Goal: Task Accomplishment & Management: Use online tool/utility

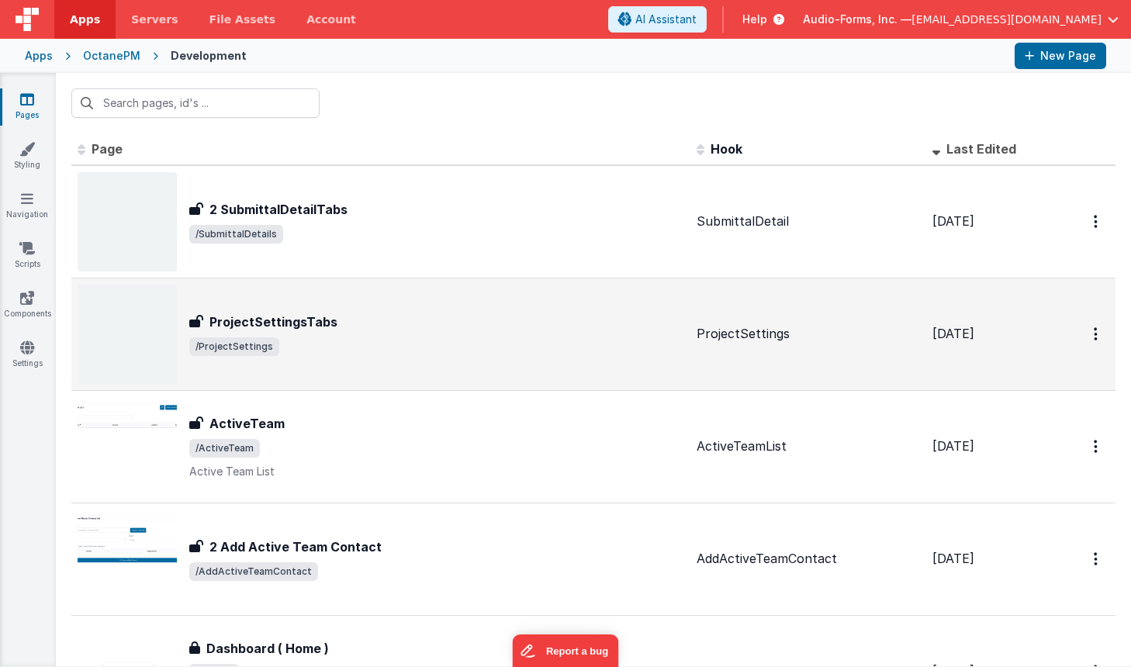
click at [332, 313] on div "ProjectSettingsTabs" at bounding box center [436, 322] width 495 height 19
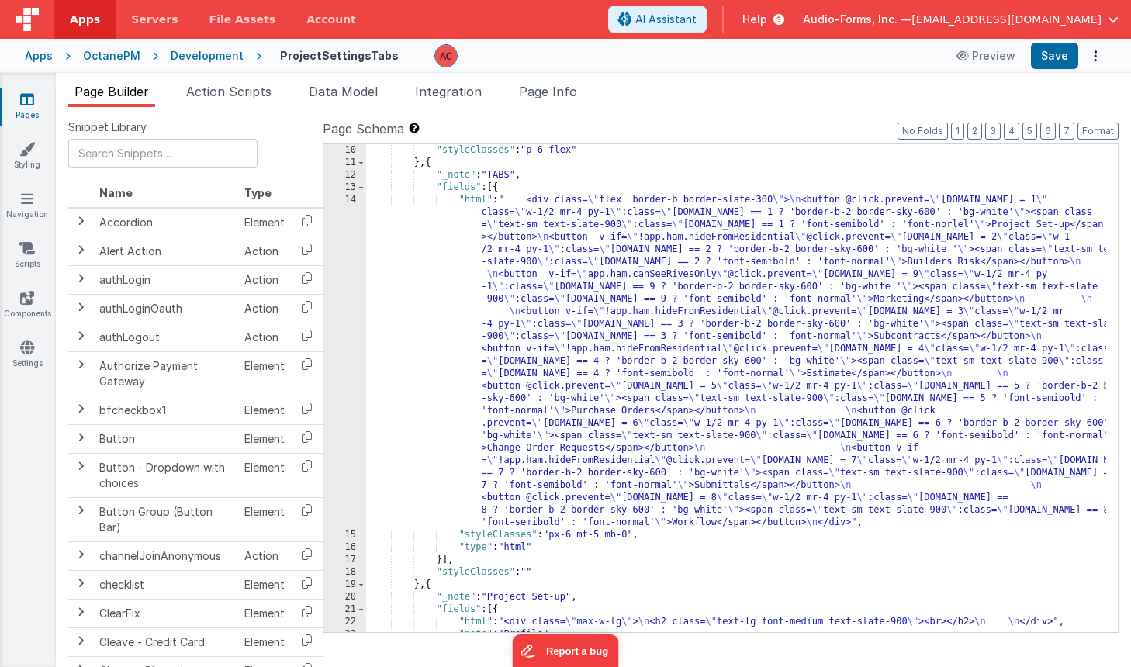
scroll to position [186, 0]
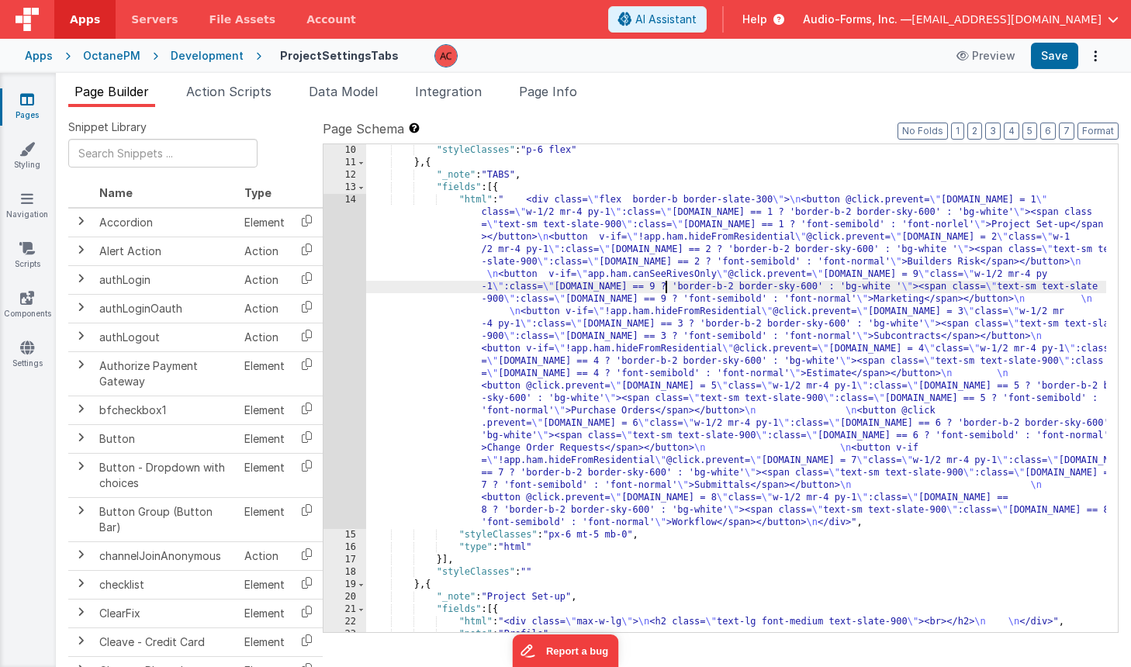
drag, startPoint x: 665, startPoint y: 282, endPoint x: 695, endPoint y: 268, distance: 33.3
click at [666, 282] on div ""styleClasses" : "p-6 flex" } , { "_note" : "TABS" , "fields" : [{ "html" : " <…" at bounding box center [736, 400] width 740 height 513
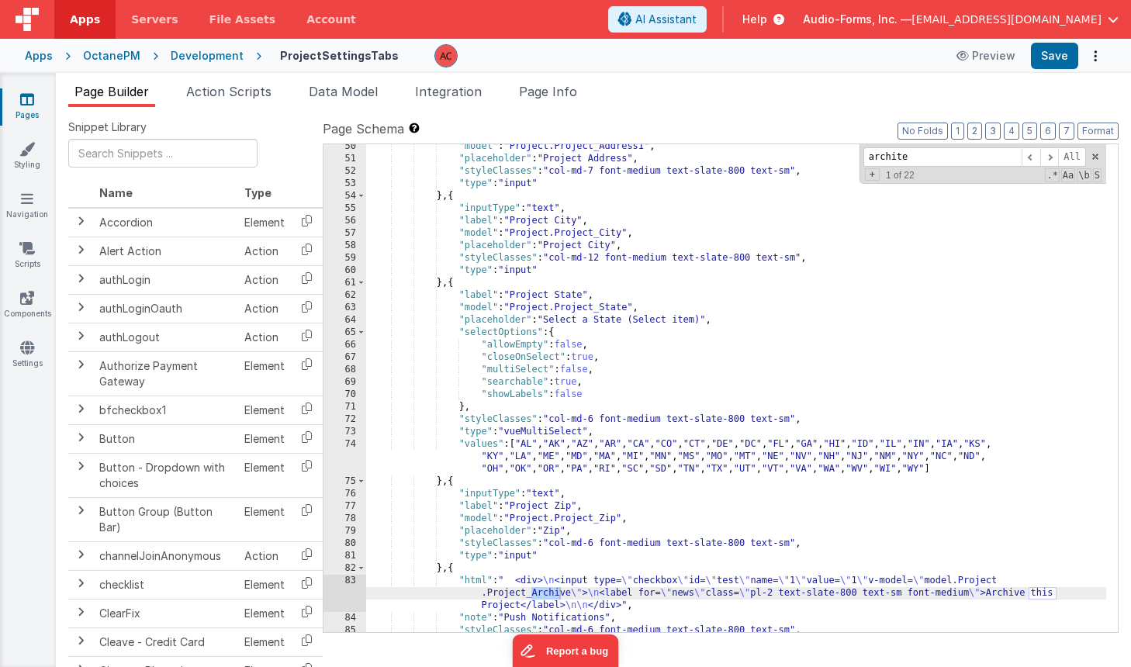
scroll to position [2947, 0]
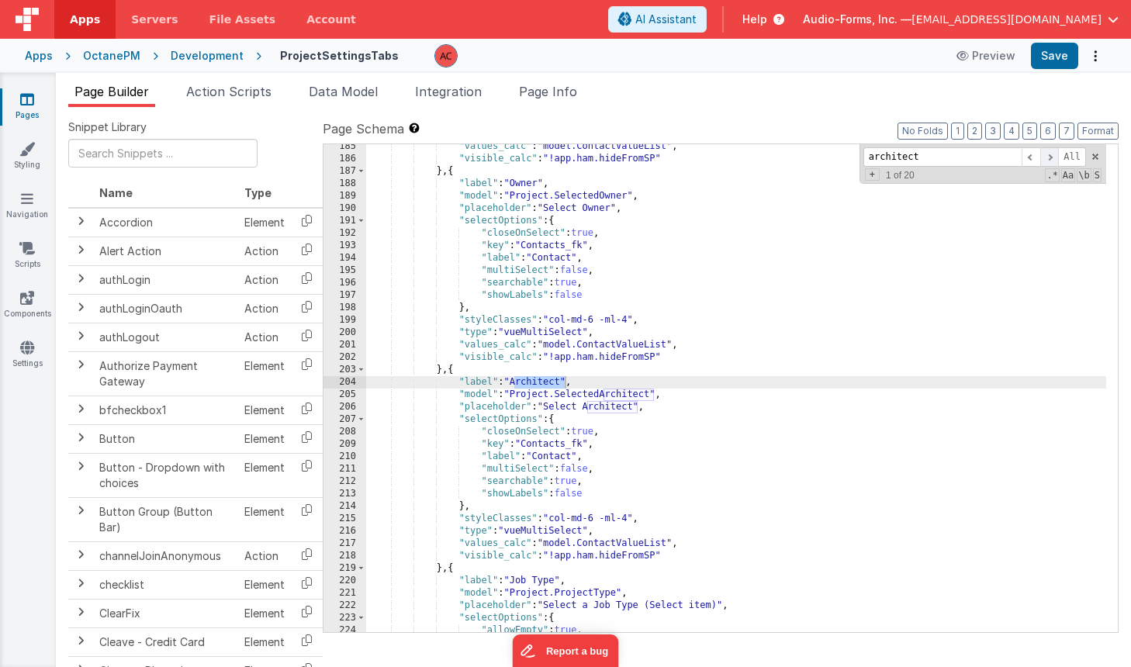
type input "architect"
click at [1053, 161] on span at bounding box center [1049, 156] width 19 height 19
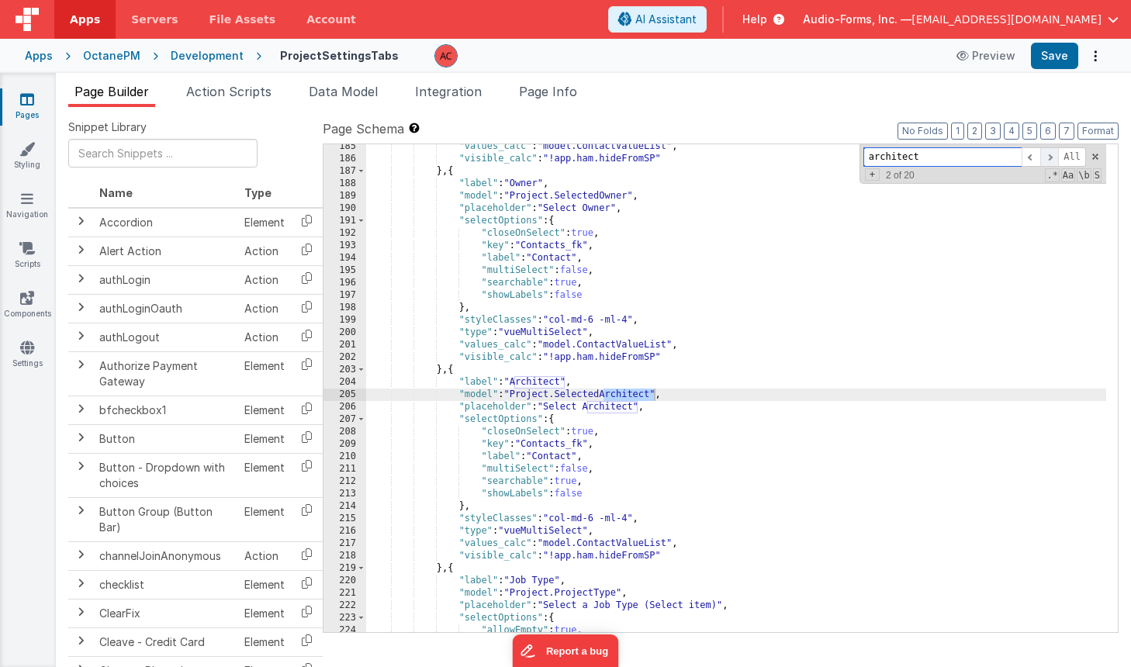
click at [1053, 161] on span at bounding box center [1049, 156] width 19 height 19
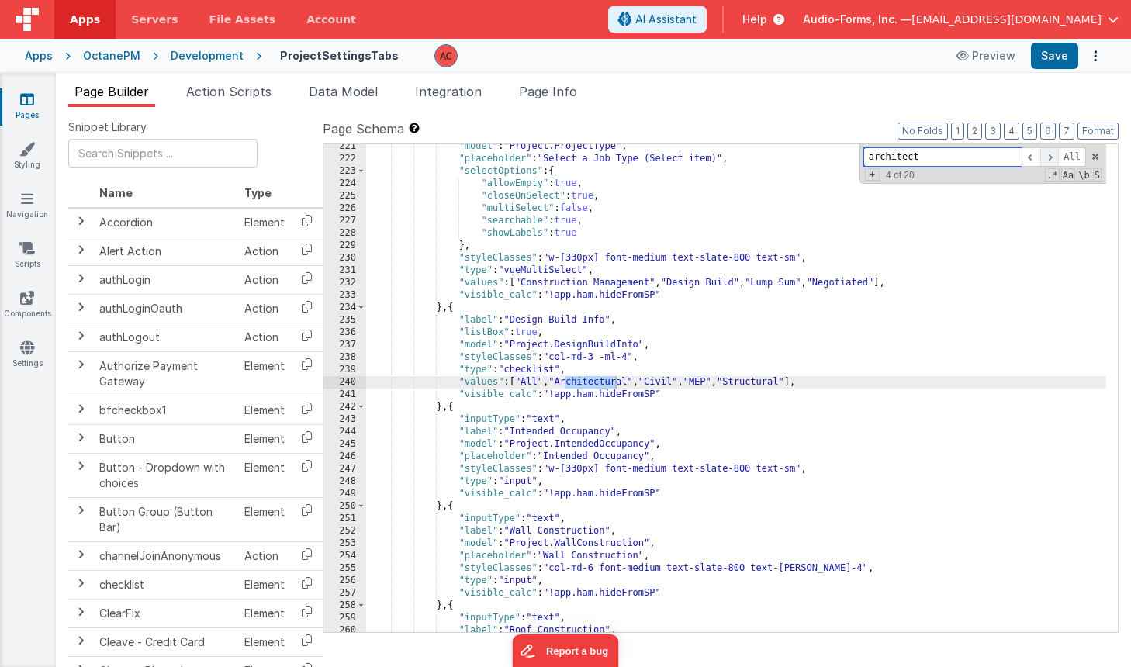
click at [1053, 161] on span at bounding box center [1049, 156] width 19 height 19
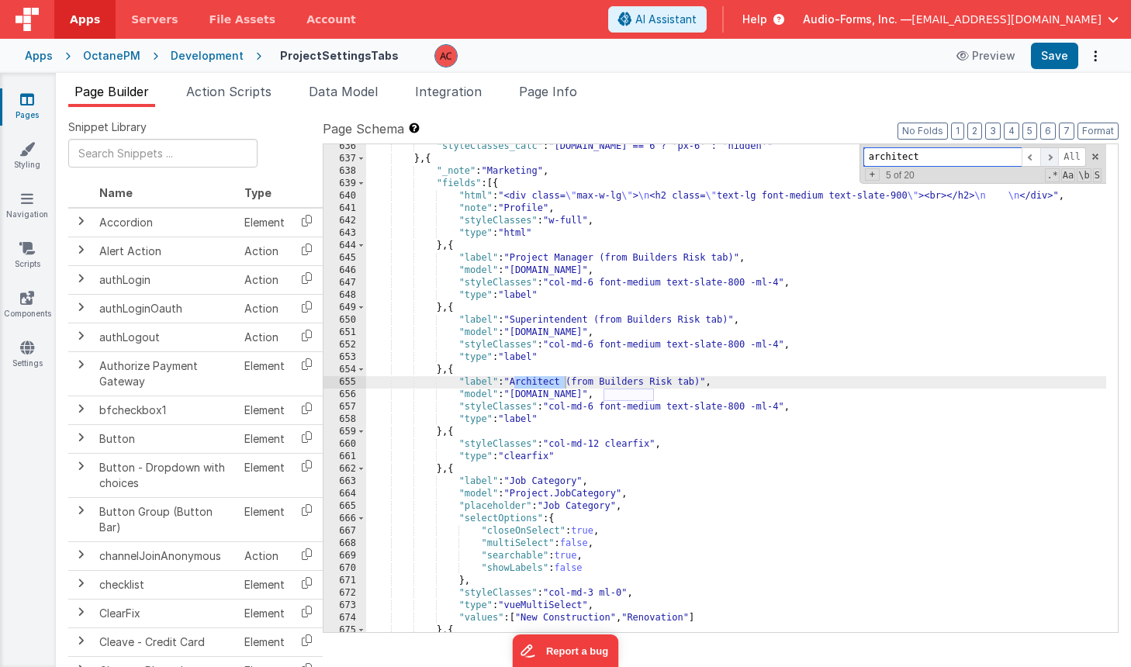
click at [1053, 161] on span at bounding box center [1049, 156] width 19 height 19
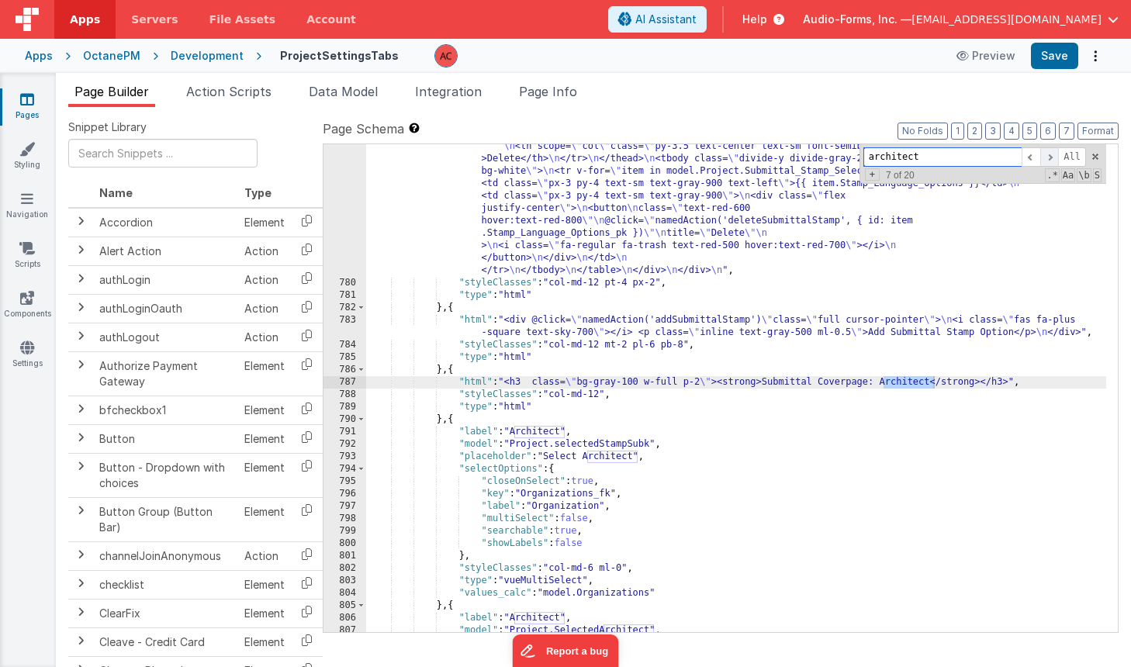
scroll to position [12133, 0]
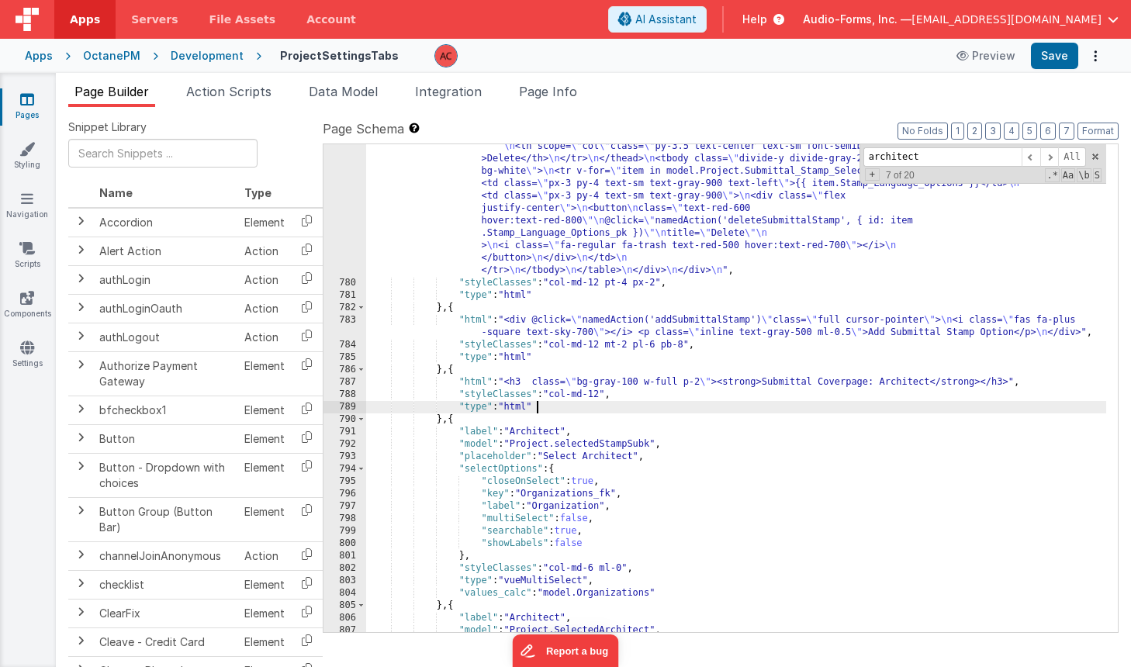
click at [625, 412] on div ""html" : "<div class= \" px-0 sm:px-0 lg:px-0 \" > \n <div class= \" mx-4 mt-0 …" at bounding box center [736, 434] width 740 height 687
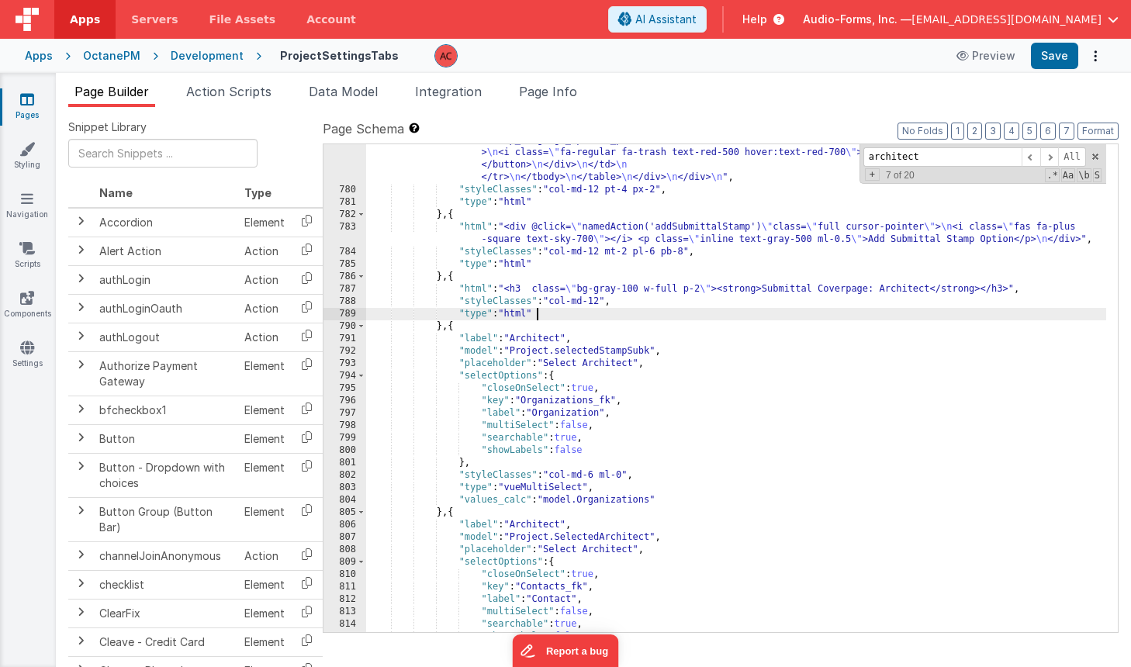
scroll to position [12319, 0]
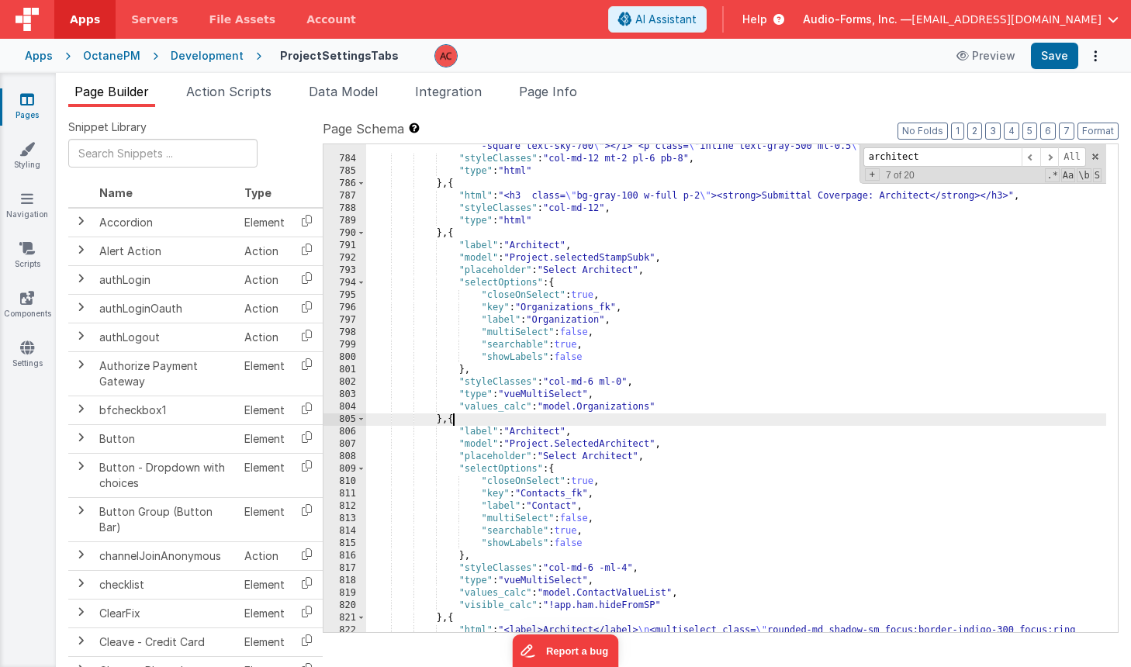
click at [453, 419] on div ""html" : "<div @click= \" namedAction('addSubmittalStamp') \" class= \" full cu…" at bounding box center [736, 403] width 740 height 550
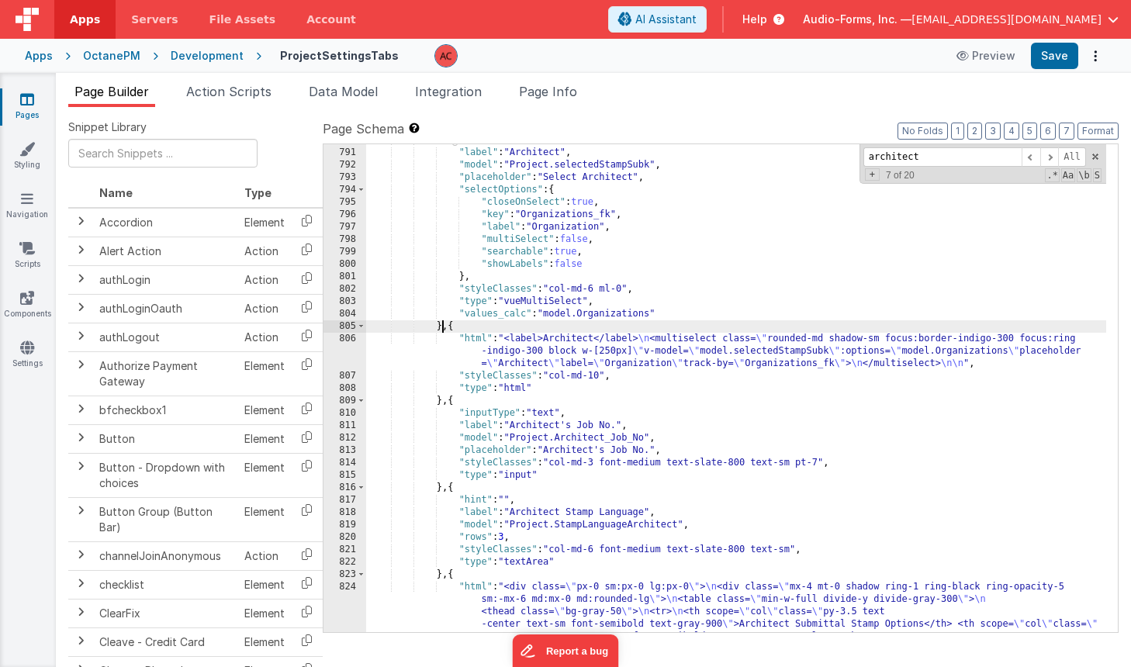
scroll to position [12412, 0]
drag, startPoint x: 479, startPoint y: 361, endPoint x: 472, endPoint y: 357, distance: 8.0
click at [475, 358] on div "} , { "label" : "Architect" , "model" : "Project.selectedStampSubk" , "placehol…" at bounding box center [736, 477] width 740 height 687
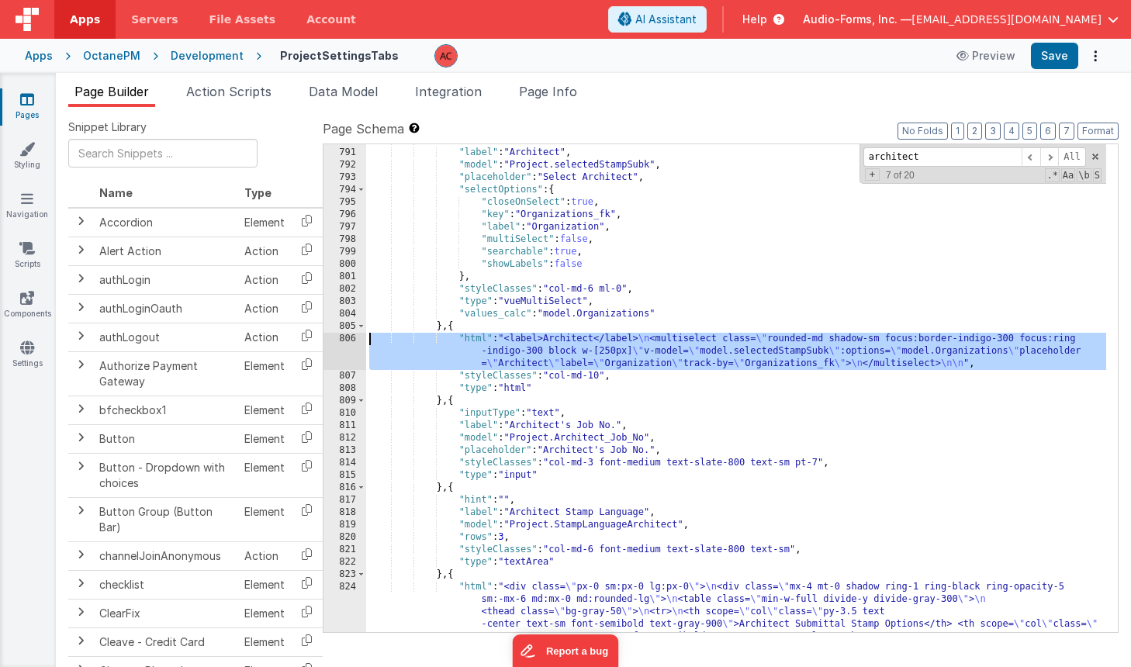
click at [344, 338] on div "806" at bounding box center [345, 351] width 43 height 37
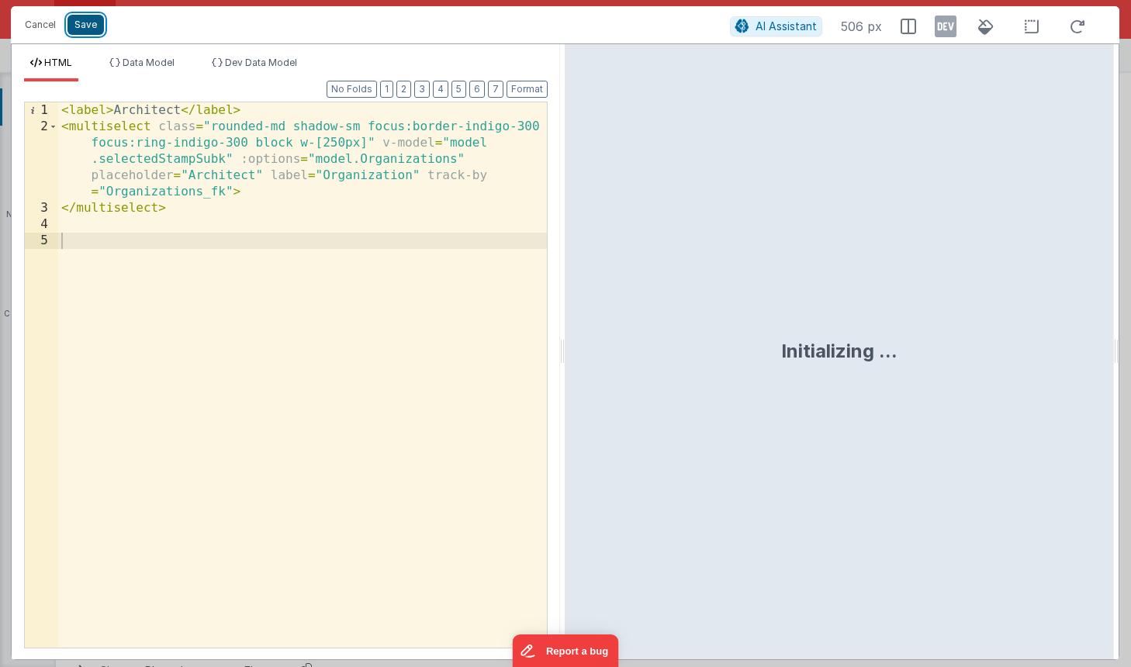
click at [90, 23] on button "Save" at bounding box center [85, 25] width 36 height 20
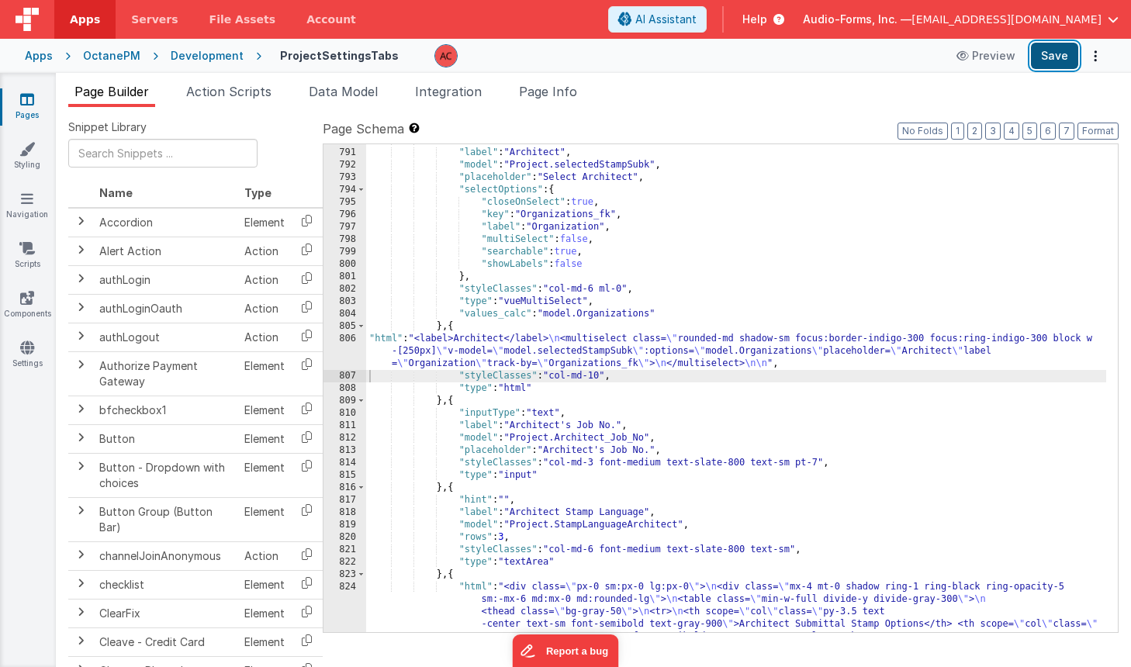
click at [1047, 58] on button "Save" at bounding box center [1054, 56] width 47 height 26
drag, startPoint x: 386, startPoint y: 351, endPoint x: 372, endPoint y: 346, distance: 15.0
click at [386, 351] on div "} , { "label" : "Architect" , "model" : "Project.selectedStampSubk" , "placehol…" at bounding box center [736, 477] width 740 height 687
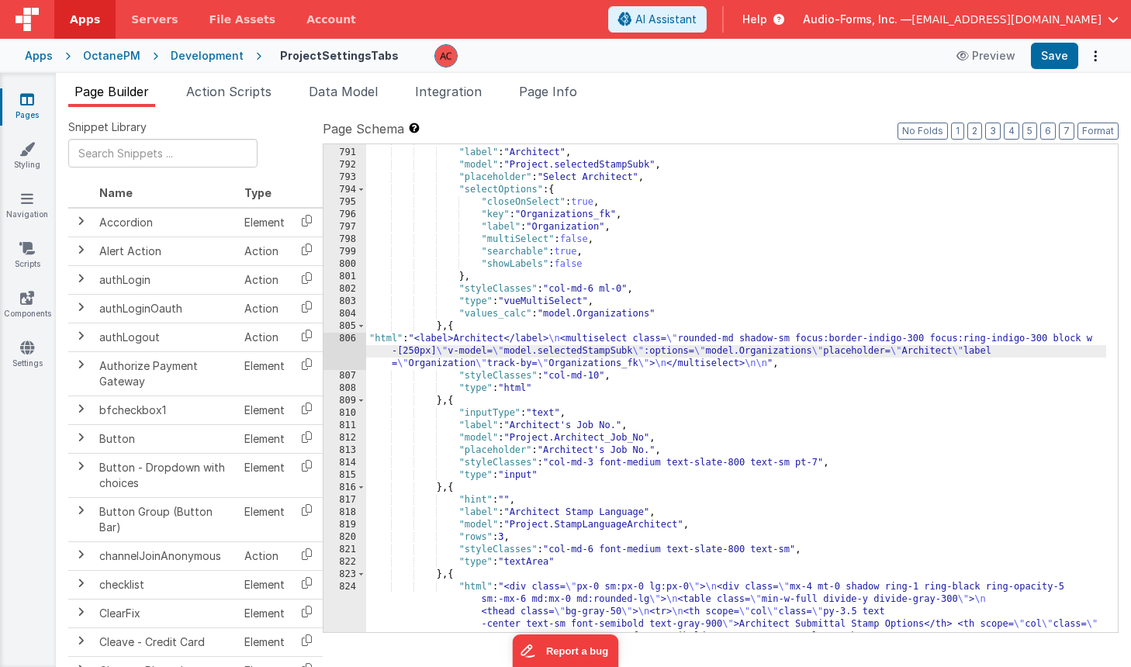
click at [351, 337] on div "806" at bounding box center [345, 351] width 43 height 37
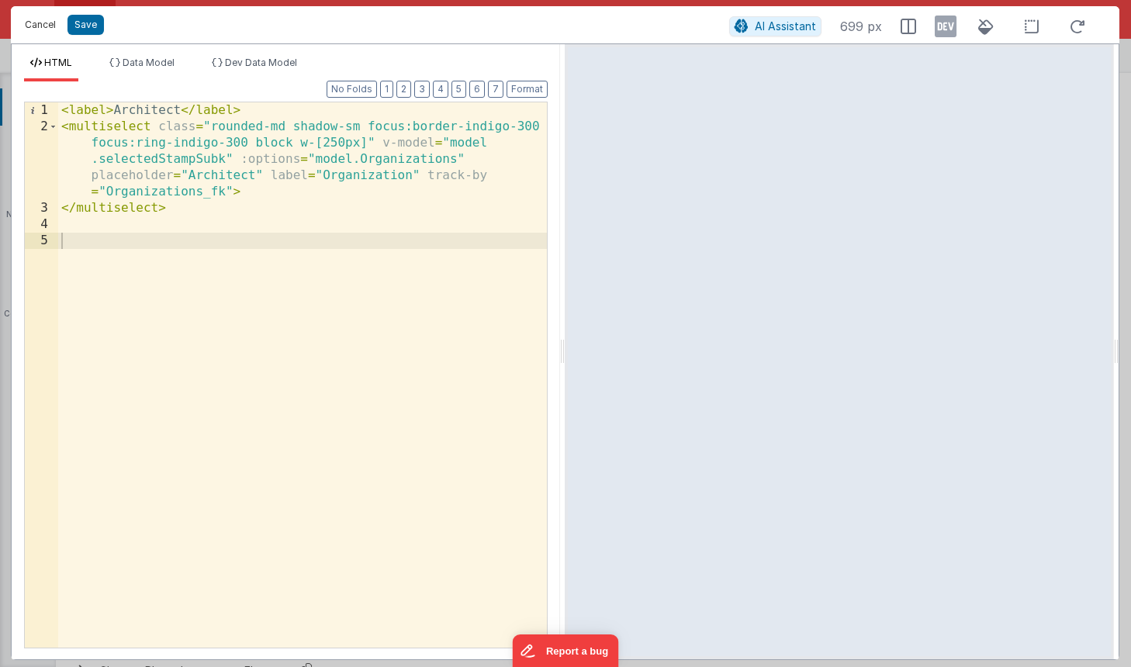
click at [53, 23] on button "Cancel" at bounding box center [40, 25] width 47 height 22
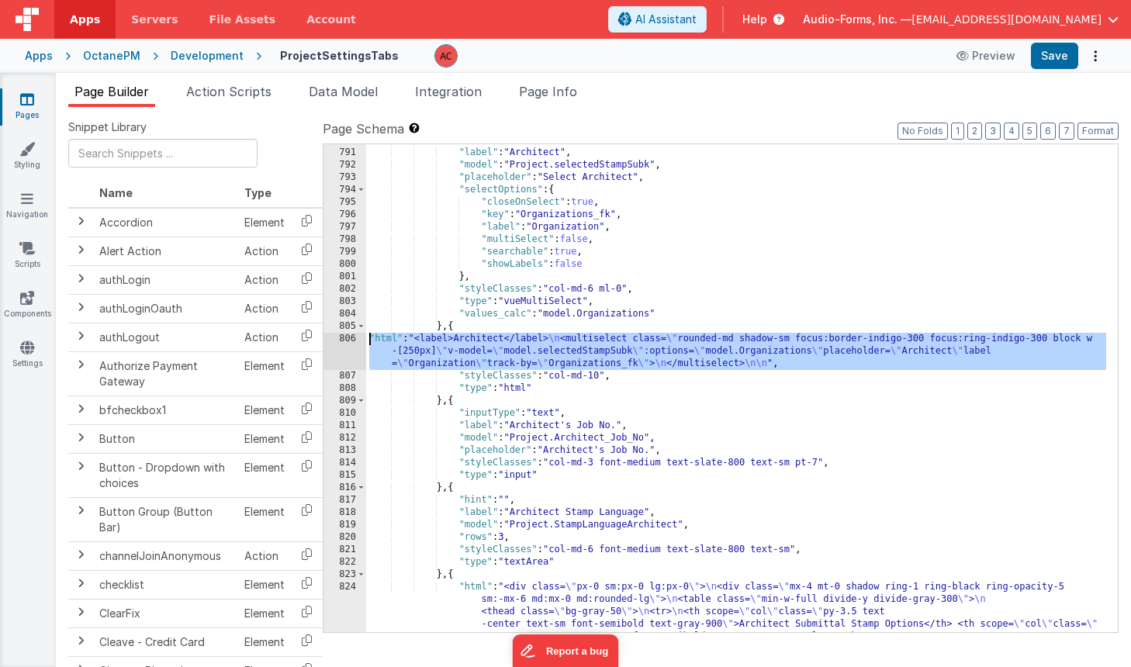
click at [380, 346] on div "} , { "label" : "Architect" , "model" : "Project.selectedStampSubk" , "placehol…" at bounding box center [736, 477] width 740 height 687
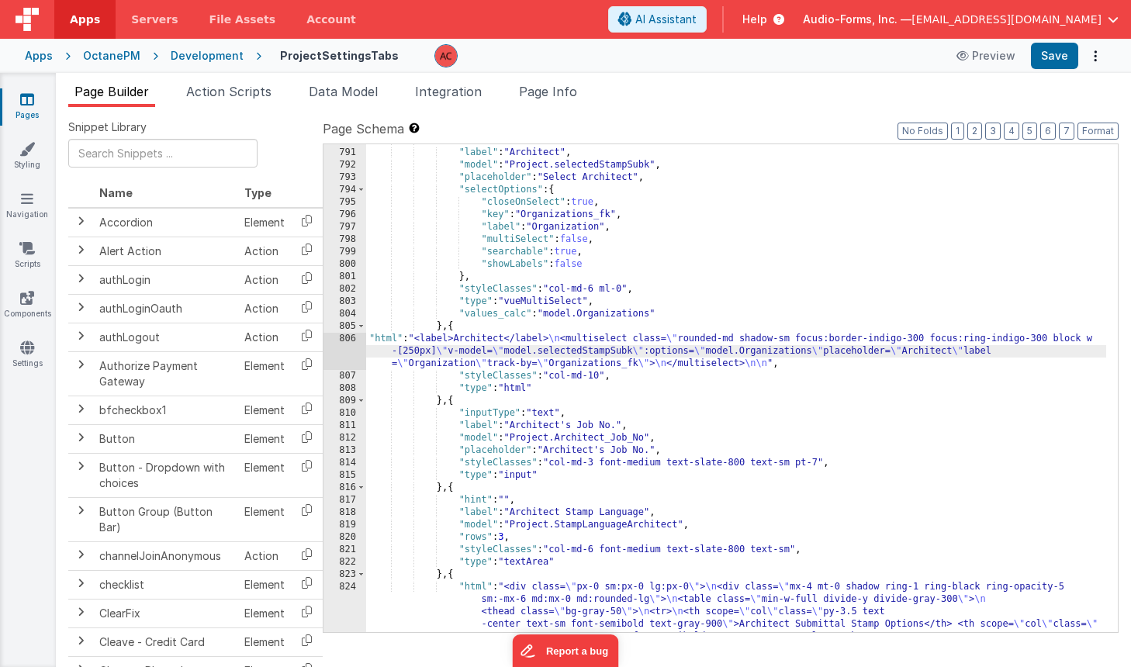
click at [346, 341] on div "806" at bounding box center [345, 351] width 43 height 37
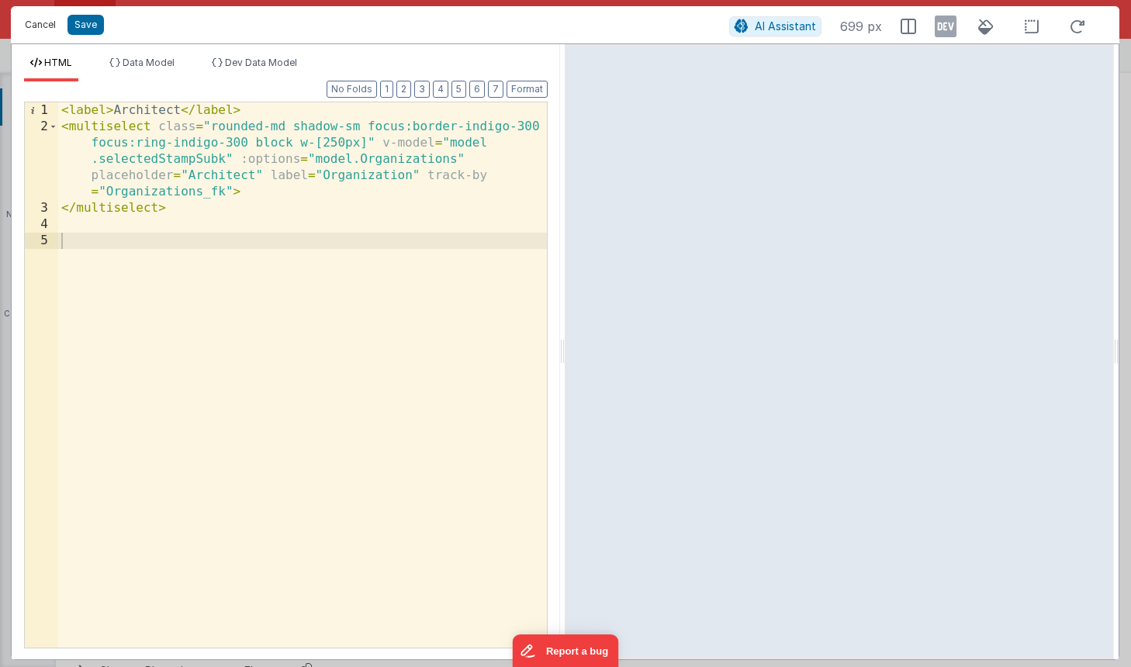
click at [49, 24] on button "Cancel" at bounding box center [40, 25] width 47 height 22
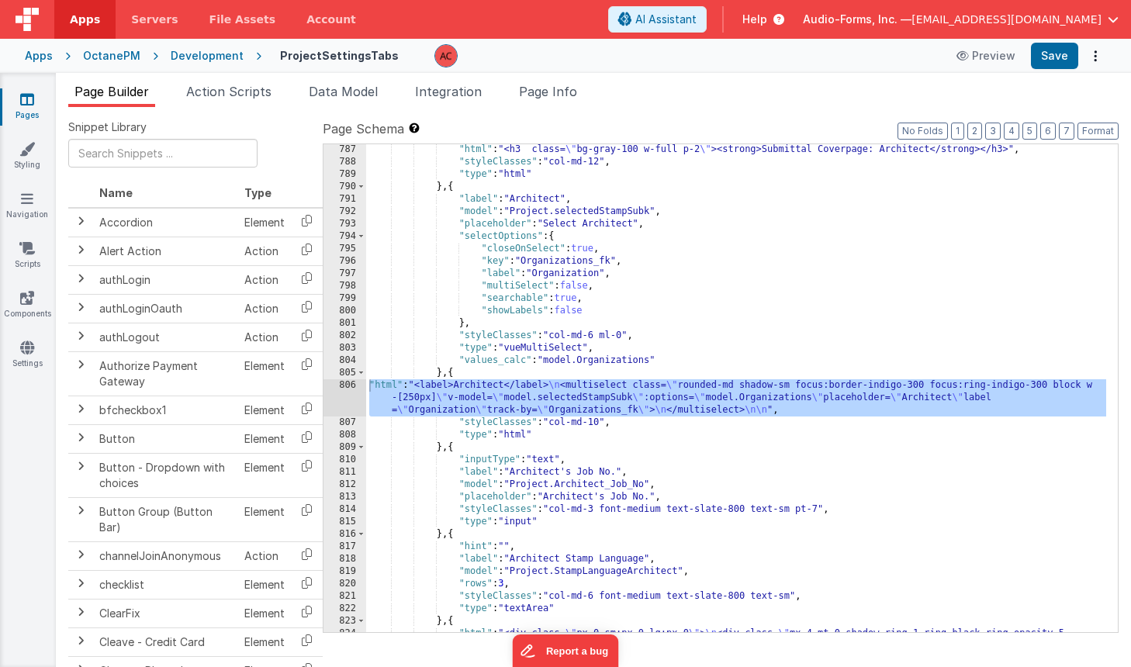
scroll to position [12319, 0]
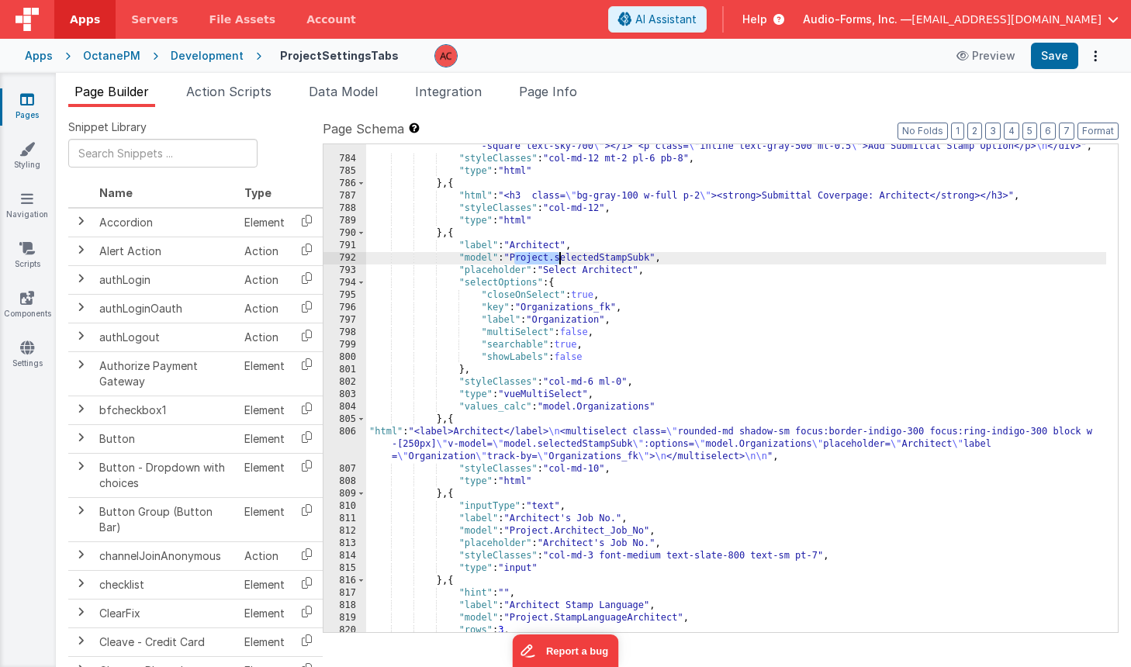
drag, startPoint x: 514, startPoint y: 257, endPoint x: 557, endPoint y: 256, distance: 42.7
click at [557, 256] on div ""html" : "<div @click= \" namedAction('addSubmittalStamp') \" class= \" full cu…" at bounding box center [736, 390] width 740 height 525
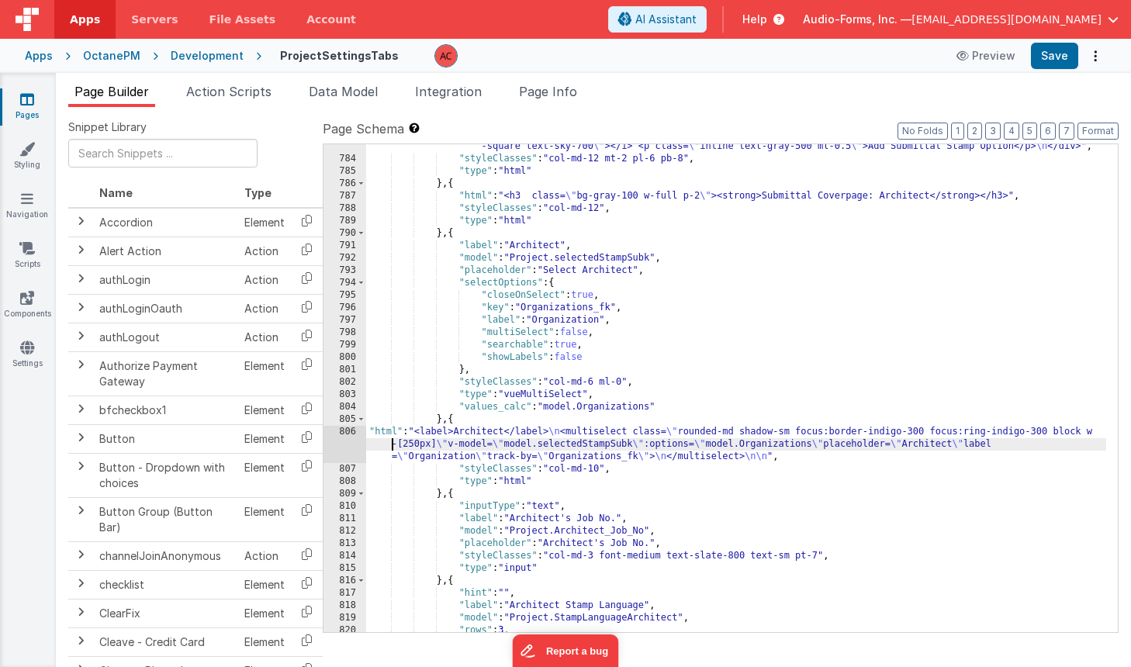
click at [383, 441] on div ""html" : "<div @click= \" namedAction('addSubmittalStamp') \" class= \" full cu…" at bounding box center [736, 390] width 740 height 525
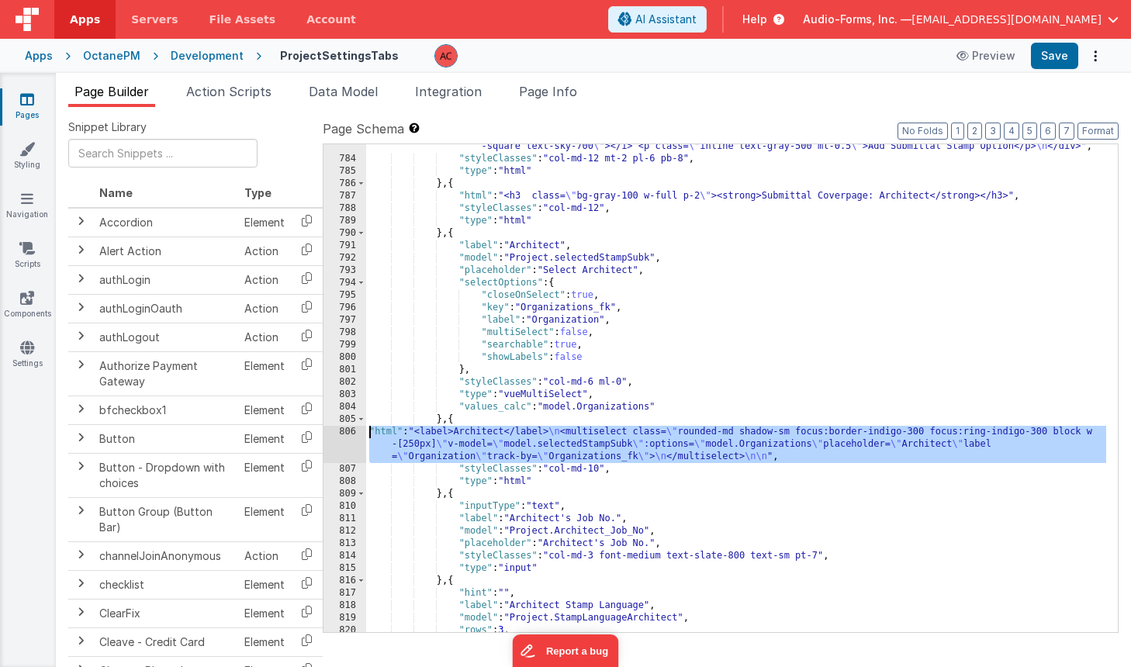
click at [347, 432] on div "806" at bounding box center [345, 444] width 43 height 37
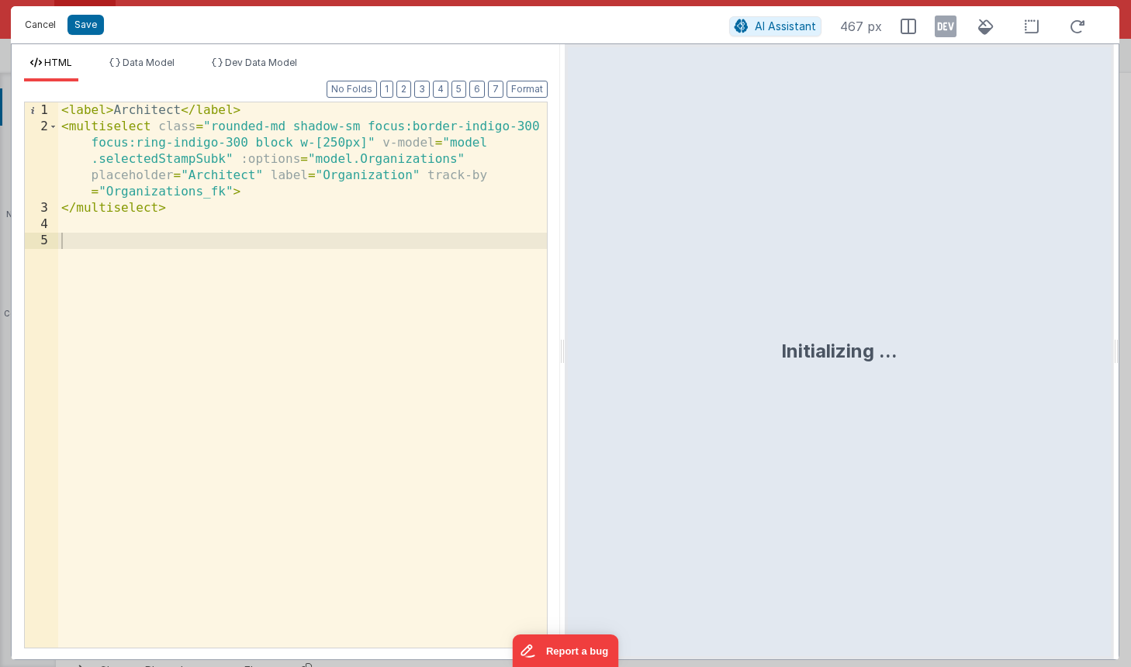
click at [48, 27] on button "Cancel" at bounding box center [40, 25] width 47 height 22
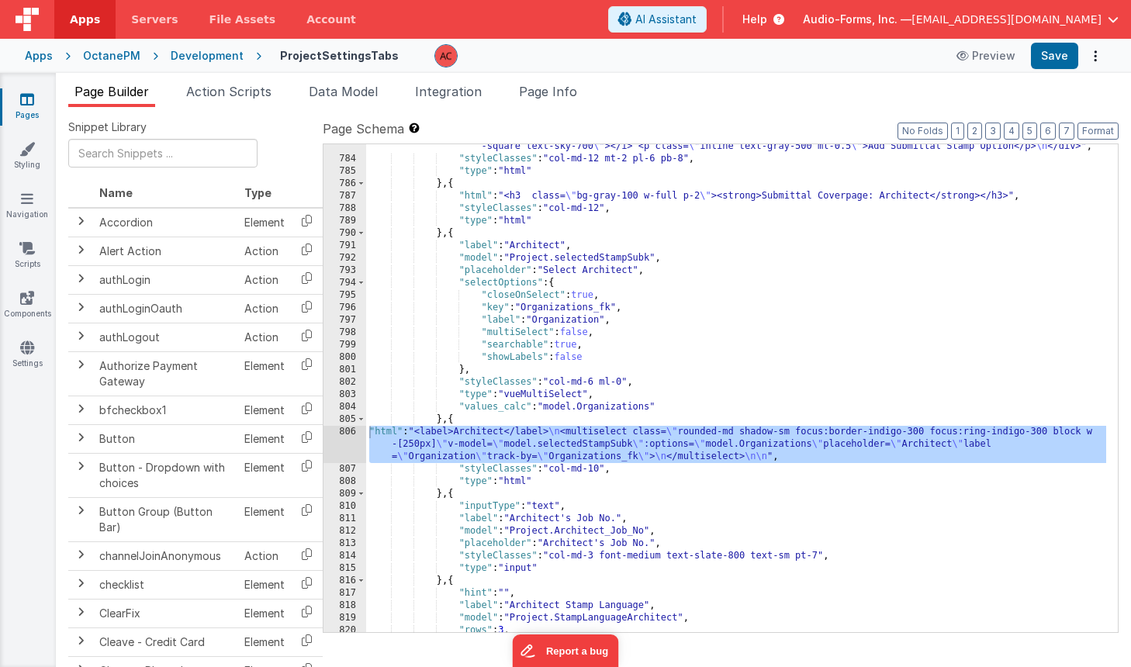
click at [443, 493] on div ""html" : "<div @click= \" namedAction('addSubmittalStamp') \" class= \" full cu…" at bounding box center [736, 390] width 740 height 525
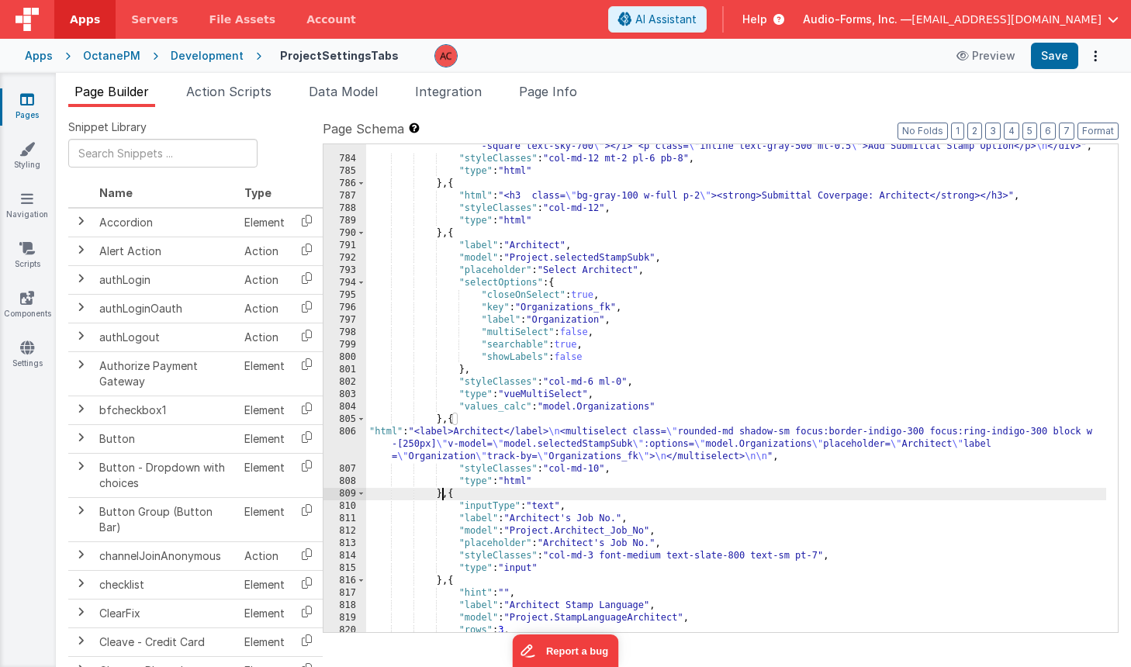
click at [443, 493] on div ""html" : "<div @click= \" namedAction('addSubmittalStamp') \" class= \" full cu…" at bounding box center [736, 390] width 740 height 525
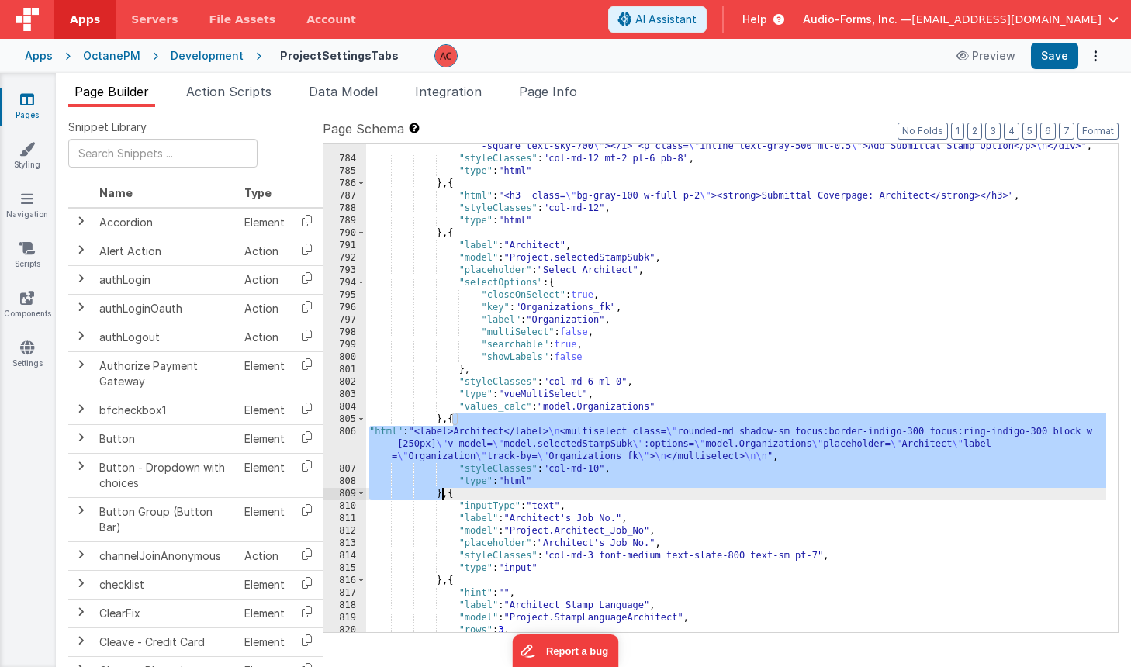
click at [442, 497] on div ""html" : "<div @click= \" namedAction('addSubmittalStamp') \" class= \" full cu…" at bounding box center [736, 390] width 740 height 525
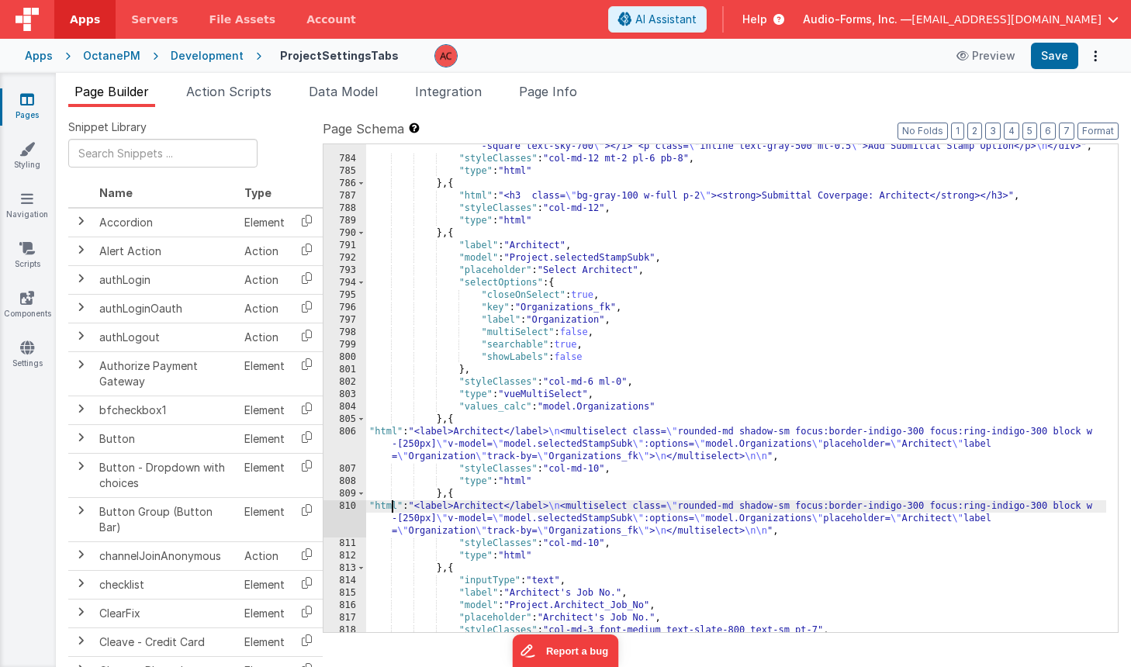
click at [389, 512] on div ""html" : "<div @click= \" namedAction('addSubmittalStamp') \" class= \" full cu…" at bounding box center [736, 390] width 740 height 525
click at [352, 505] on div "810" at bounding box center [345, 518] width 43 height 37
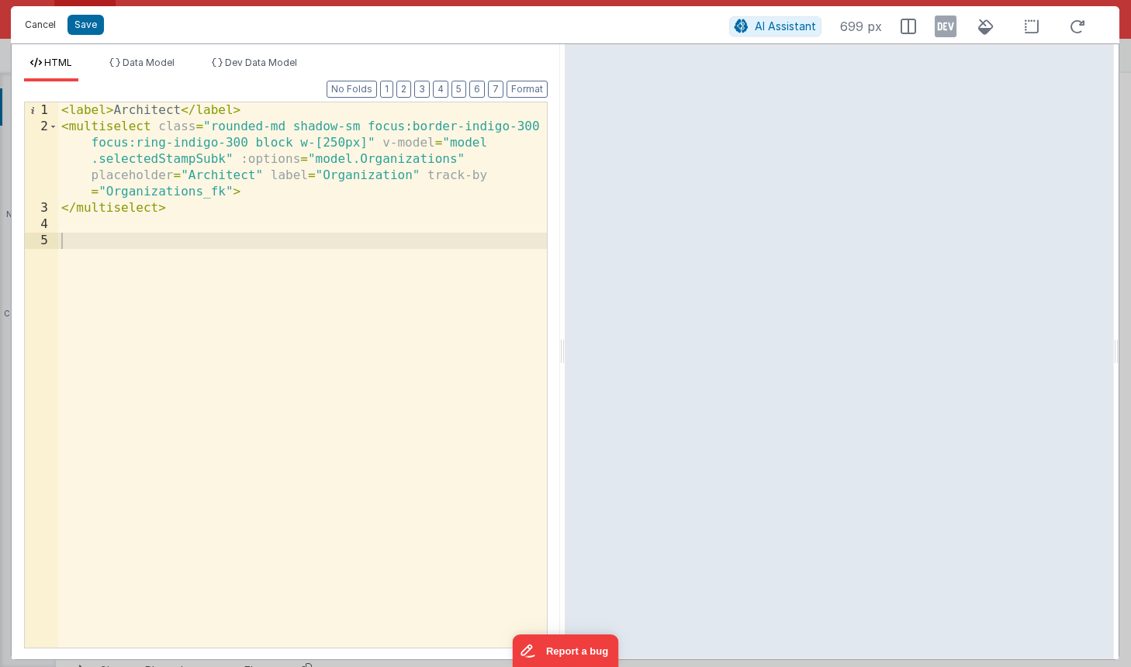
click at [45, 23] on button "Cancel" at bounding box center [40, 25] width 47 height 22
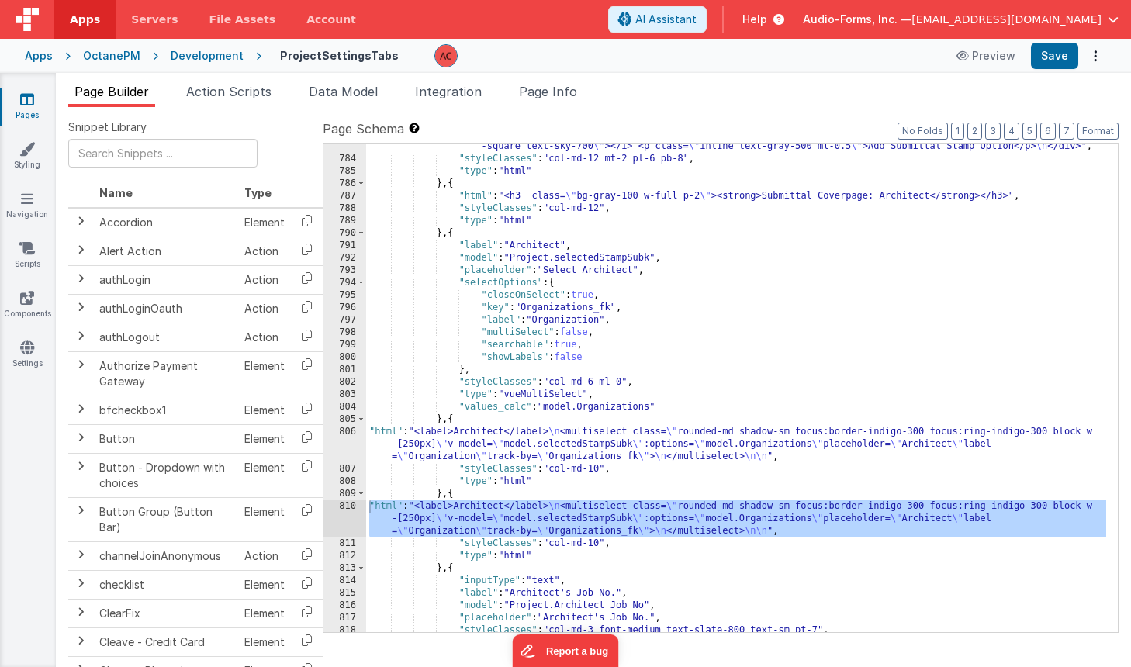
click at [521, 259] on div ""html" : "<div @click= \" namedAction('addSubmittalStamp') \" class= \" full cu…" at bounding box center [736, 390] width 740 height 525
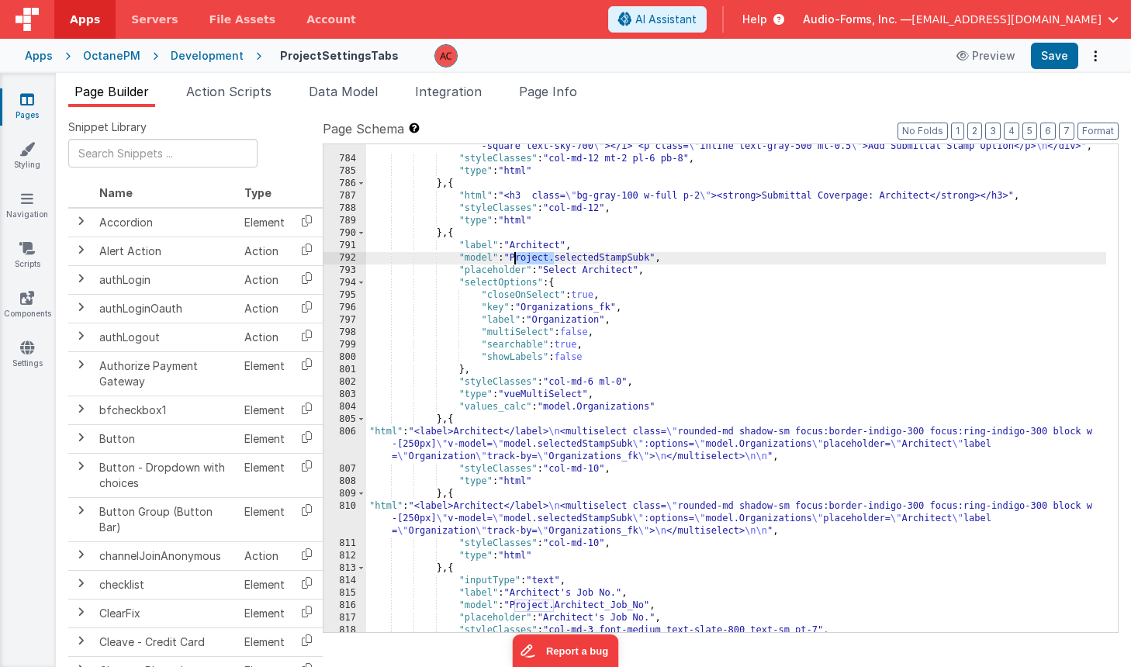
click at [521, 259] on div ""html" : "<div @click= \" namedAction('addSubmittalStamp') \" class= \" full cu…" at bounding box center [736, 390] width 740 height 525
click at [369, 515] on div ""html" : "<div @click= \" namedAction('addSubmittalStamp') \" class= \" full cu…" at bounding box center [736, 390] width 740 height 525
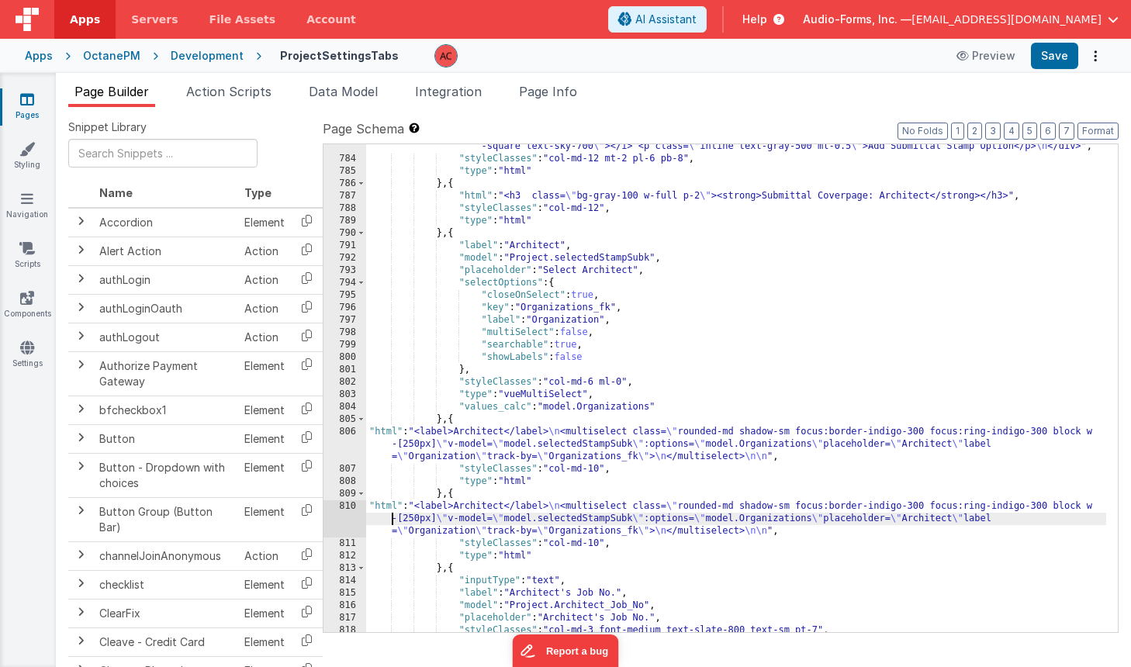
click at [353, 507] on div "810" at bounding box center [345, 518] width 43 height 37
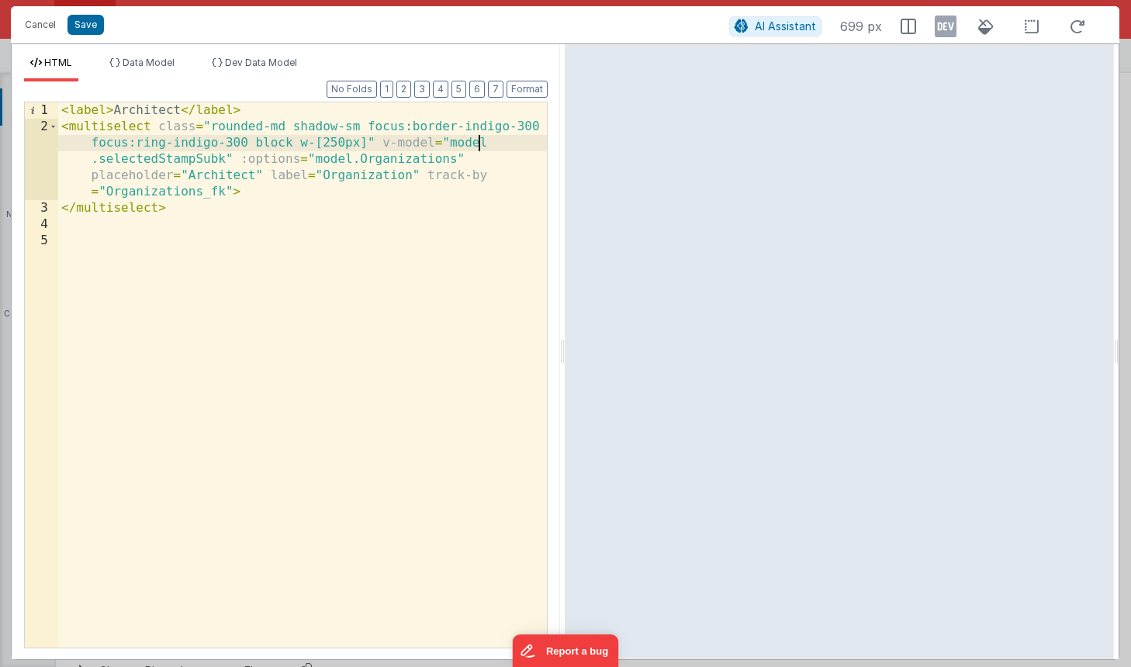
click at [486, 142] on div "< label > Architect </ label > < multiselect class = "rounded-md shadow-sm focu…" at bounding box center [302, 391] width 489 height 578
click at [100, 159] on div "< label > Architect </ label > < multiselect class = "rounded-md shadow-sm focu…" at bounding box center [302, 391] width 489 height 578
paste textarea
drag, startPoint x: 91, startPoint y: 26, endPoint x: 552, endPoint y: 29, distance: 461.7
click at [91, 25] on button "Save" at bounding box center [85, 25] width 36 height 20
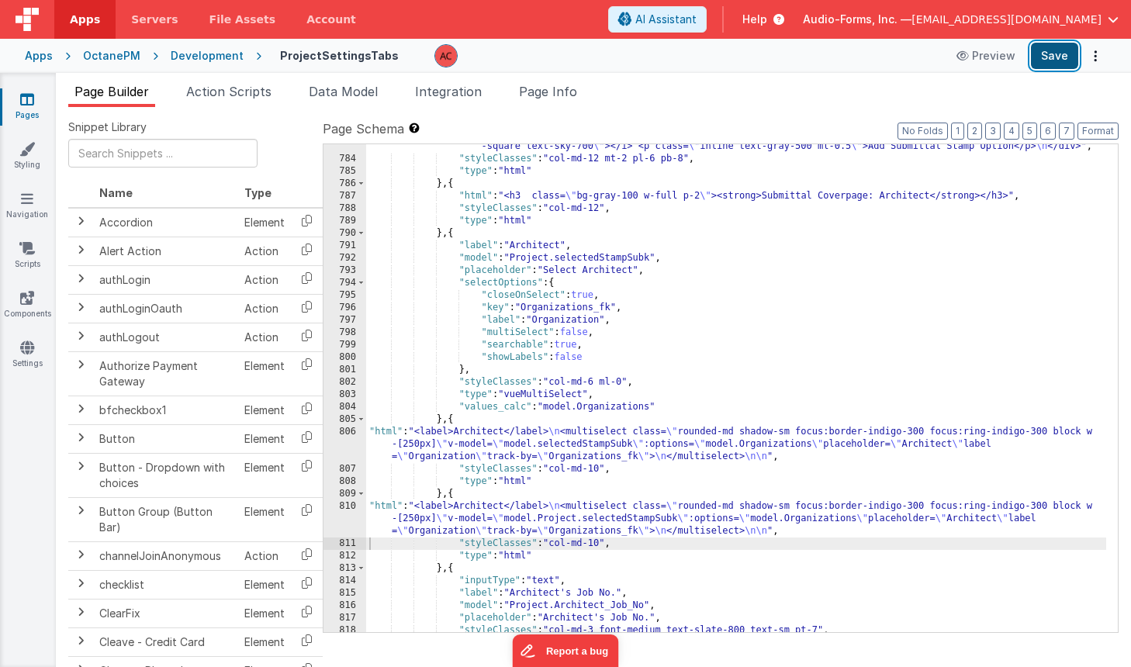
click at [1039, 57] on button "Save" at bounding box center [1054, 56] width 47 height 26
click at [441, 491] on div ""html" : "<div @click= \" namedAction('addSubmittalStamp') \" class= \" full cu…" at bounding box center [736, 389] width 740 height 525
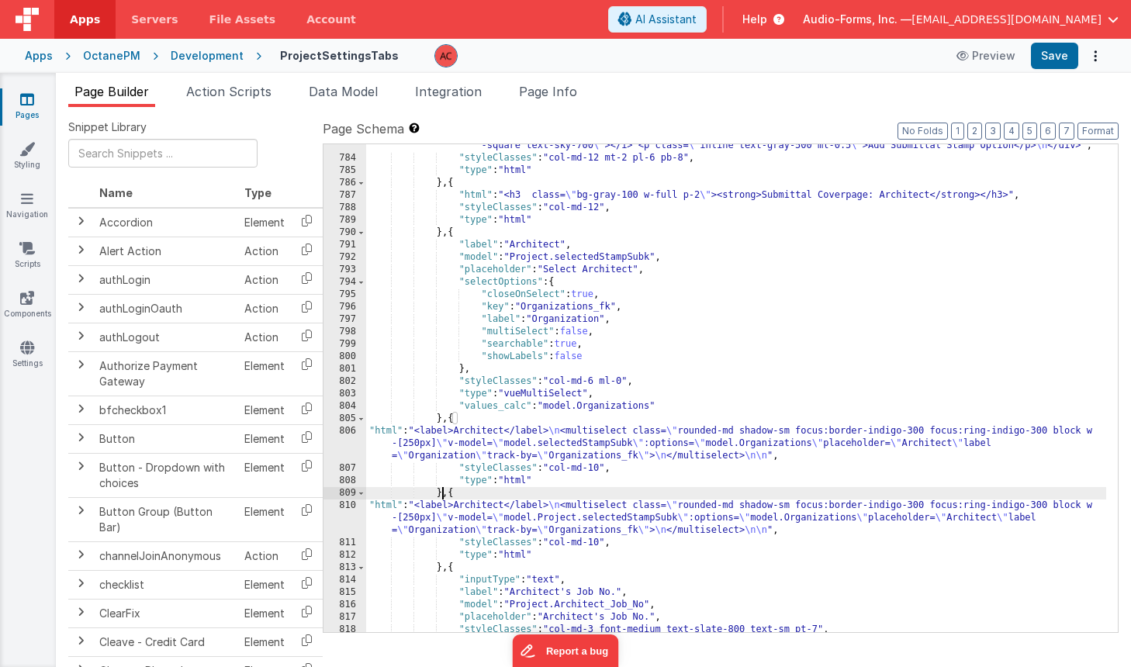
click at [441, 491] on div ""html" : "<div @click= \" namedAction('addSubmittalStamp') \" class= \" full cu…" at bounding box center [736, 389] width 740 height 525
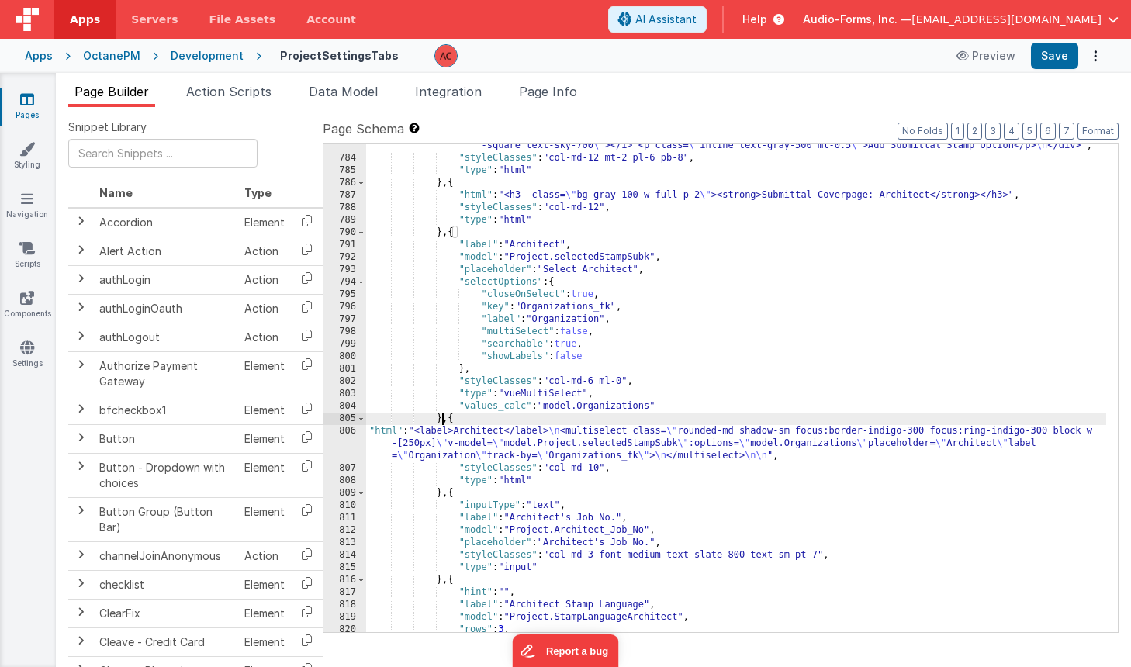
click at [441, 417] on div ""html" : "<div @click= \" namedAction('addSubmittalStamp') \" class= \" full cu…" at bounding box center [736, 389] width 740 height 525
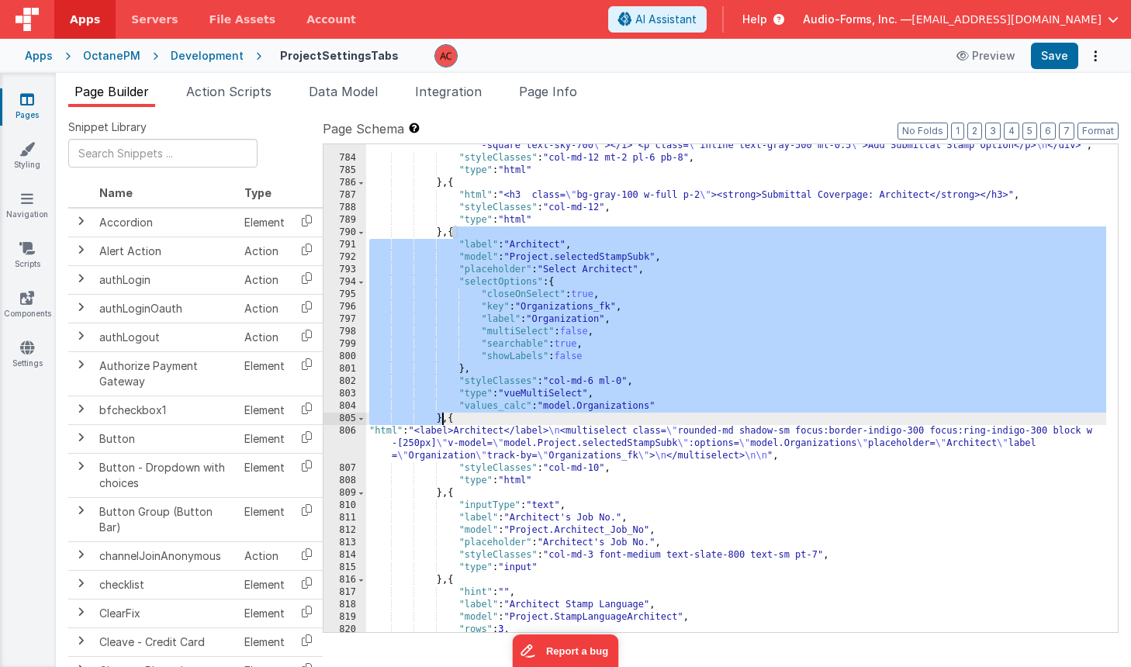
click at [441, 417] on div ""html" : "<div @click= \" namedAction('addSubmittalStamp') \" class= \" full cu…" at bounding box center [736, 389] width 740 height 525
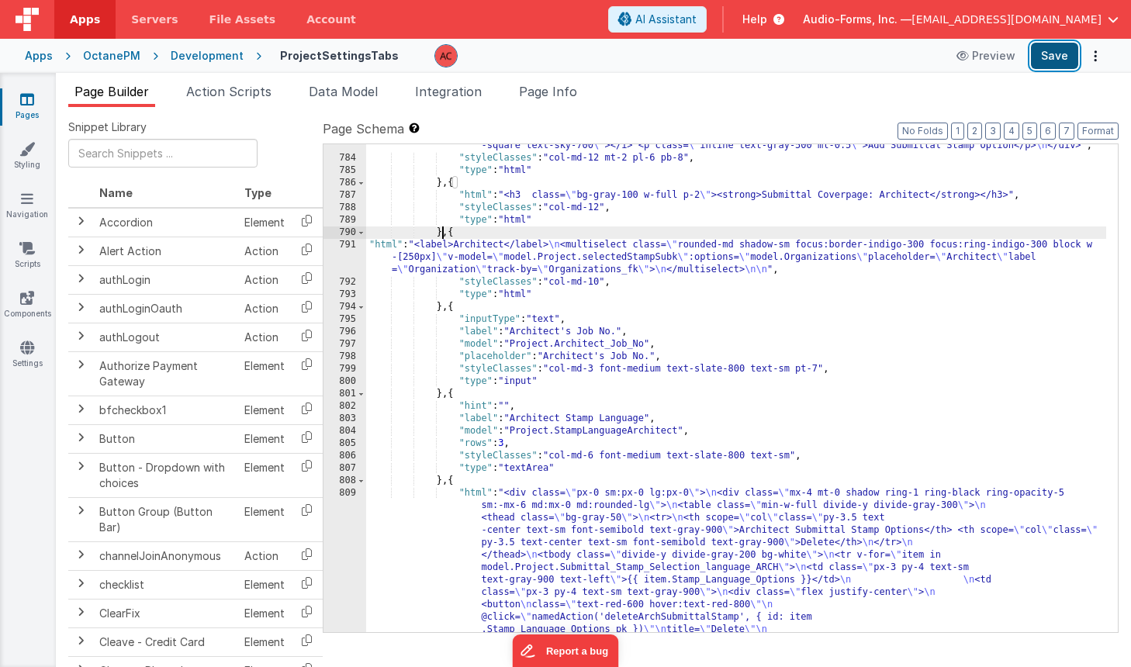
click at [1055, 54] on button "Save" at bounding box center [1054, 56] width 47 height 26
click at [349, 244] on div "791" at bounding box center [345, 257] width 43 height 37
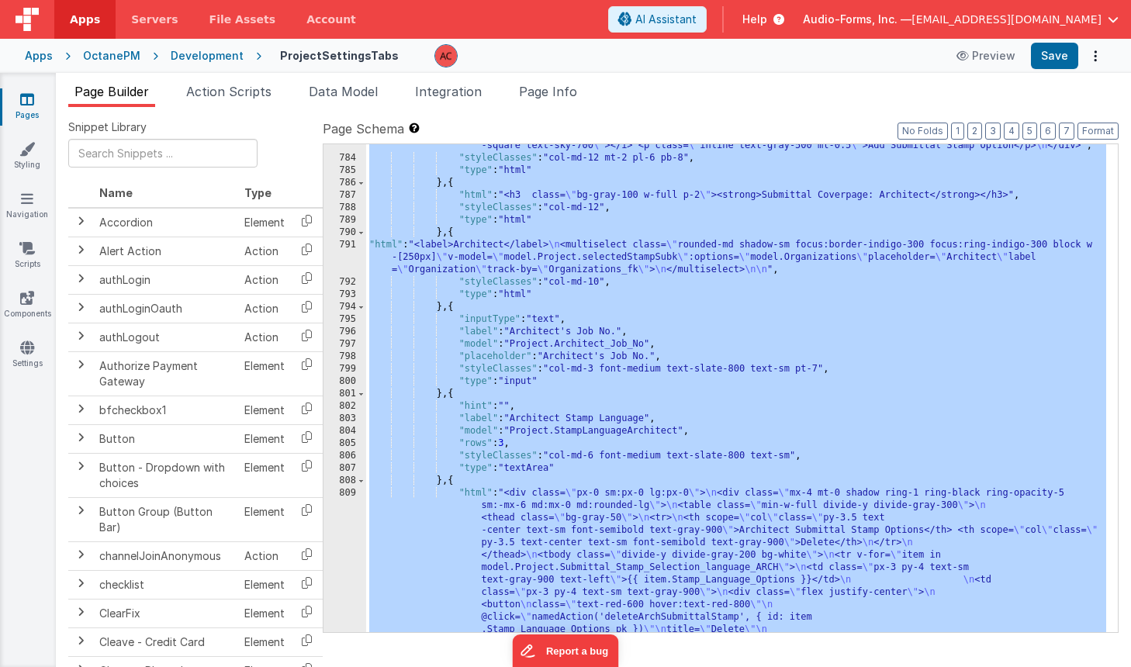
click at [434, 280] on div ""html" : "<div @click= \" namedAction('addSubmittalStamp') \" class= \" full cu…" at bounding box center [736, 476] width 740 height 699
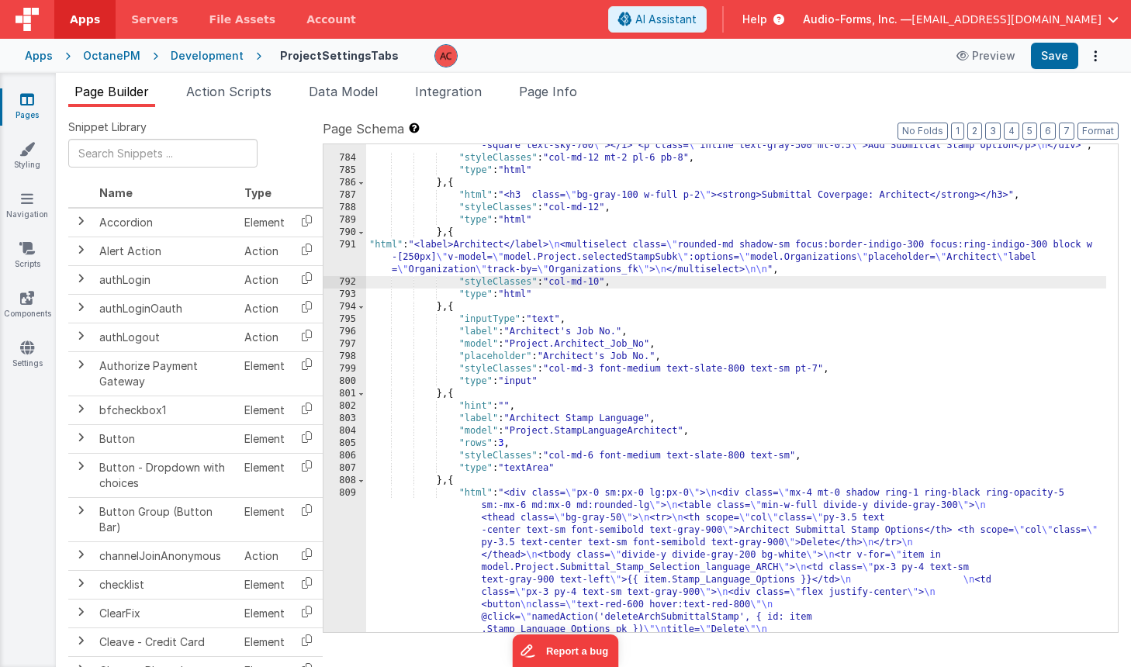
click at [342, 241] on div "791" at bounding box center [345, 257] width 43 height 37
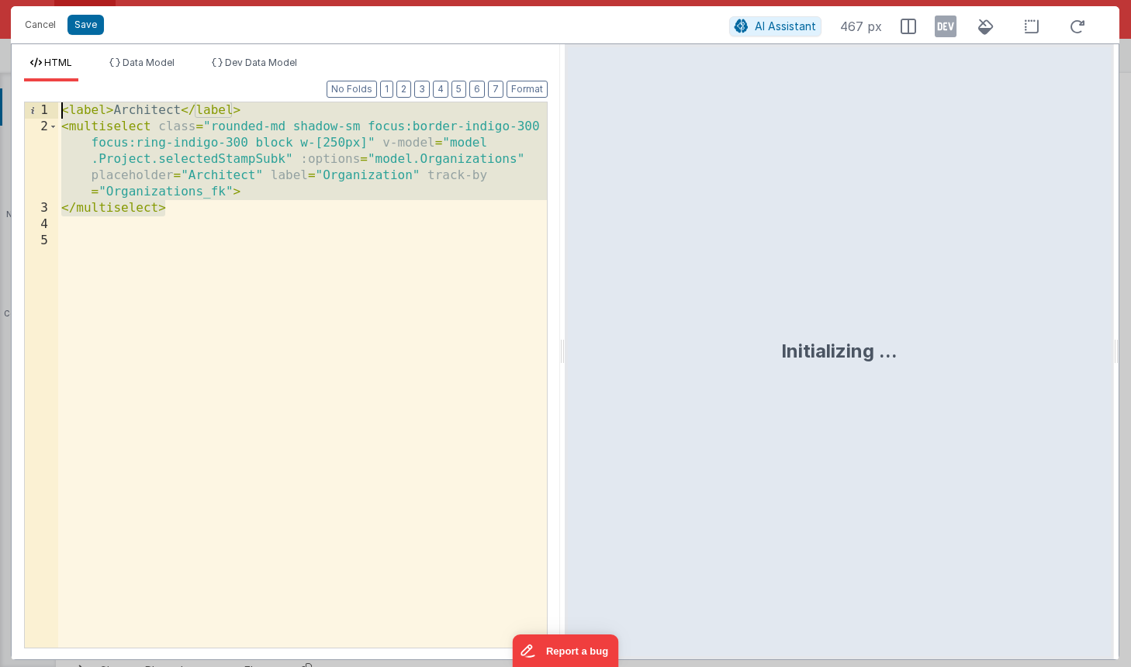
drag, startPoint x: 176, startPoint y: 213, endPoint x: -19, endPoint y: 51, distance: 252.9
click at [0, 51] on html "Cancel Save AI Assistant 467 px HTML Data Model Dev Data Model Format 7 6 5 4 3…" at bounding box center [565, 333] width 1131 height 667
click at [29, 23] on button "Cancel" at bounding box center [40, 25] width 47 height 22
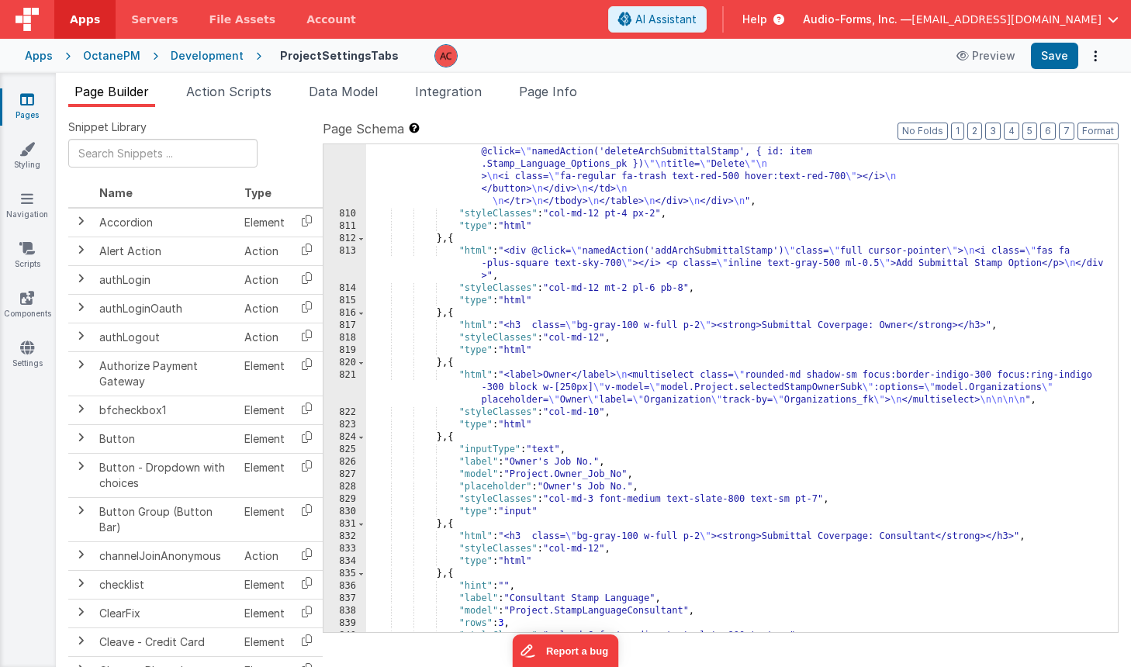
scroll to position [12831, 0]
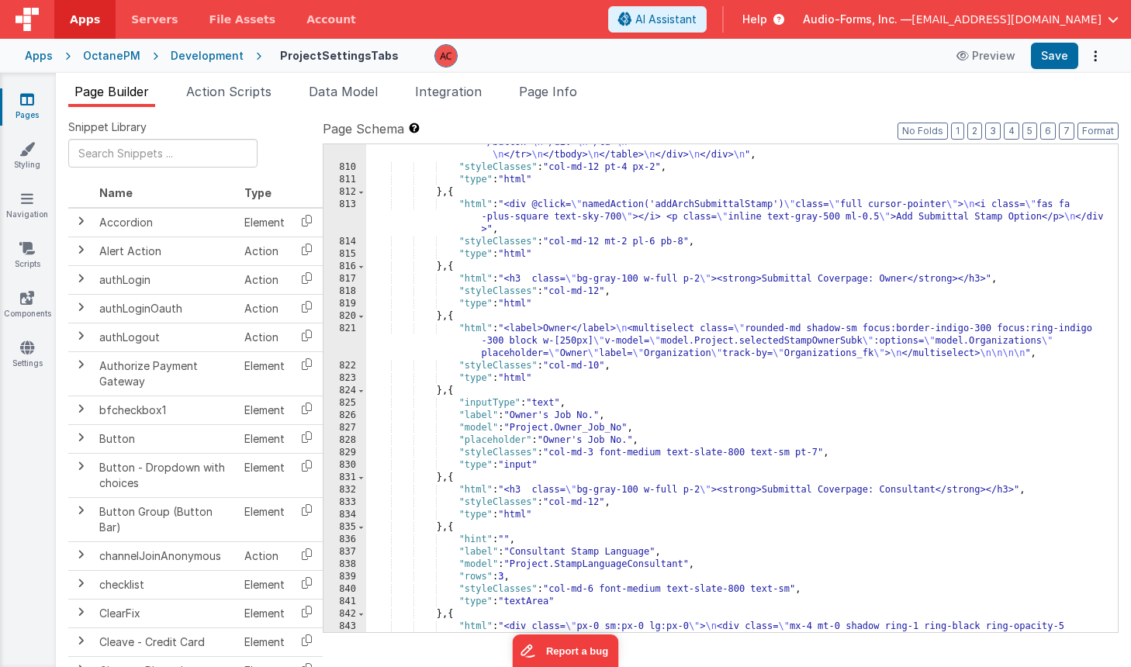
click at [455, 340] on div ""html" : "<div class= \" px-0 sm:px-0 lg:px-0 \" > \n <div class= \" mx-4 mt-0 …" at bounding box center [736, 405] width 740 height 860
click at [434, 328] on div ""html" : "<div class= \" px-0 sm:px-0 lg:px-0 \" > \n <div class= \" mx-4 mt-0 …" at bounding box center [736, 405] width 740 height 860
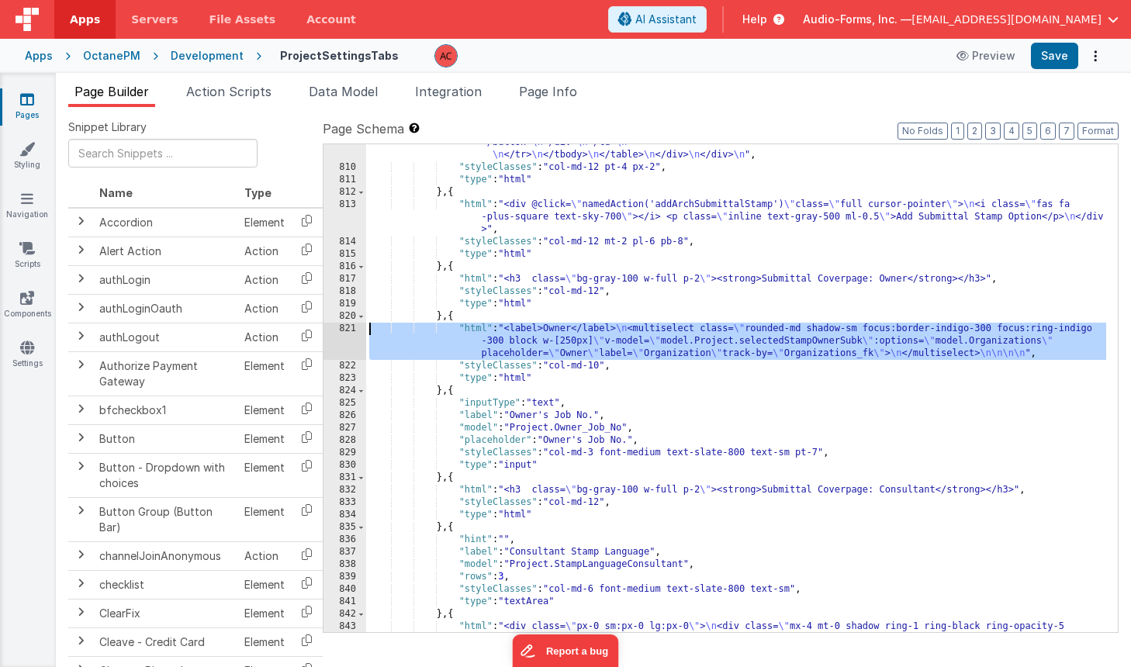
click at [346, 328] on div "821" at bounding box center [345, 341] width 43 height 37
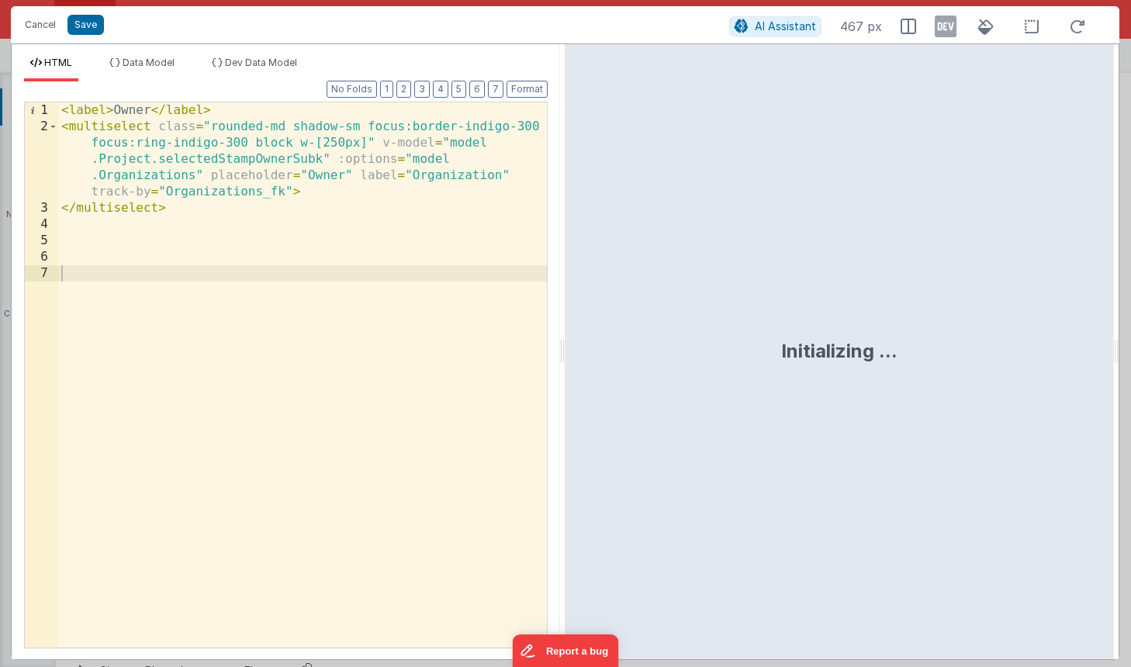
click at [244, 232] on div "< label > Owner </ label > < multiselect class = "rounded-md shadow-sm focus:bo…" at bounding box center [302, 391] width 489 height 578
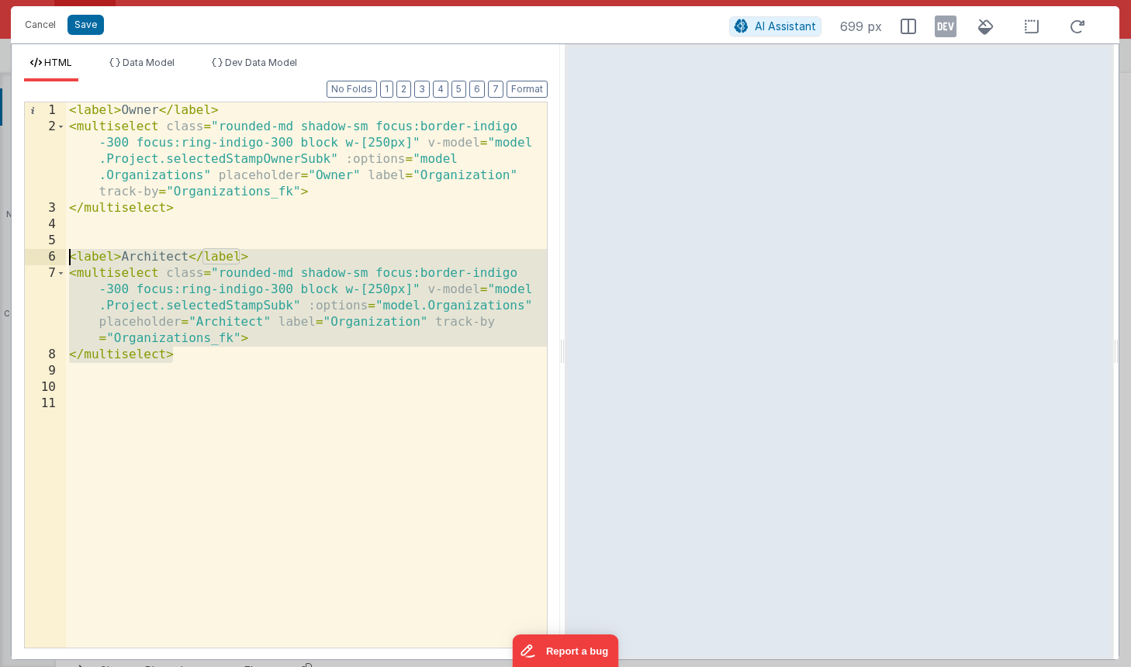
drag, startPoint x: 184, startPoint y: 361, endPoint x: 53, endPoint y: 254, distance: 169.3
click at [53, 254] on div "1 2 3 4 5 6 7 8 9 10 11 < label > Owner </ label > < multiselect class = "round…" at bounding box center [286, 375] width 524 height 547
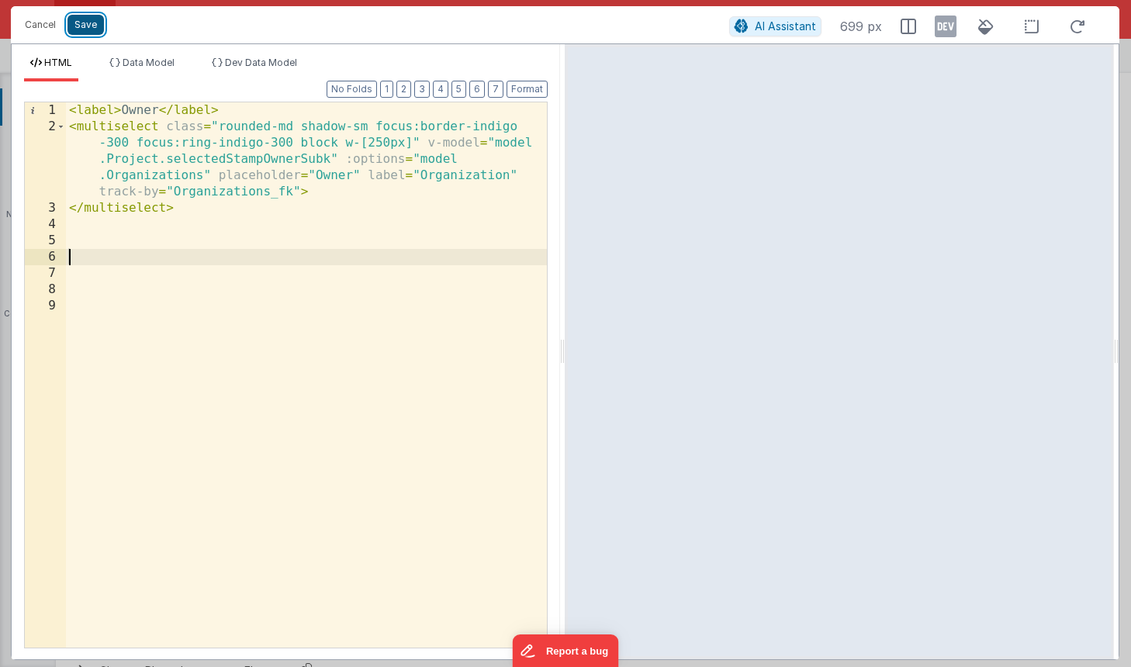
click at [90, 22] on button "Save" at bounding box center [85, 25] width 36 height 20
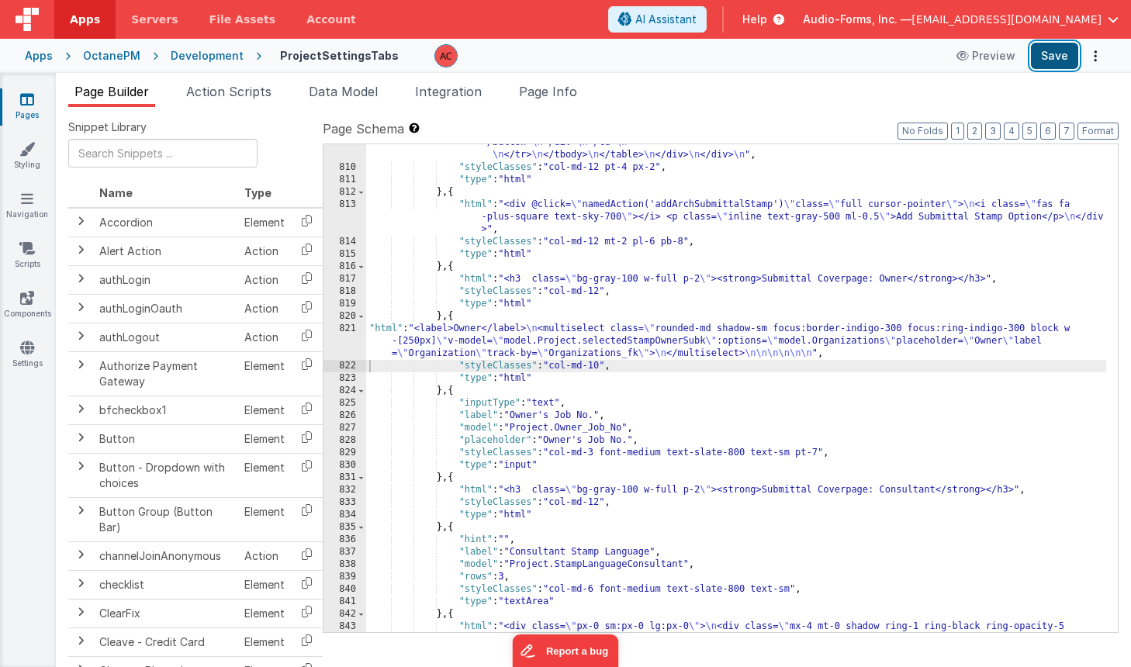
click at [1043, 53] on button "Save" at bounding box center [1054, 56] width 47 height 26
click at [381, 339] on div ""html" : "<div class= \" px-0 sm:px-0 lg:px-0 \" > \n <div class= \" mx-4 mt-0 …" at bounding box center [736, 405] width 740 height 860
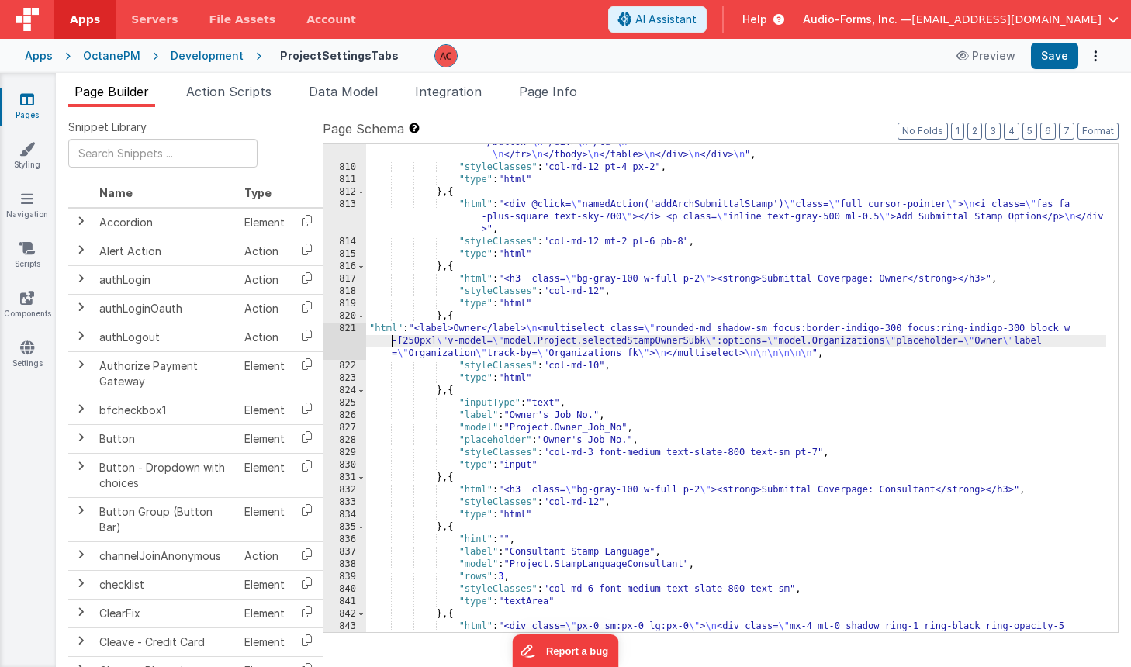
click at [22, 99] on icon at bounding box center [27, 100] width 14 height 16
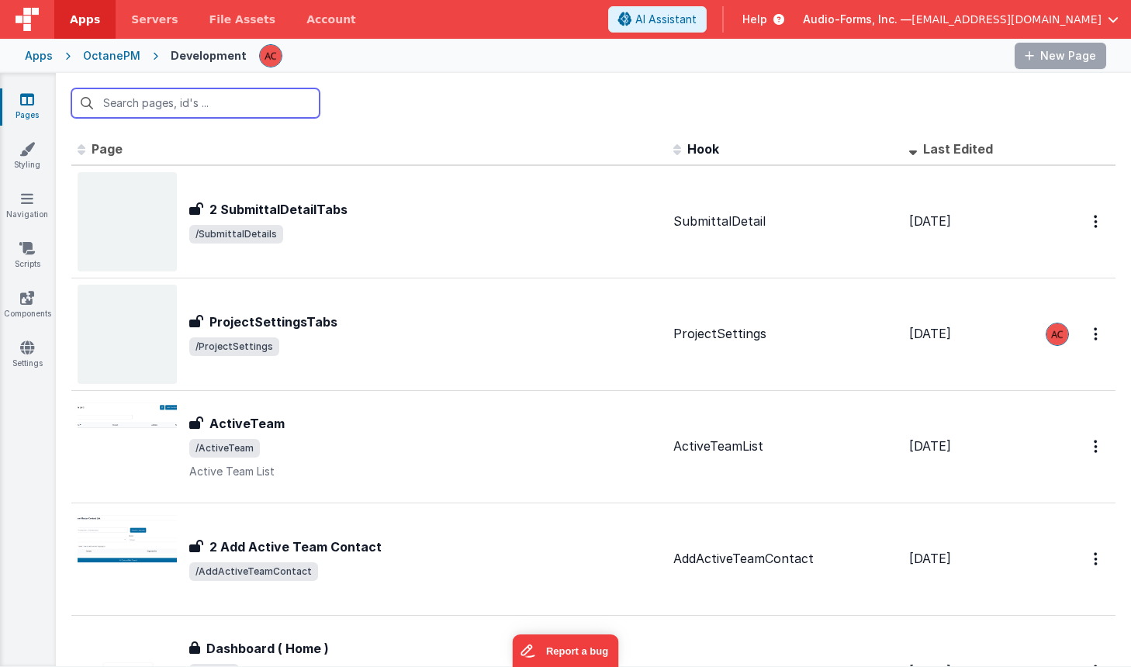
click at [171, 104] on input "text" at bounding box center [195, 102] width 248 height 29
type input "s"
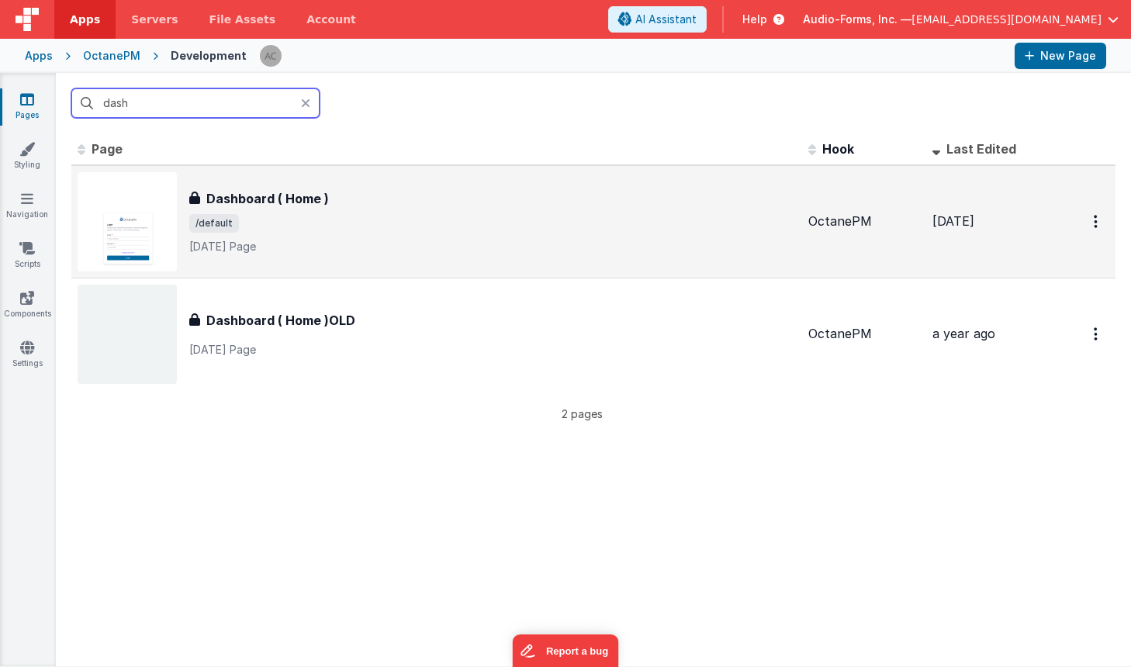
type input "dash"
click at [321, 232] on span "/default" at bounding box center [492, 223] width 607 height 19
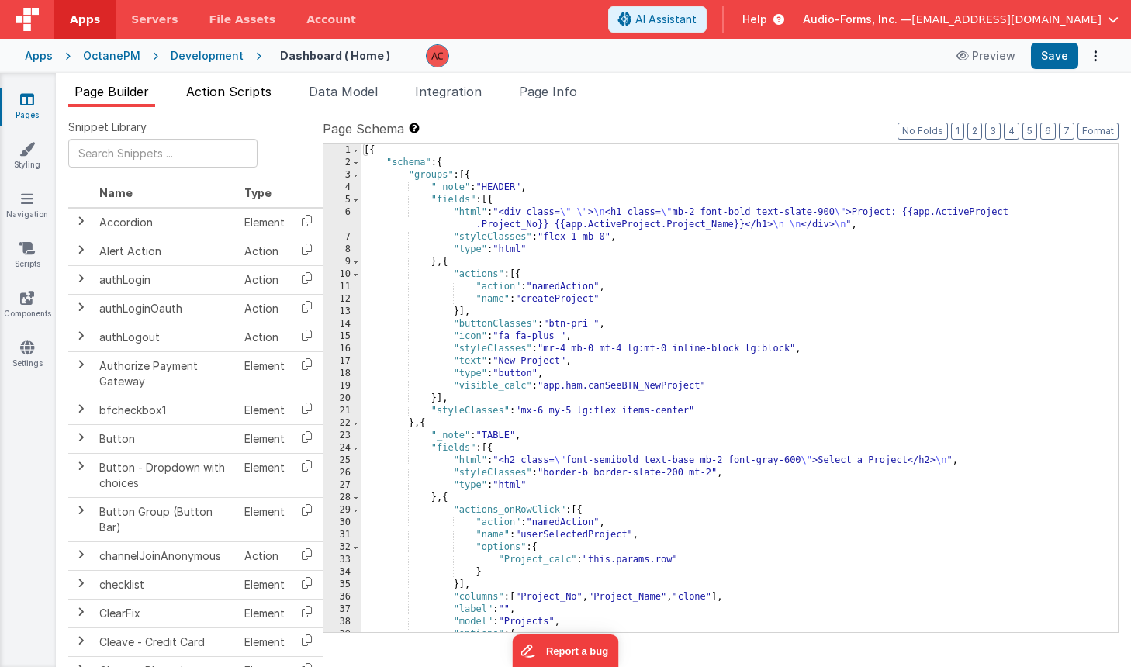
click at [251, 92] on span "Action Scripts" at bounding box center [228, 92] width 85 height 16
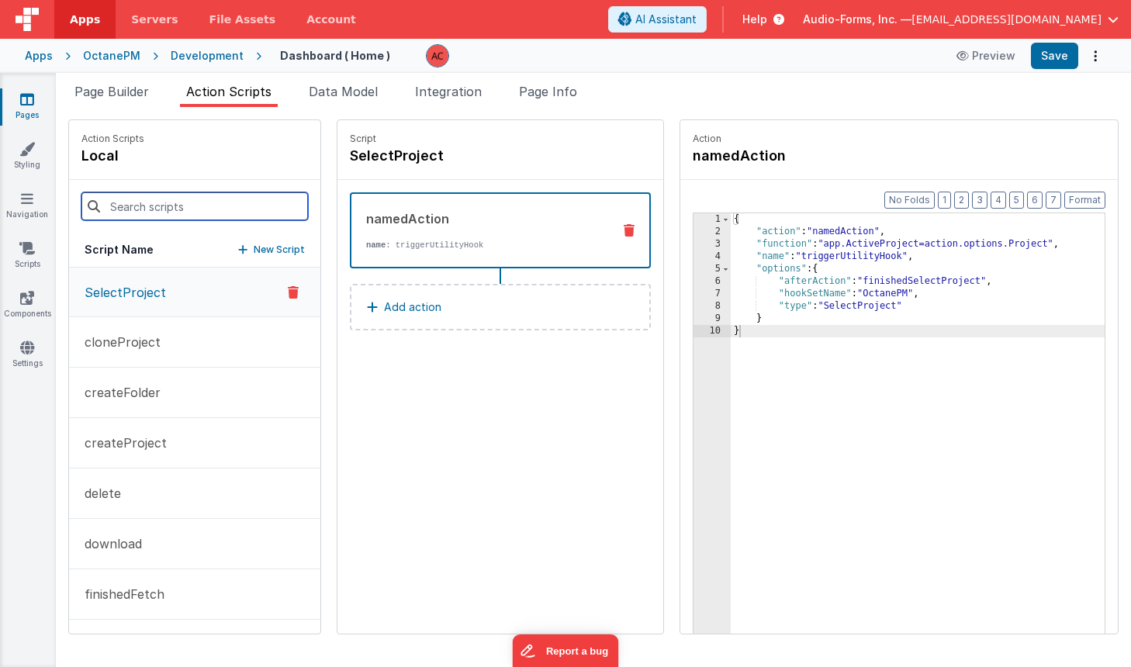
click at [163, 209] on input at bounding box center [194, 206] width 227 height 28
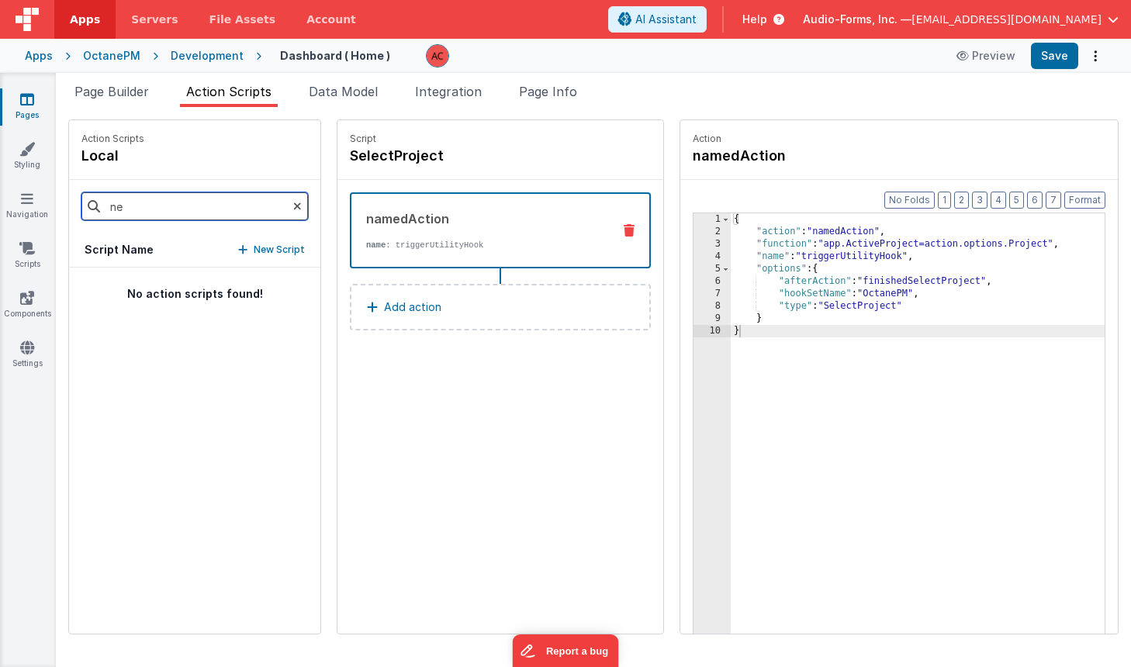
type input "n"
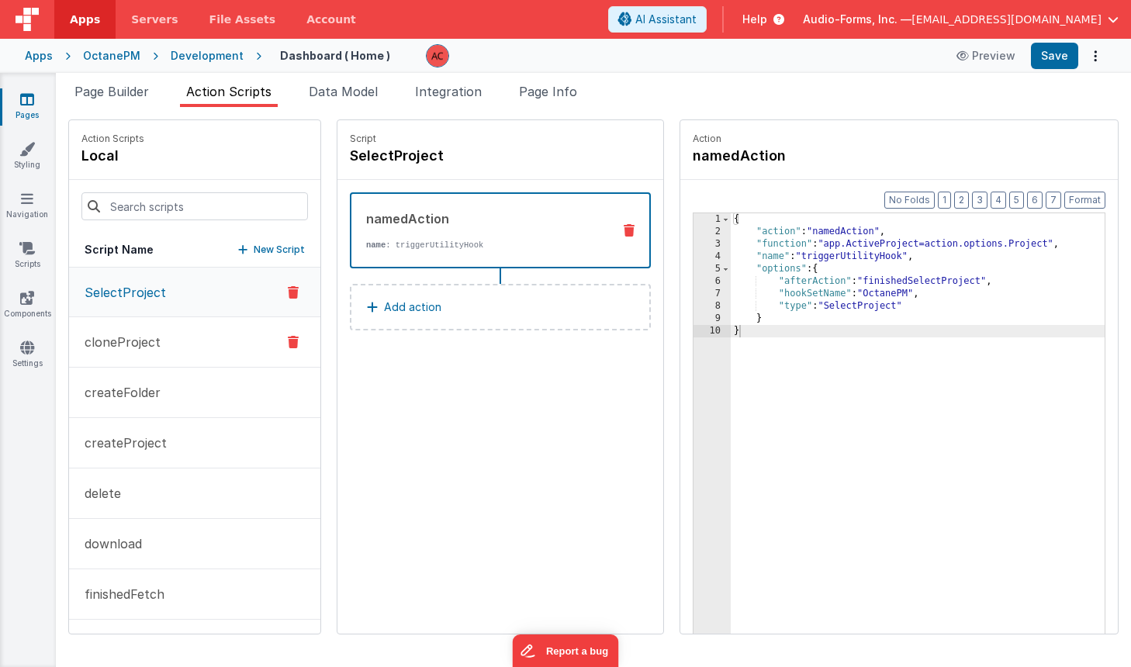
click at [136, 336] on p "cloneProject" at bounding box center [117, 342] width 85 height 19
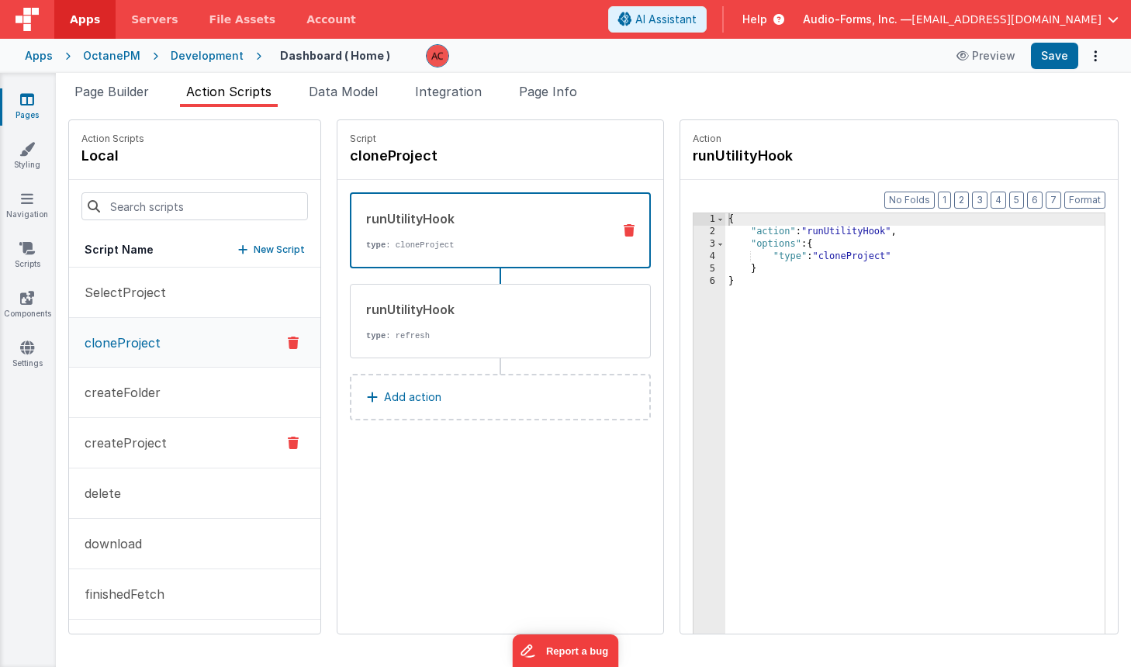
click at [125, 441] on p "createProject" at bounding box center [121, 443] width 92 height 19
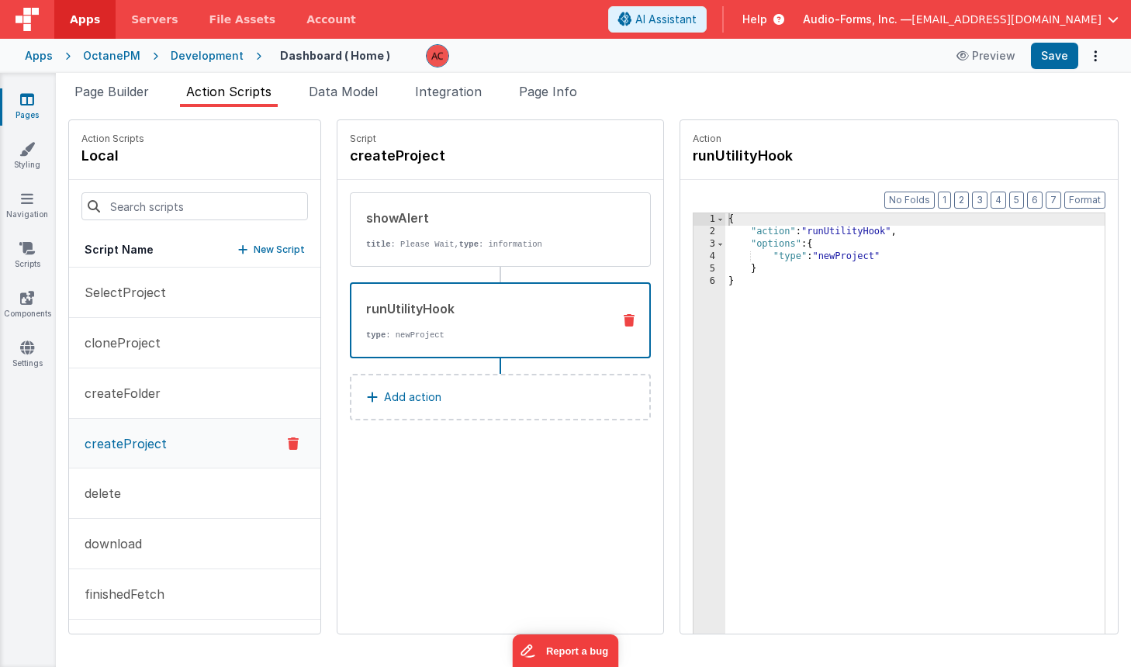
click at [466, 307] on div "runUtilityHook" at bounding box center [483, 308] width 234 height 19
click at [545, 94] on span "Page Info" at bounding box center [548, 92] width 58 height 16
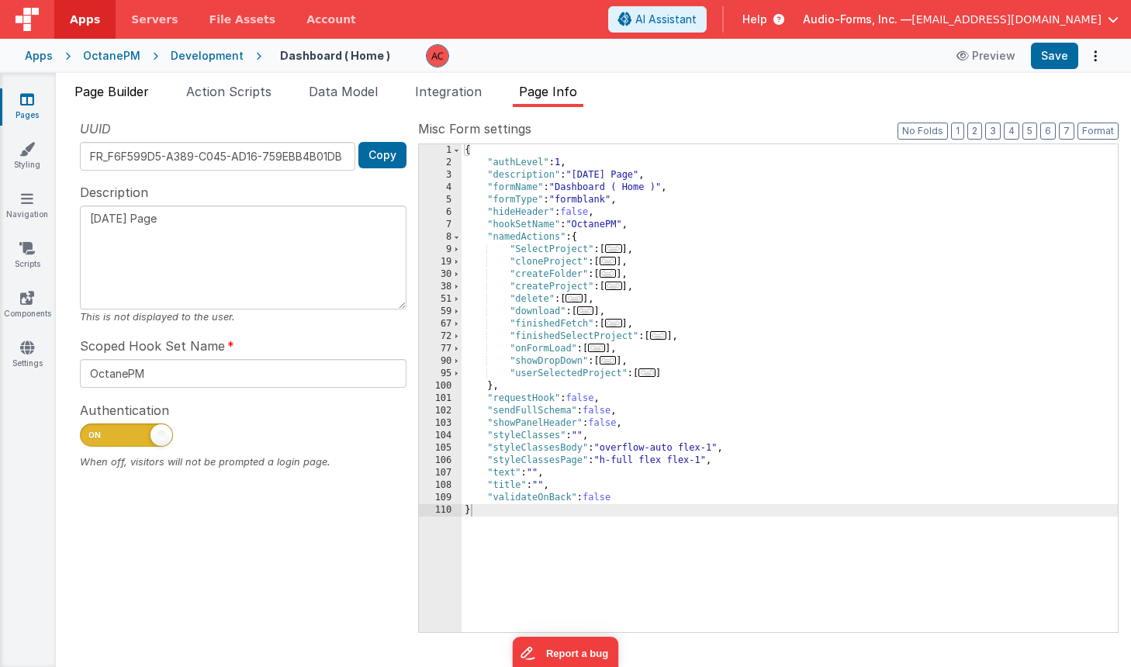
click at [128, 91] on span "Page Builder" at bounding box center [111, 92] width 74 height 16
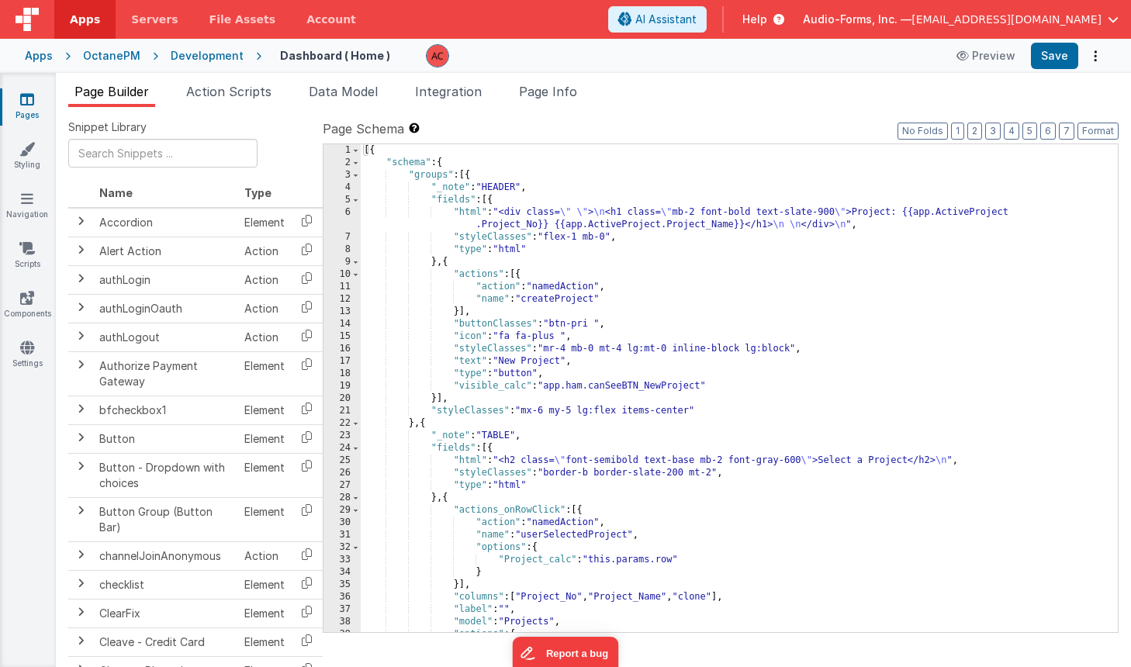
click at [549, 116] on div "Snippet Library Name Type Accordion Element Alert Action Action authLogin Actio…" at bounding box center [593, 399] width 1075 height 585
click at [697, 17] on span "AI Assistant" at bounding box center [665, 20] width 61 height 16
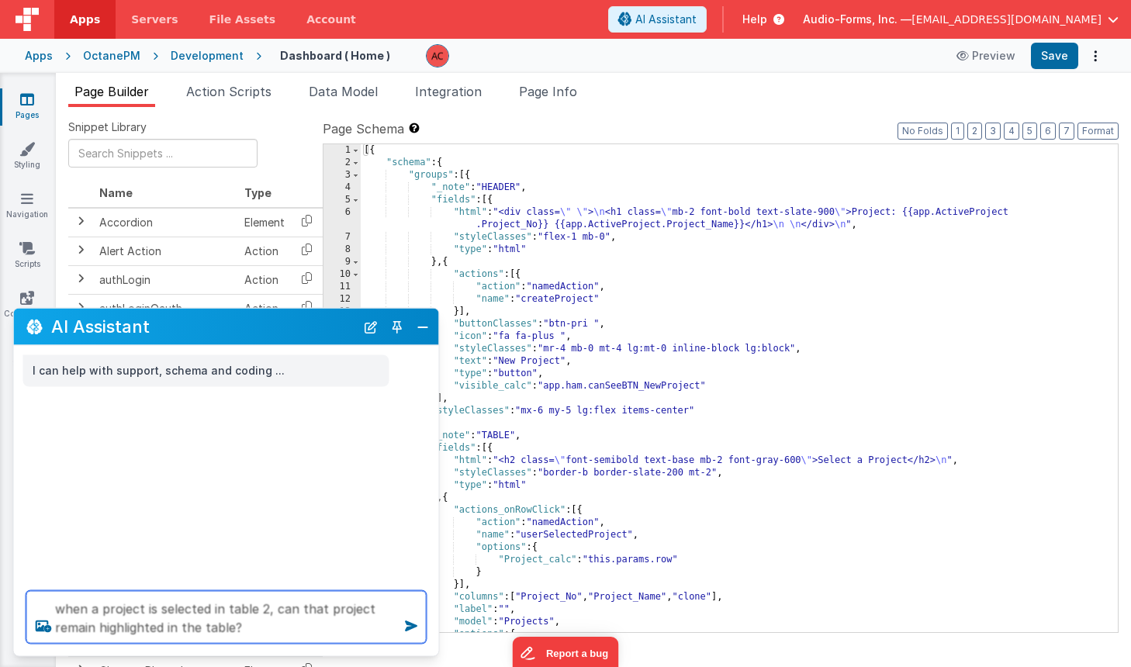
click at [369, 609] on textarea "when a project is selected in table 2, can that project remain highlighted in t…" at bounding box center [226, 617] width 400 height 53
type textarea "when a project is selected in table 2, can that project selection remain highli…"
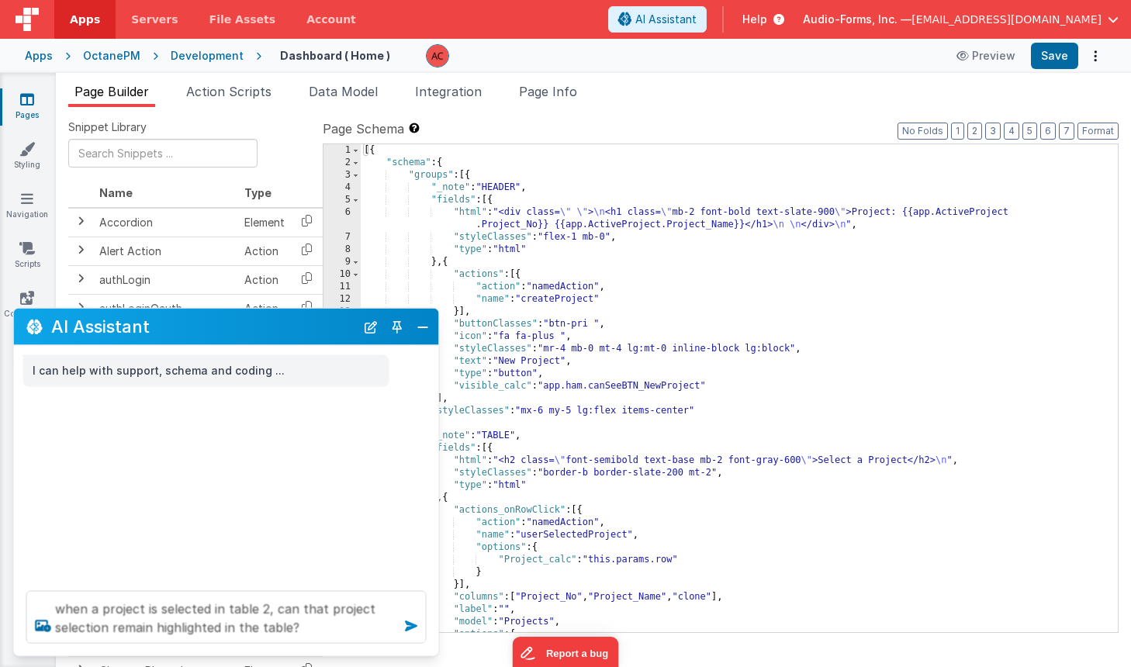
click at [408, 622] on icon at bounding box center [411, 626] width 25 height 25
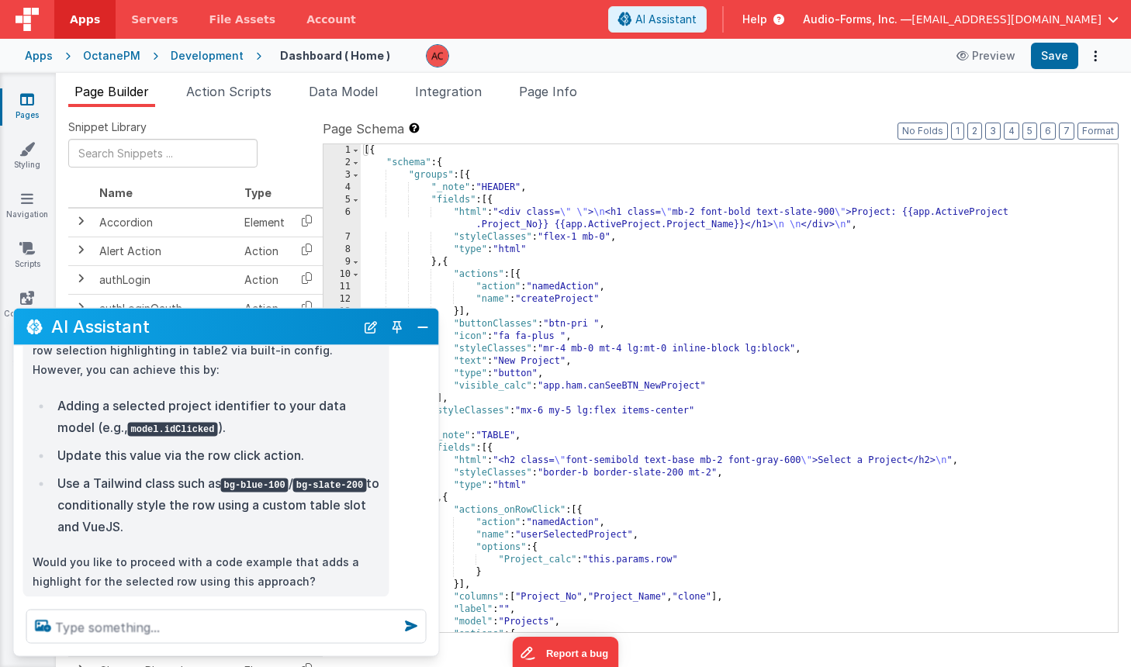
scroll to position [164, 0]
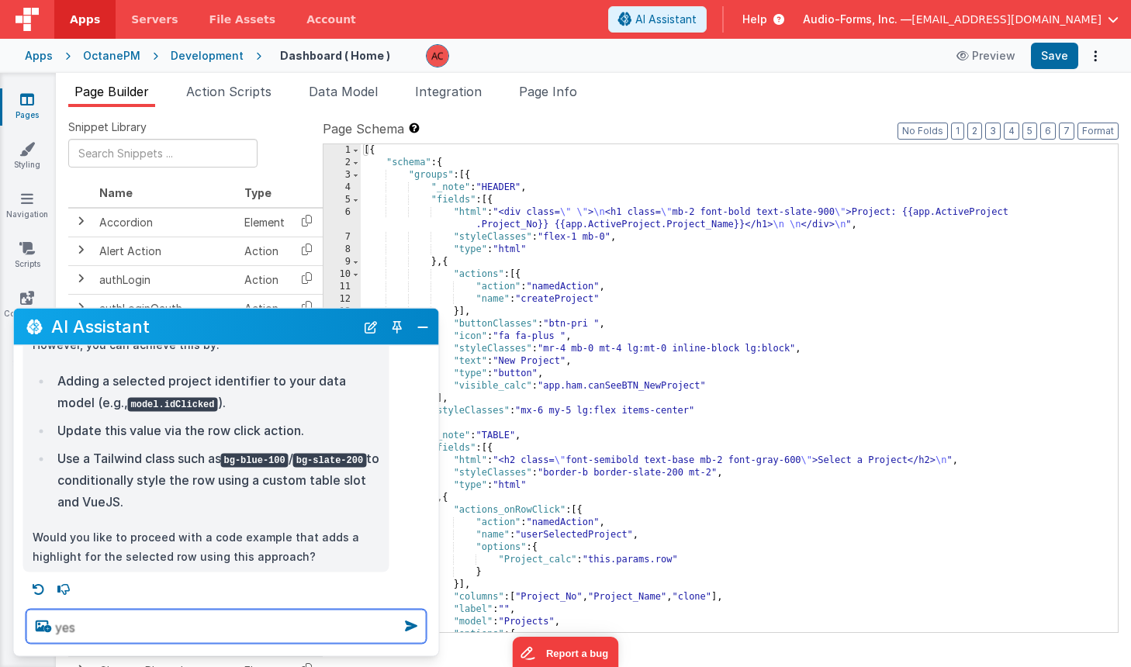
type textarea "yes"
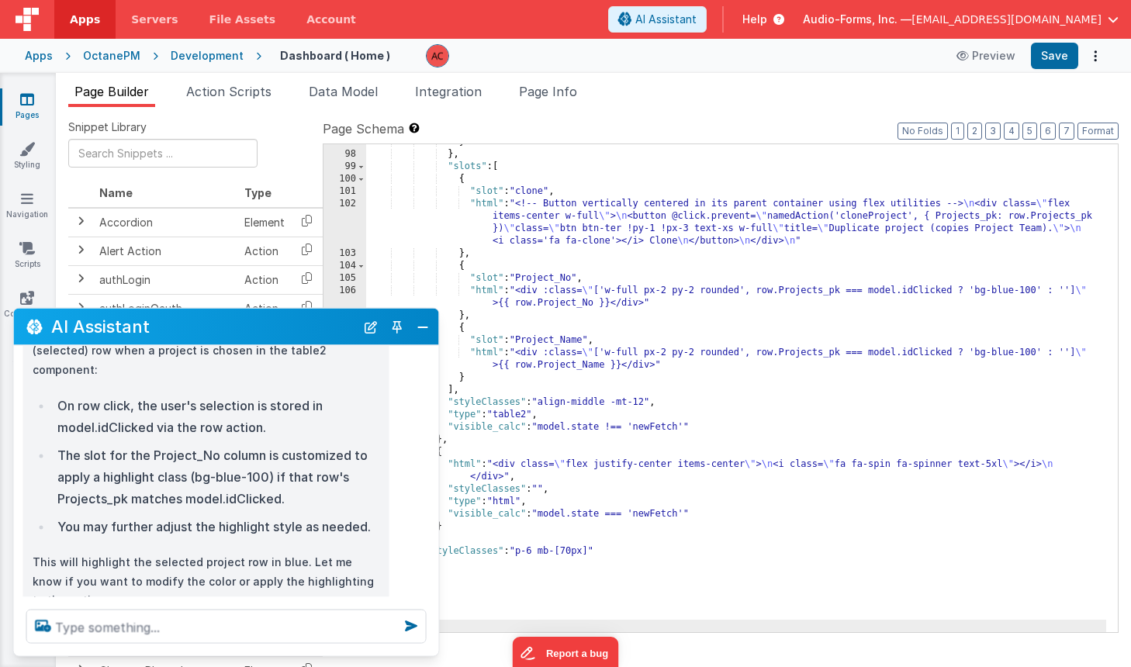
scroll to position [500, 0]
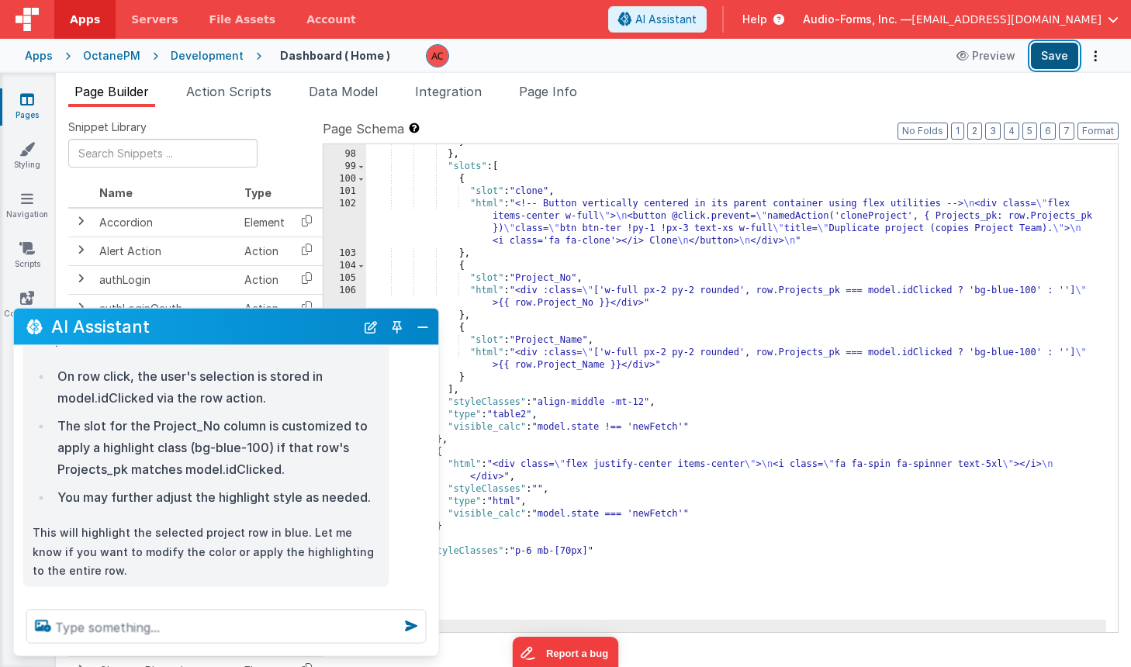
click at [1051, 56] on button "Save" at bounding box center [1054, 56] width 47 height 26
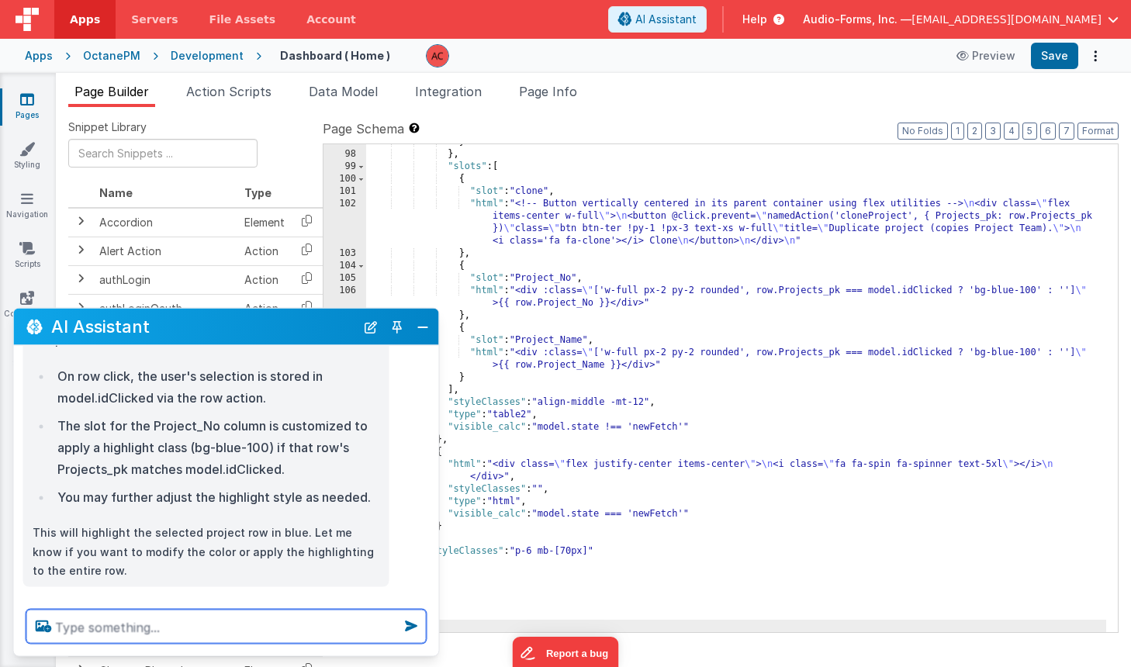
click at [245, 617] on textarea at bounding box center [226, 627] width 400 height 34
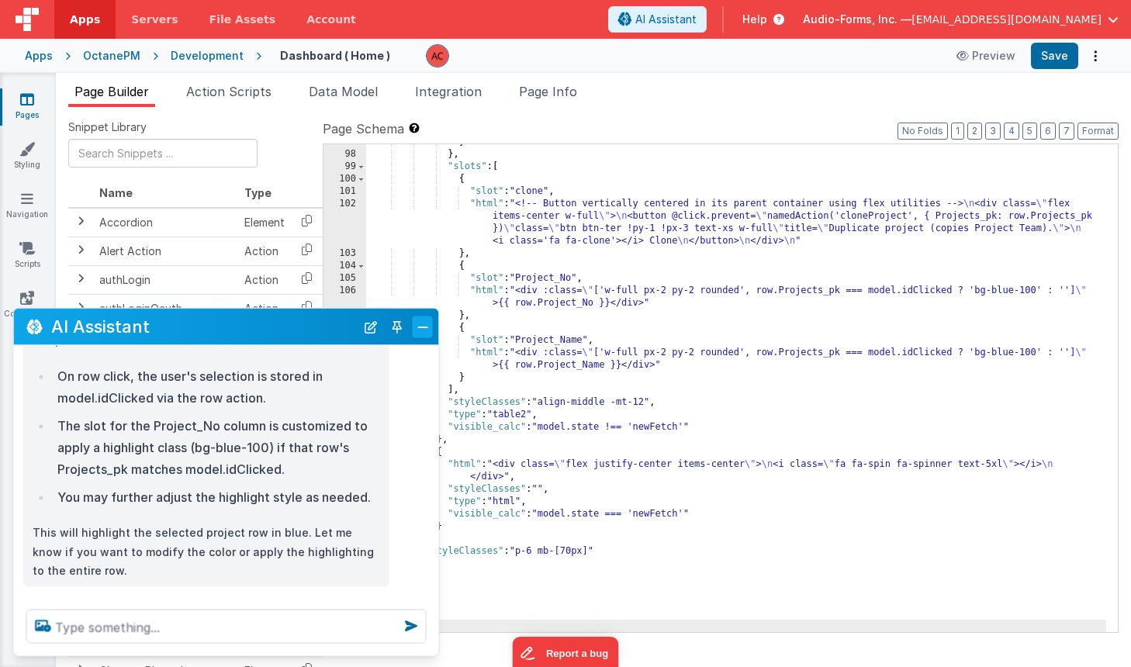
click at [426, 325] on button "Close" at bounding box center [423, 327] width 20 height 22
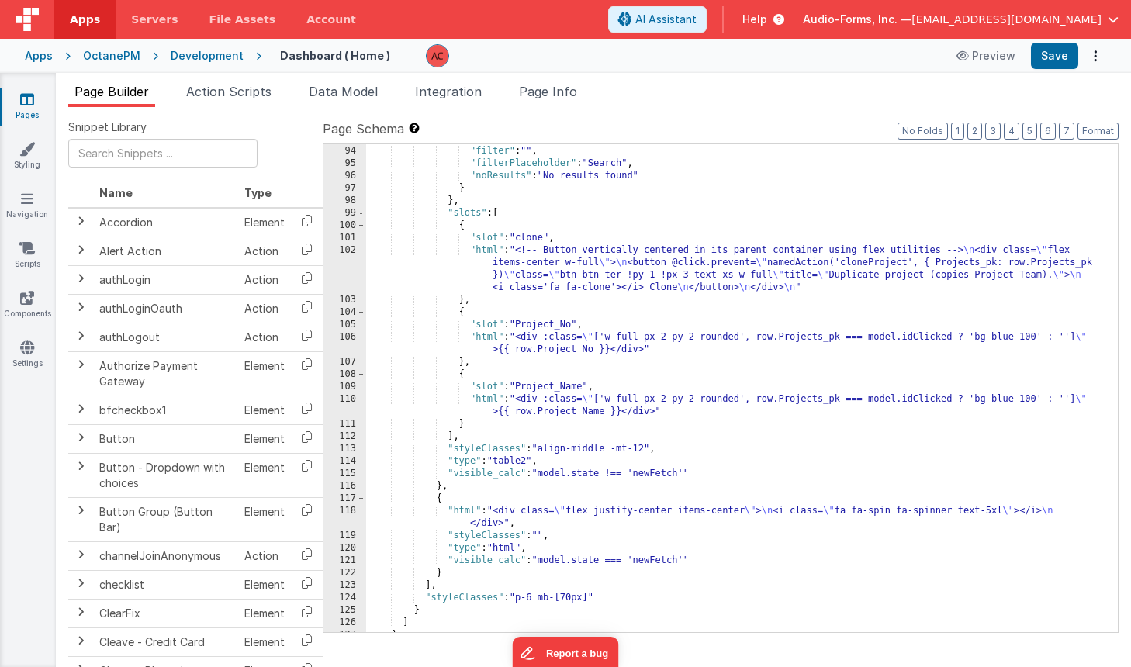
scroll to position [1250, 0]
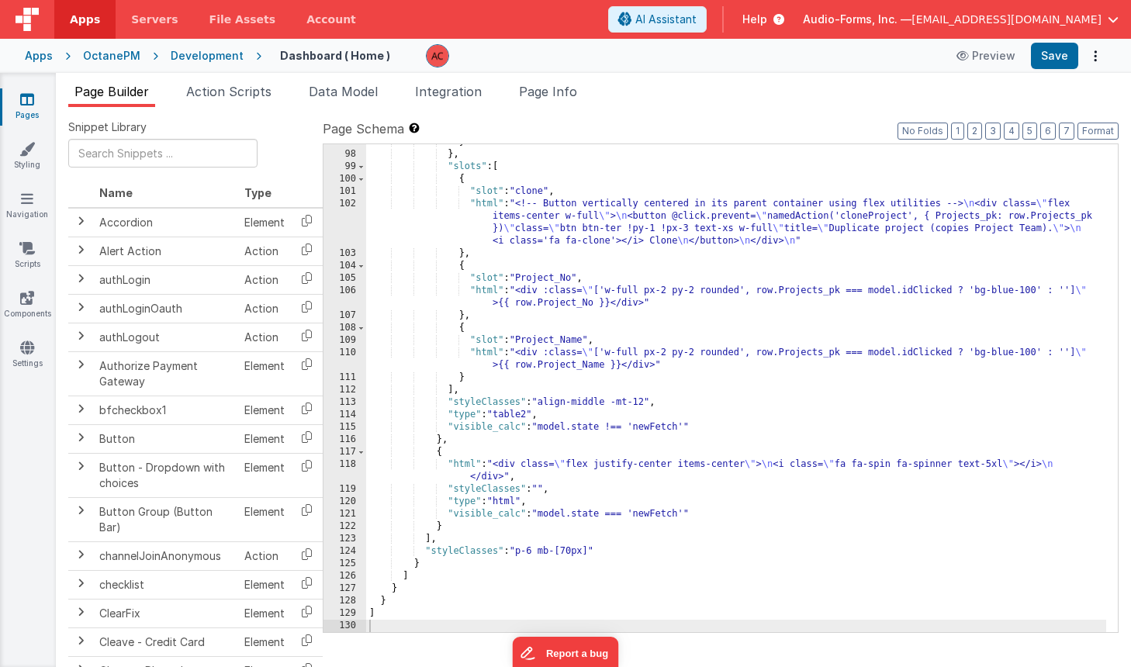
click at [851, 240] on div "} } , "slots" : [ { "slot" : "clone" , "html" : "<!-- Button vertically centere…" at bounding box center [736, 392] width 740 height 513
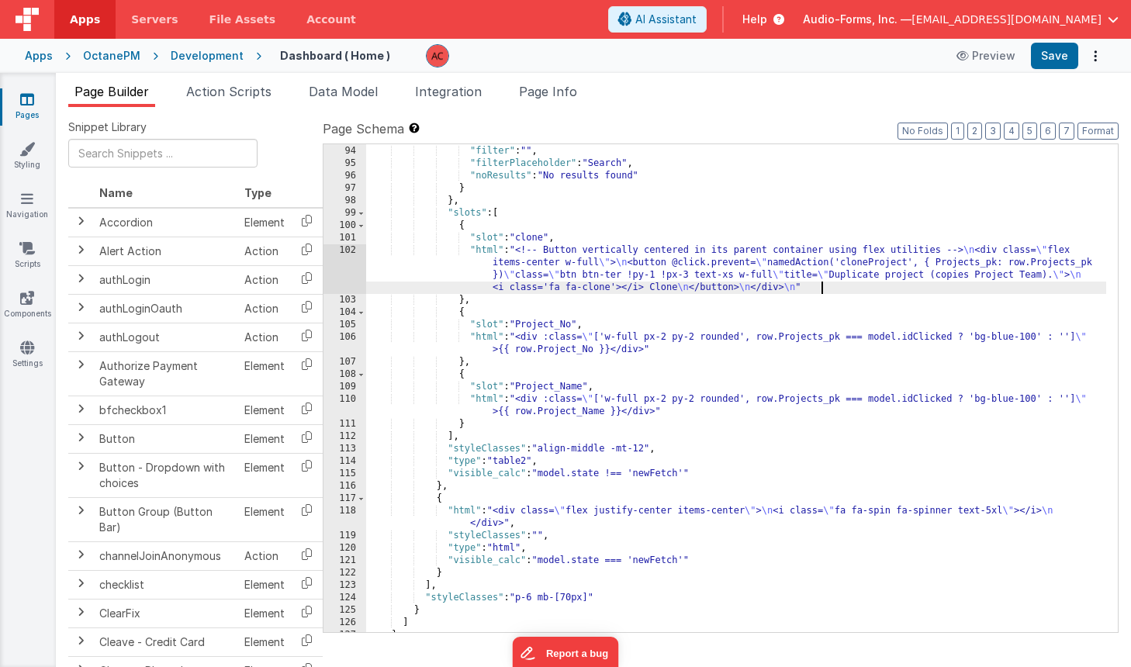
scroll to position [1017, 0]
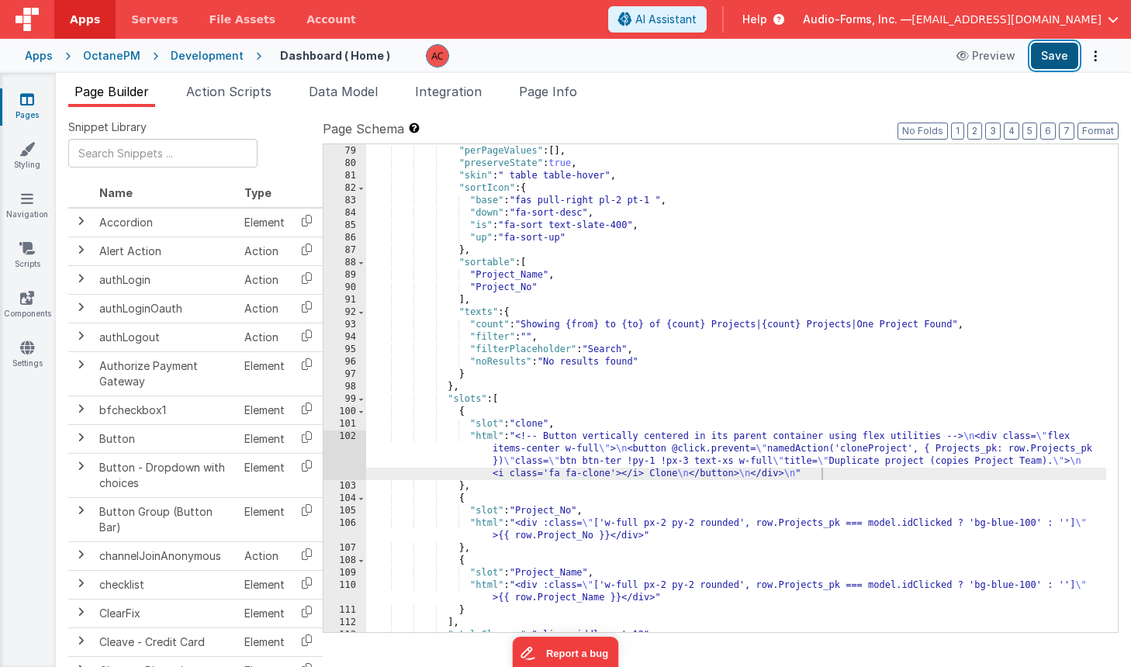
click at [1064, 61] on button "Save" at bounding box center [1054, 56] width 47 height 26
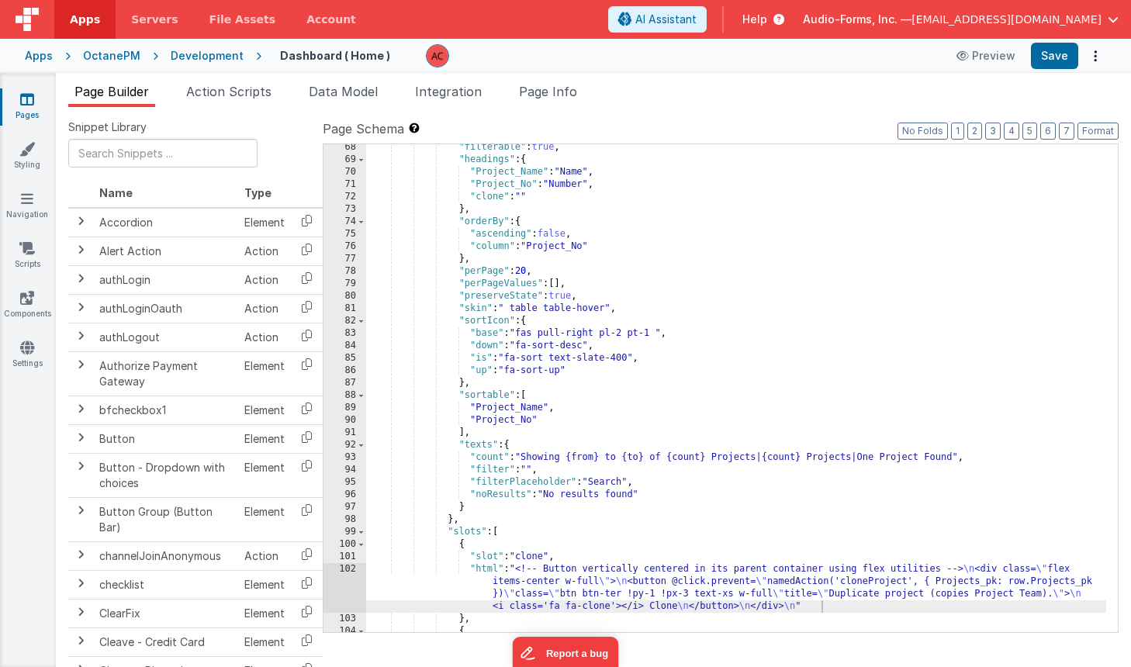
scroll to position [1071, 0]
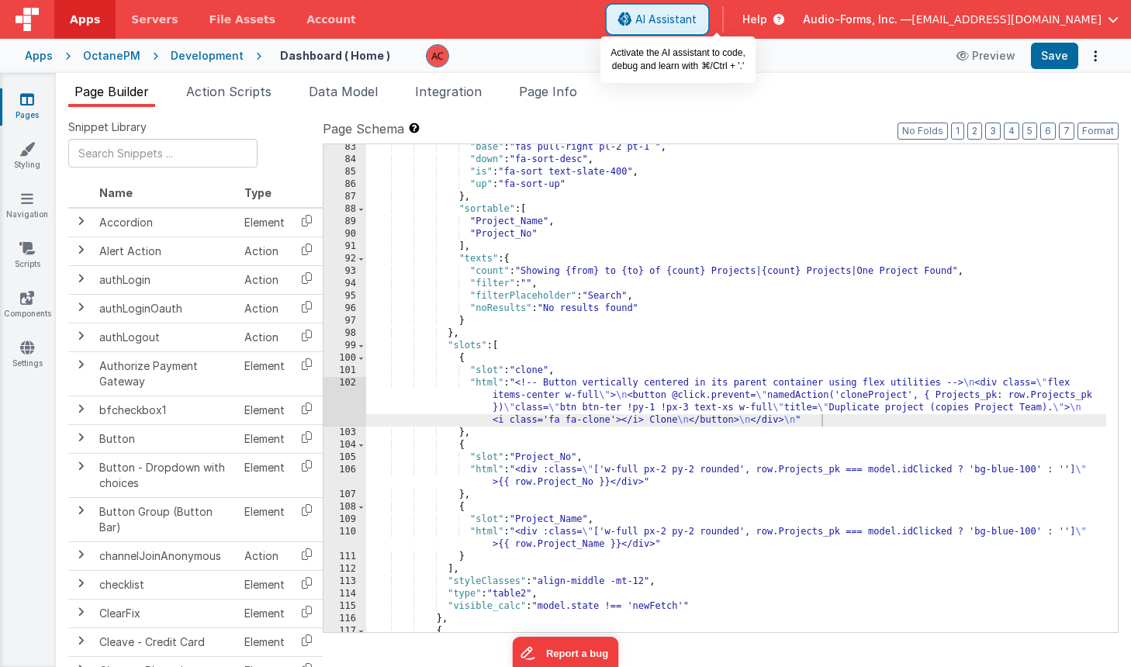
click at [697, 21] on span "AI Assistant" at bounding box center [665, 20] width 61 height 16
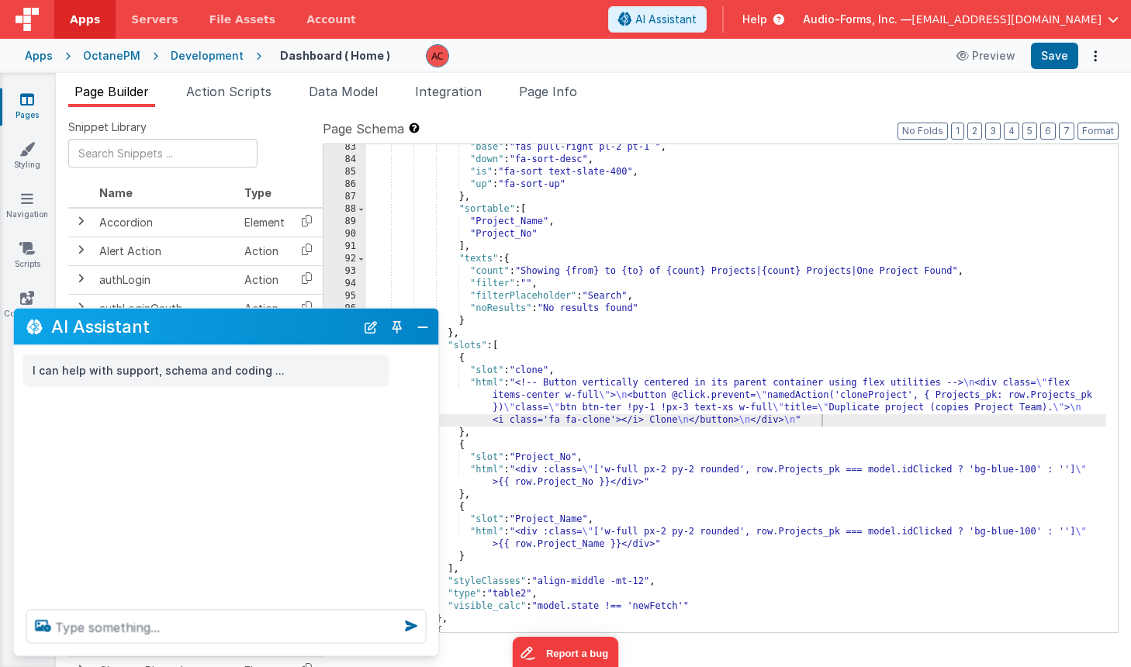
drag, startPoint x: 424, startPoint y: 323, endPoint x: 431, endPoint y: 310, distance: 14.6
click at [424, 323] on button "Close" at bounding box center [423, 327] width 20 height 22
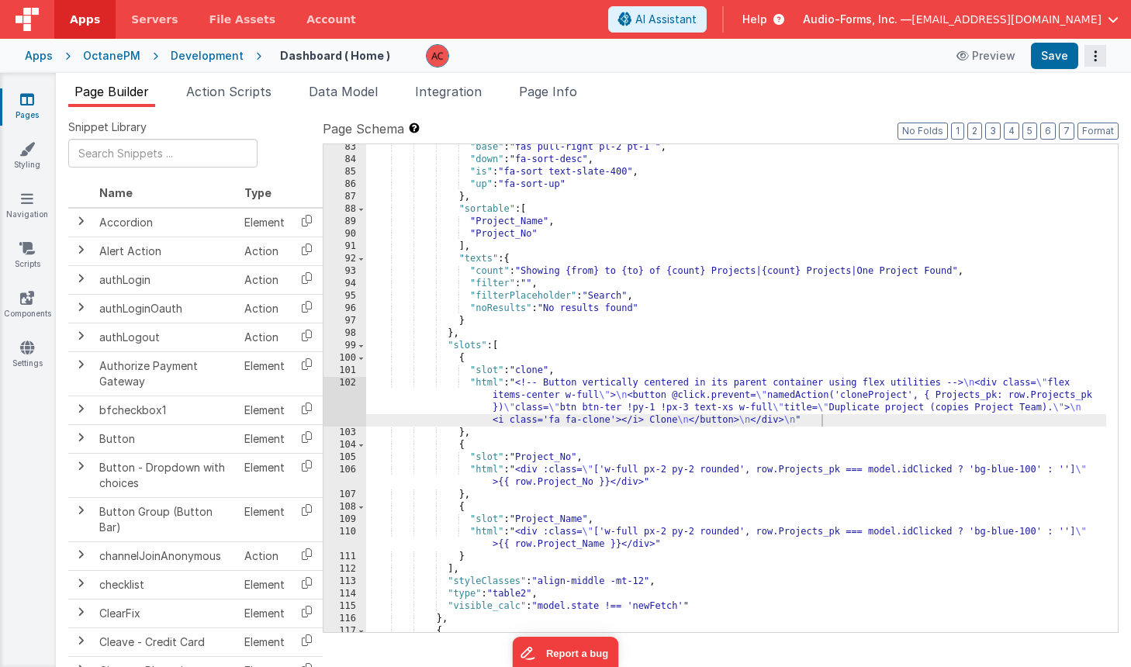
click at [1093, 56] on icon "Options" at bounding box center [1096, 56] width 22 height 1
click at [1049, 116] on link "Rollback" at bounding box center [1038, 116] width 137 height 29
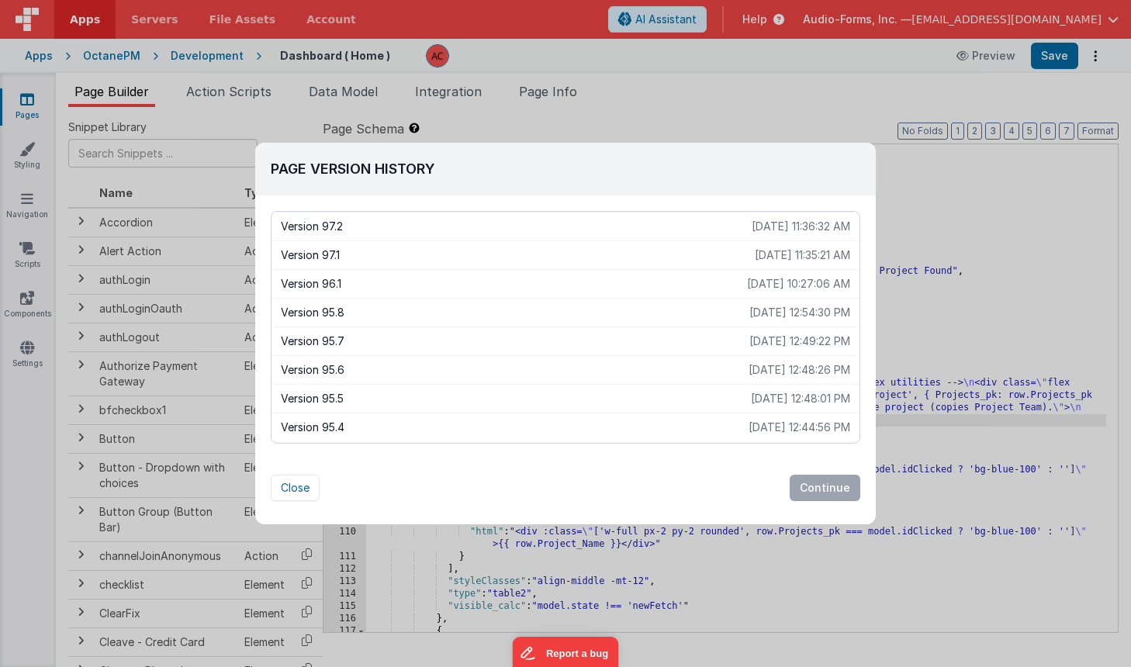
click at [777, 286] on p "2025-08-21 10:27:06 AM" at bounding box center [798, 284] width 103 height 16
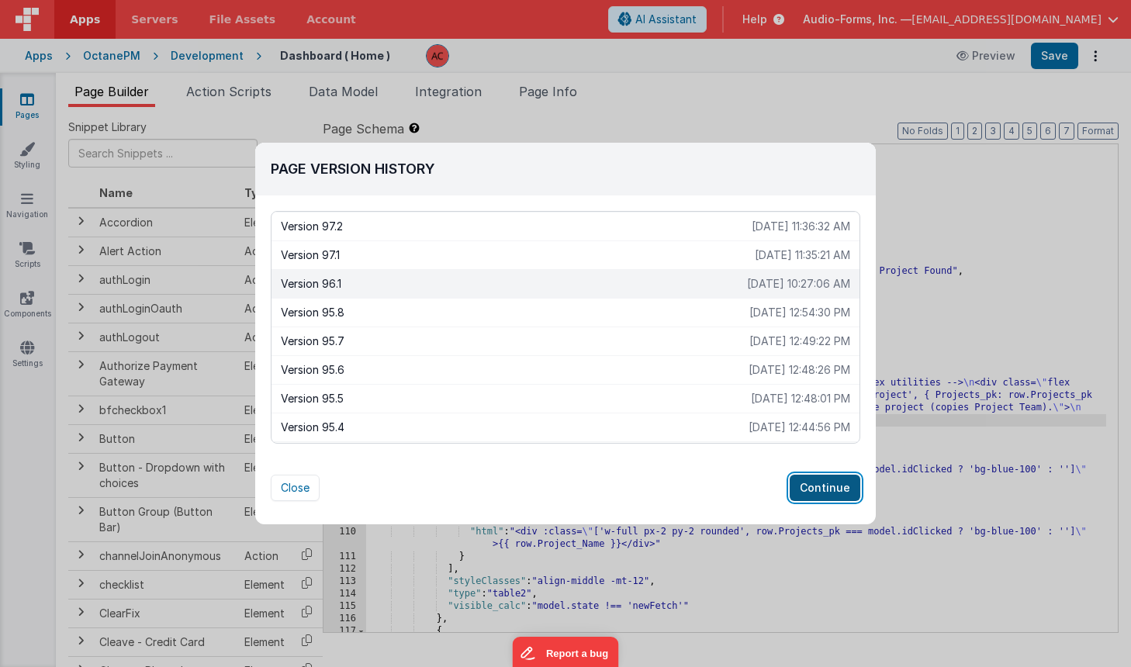
click at [808, 485] on button "Continue" at bounding box center [825, 488] width 71 height 26
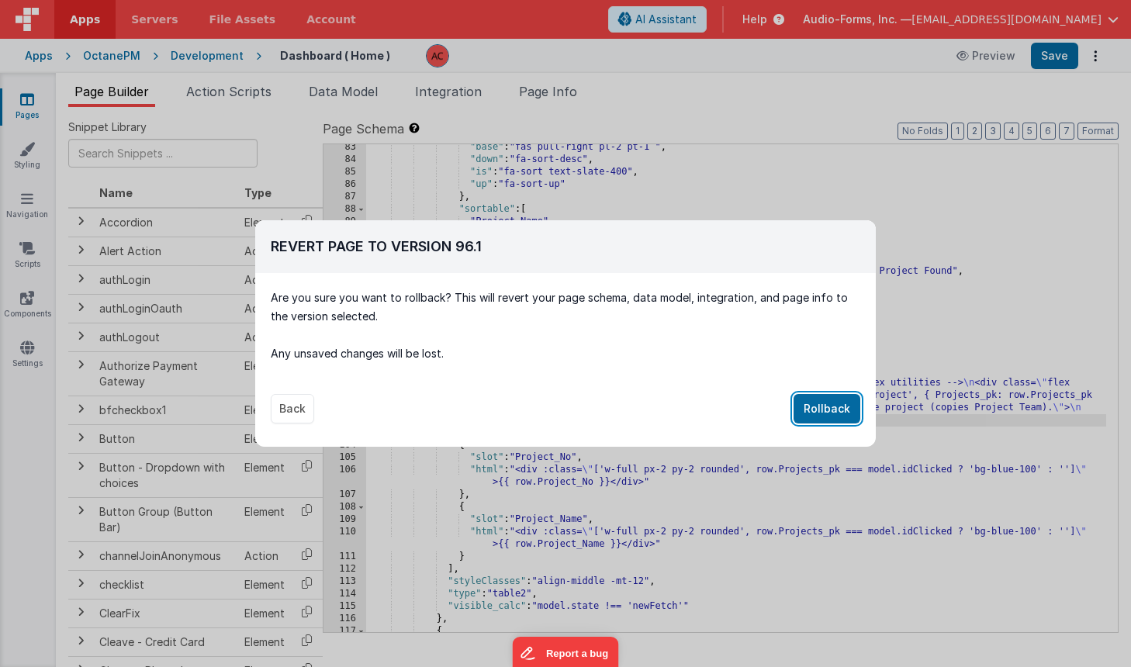
click at [843, 407] on button "Rollback" at bounding box center [827, 408] width 67 height 29
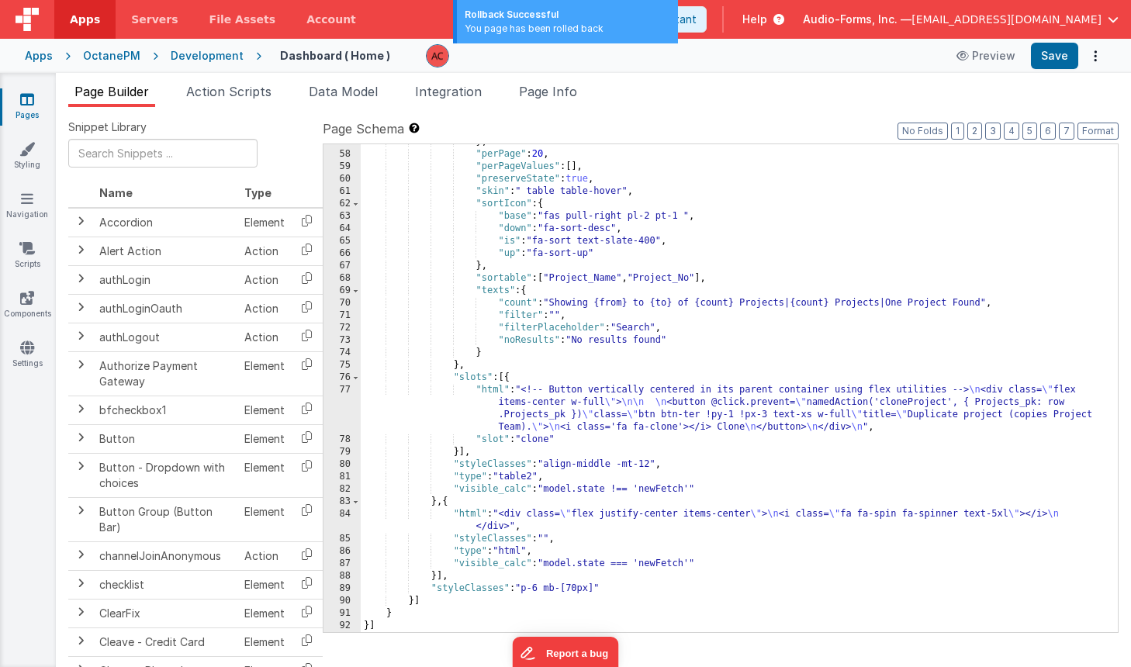
scroll to position [753, 0]
click at [1067, 51] on button "Save" at bounding box center [1054, 56] width 47 height 26
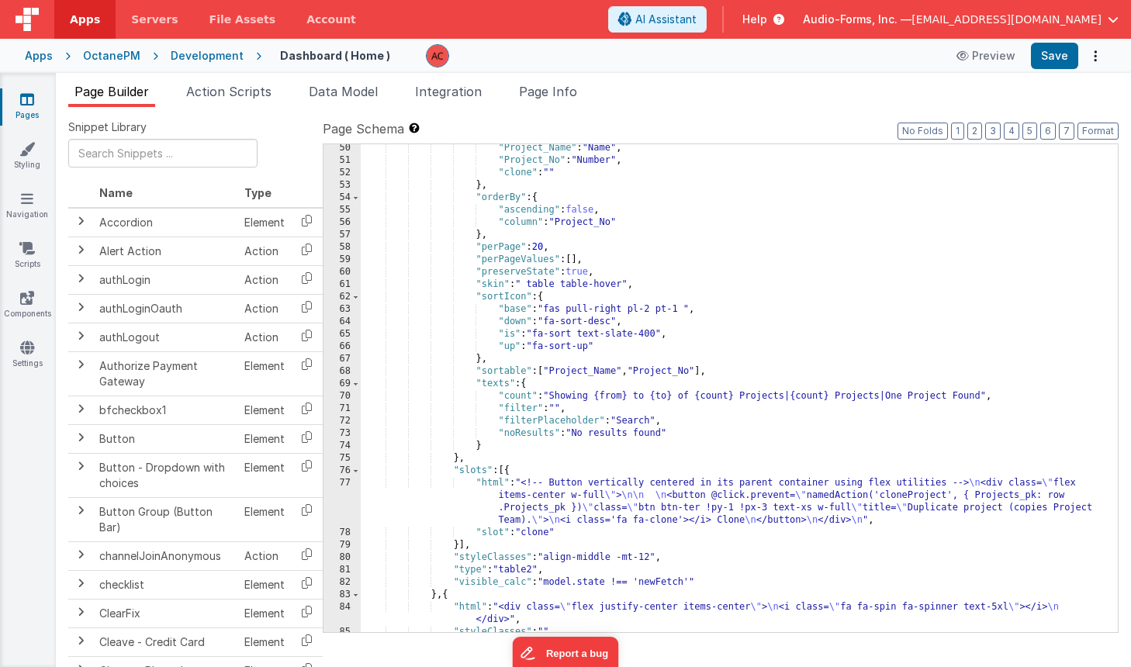
scroll to position [427, 0]
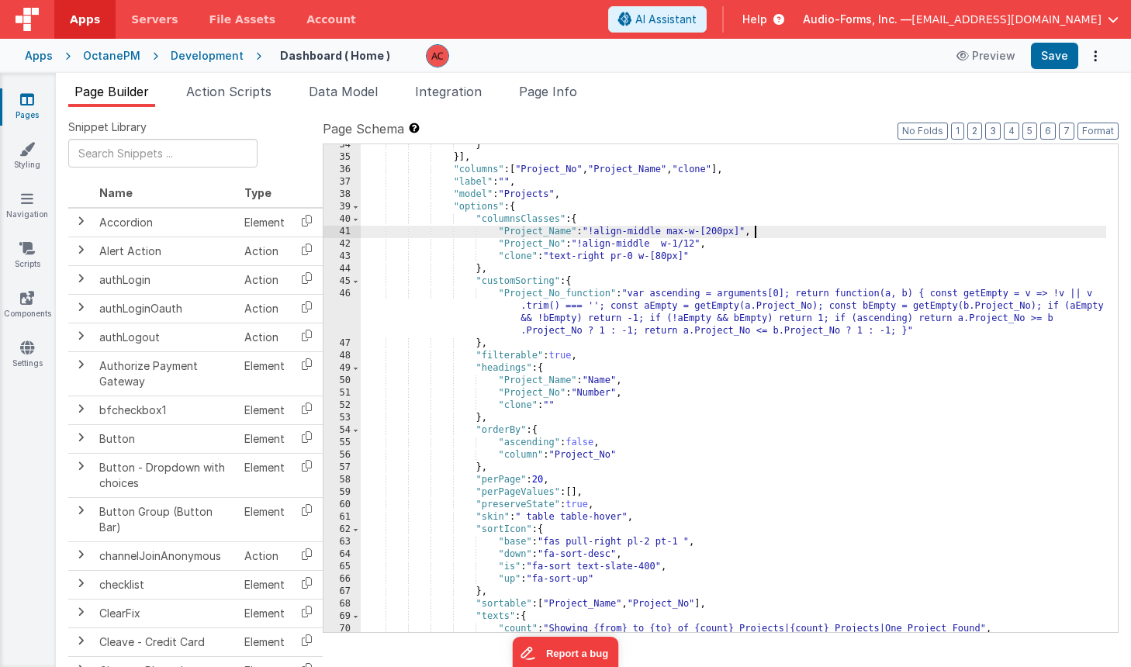
click at [847, 226] on div "} }] , "columns" : [ "Project_No" , "Project_Name" , "clone" ] , "label" : "" ,…" at bounding box center [734, 395] width 746 height 513
click at [772, 248] on div "} }] , "columns" : [ "Project_No" , "Project_Name" , "clone" ] , "label" : "" ,…" at bounding box center [734, 395] width 746 height 513
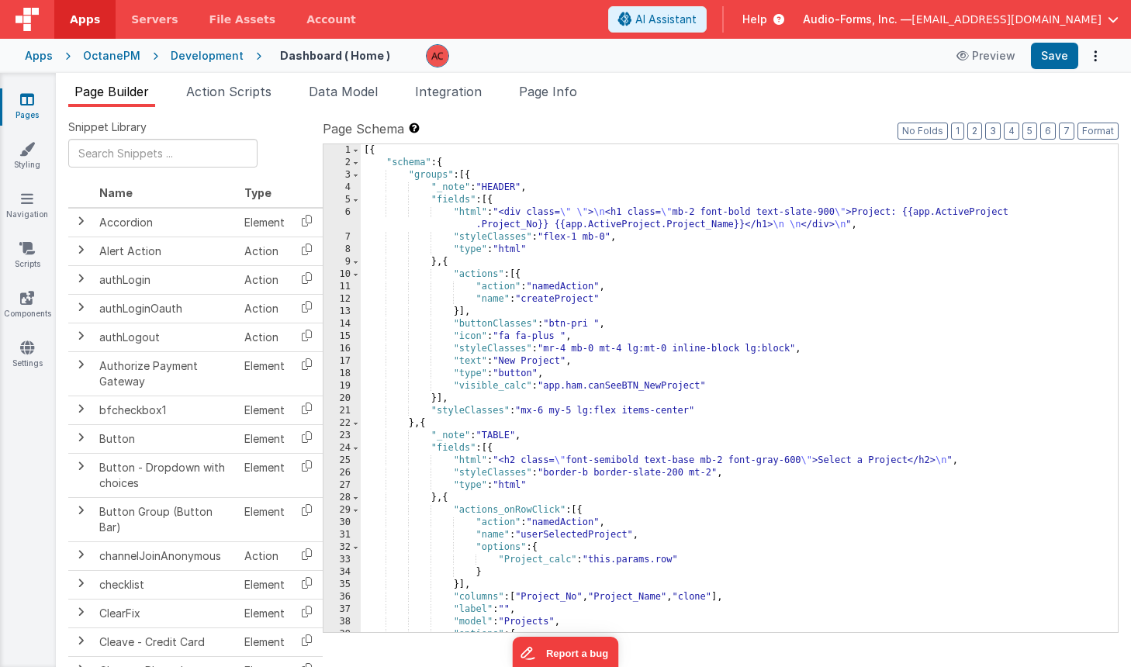
scroll to position [698, 0]
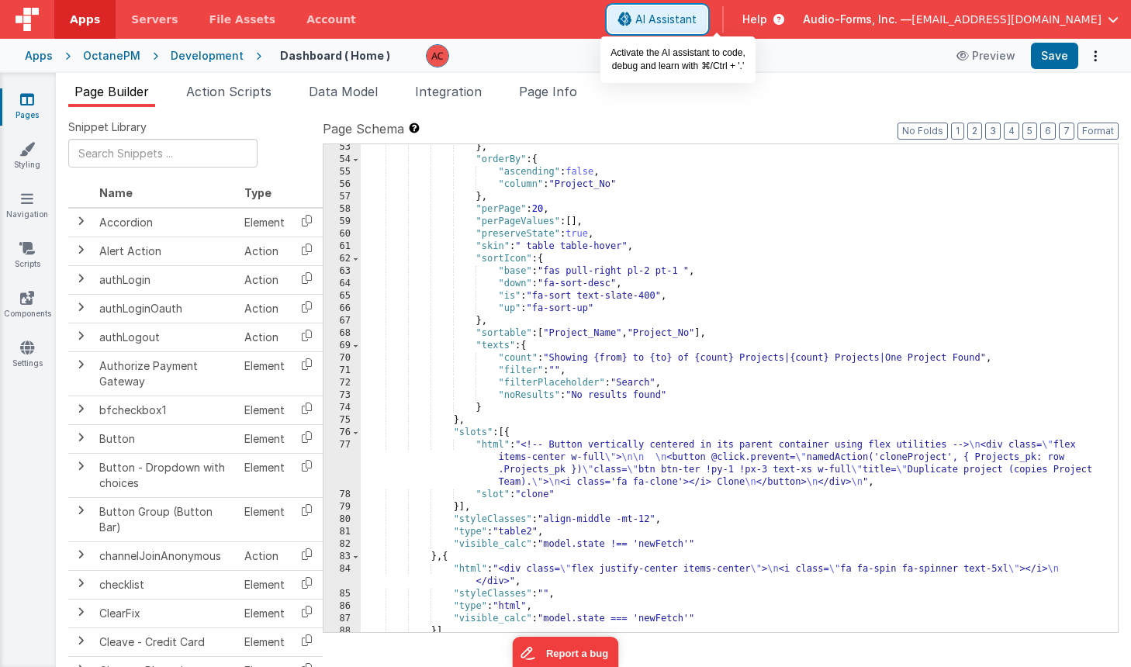
click at [697, 16] on span "AI Assistant" at bounding box center [665, 20] width 61 height 16
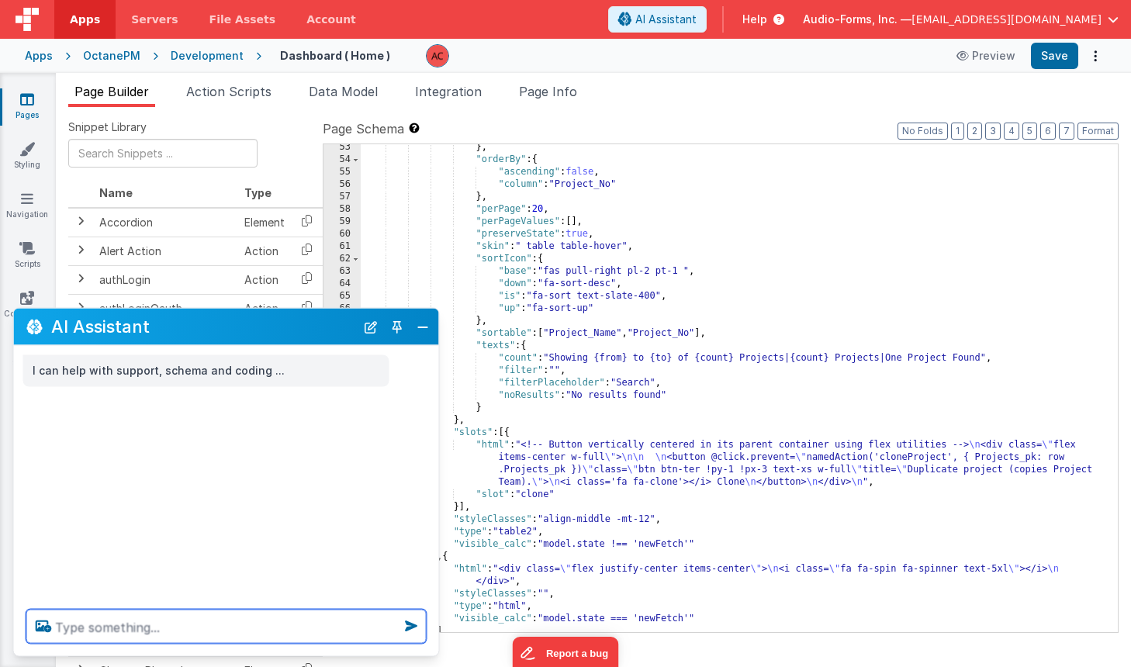
drag, startPoint x: 164, startPoint y: 633, endPoint x: 179, endPoint y: 634, distance: 15.5
click at [164, 633] on textarea at bounding box center [226, 627] width 400 height 34
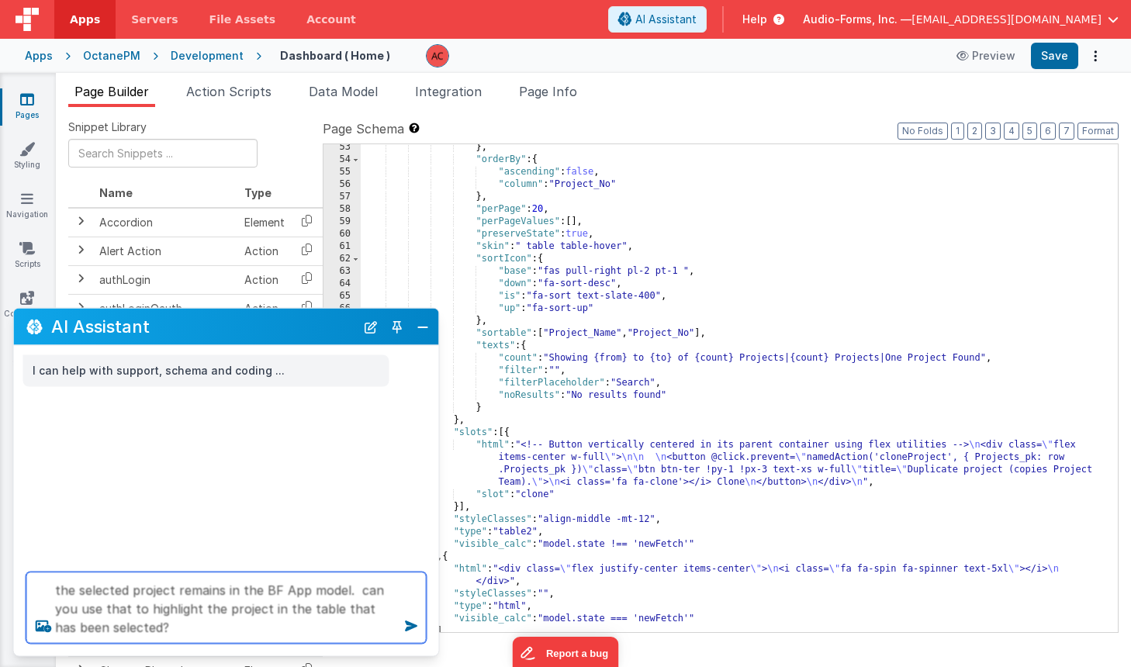
type textarea "the selected project remains in the BF App model. can you use that to highlight…"
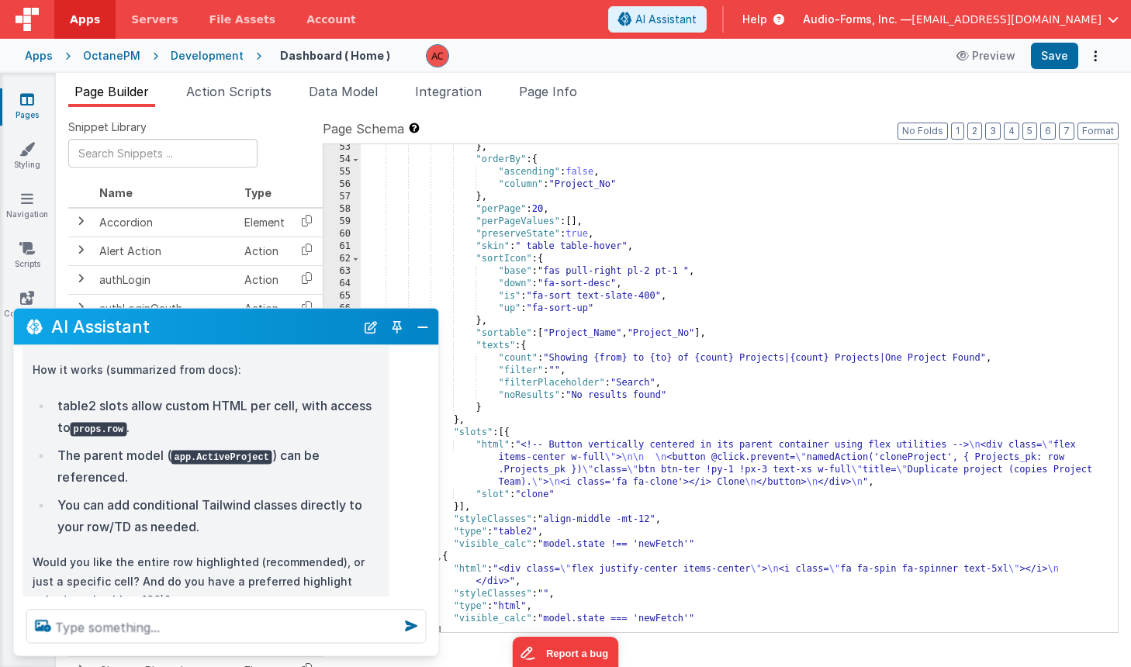
scroll to position [278, 0]
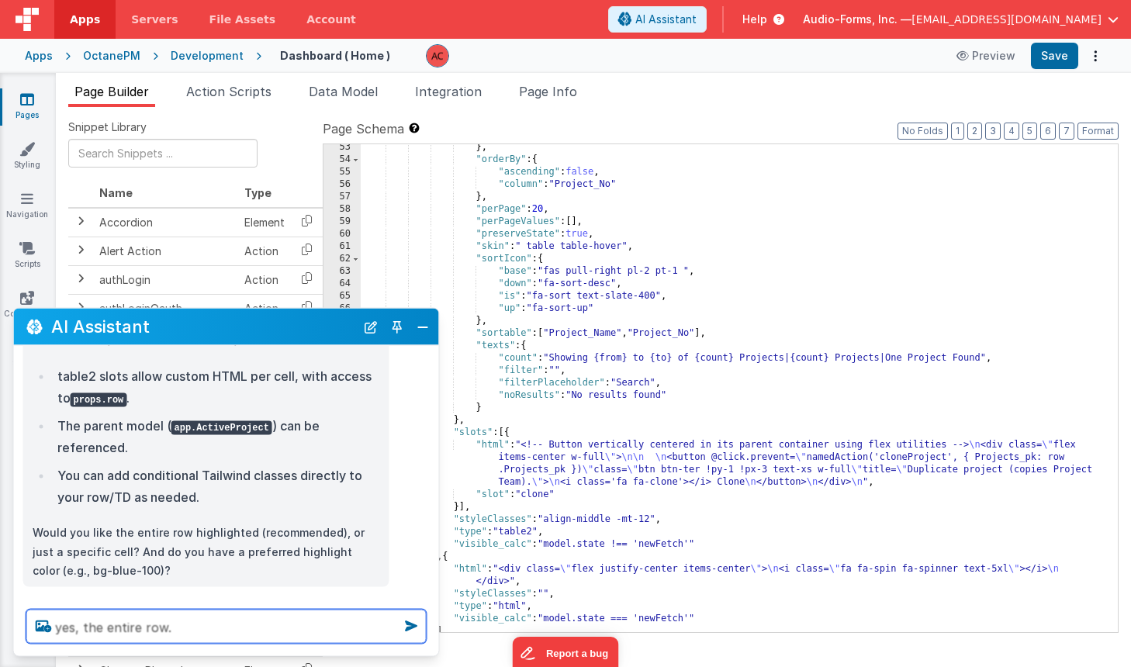
type textarea "yes, the entire row."
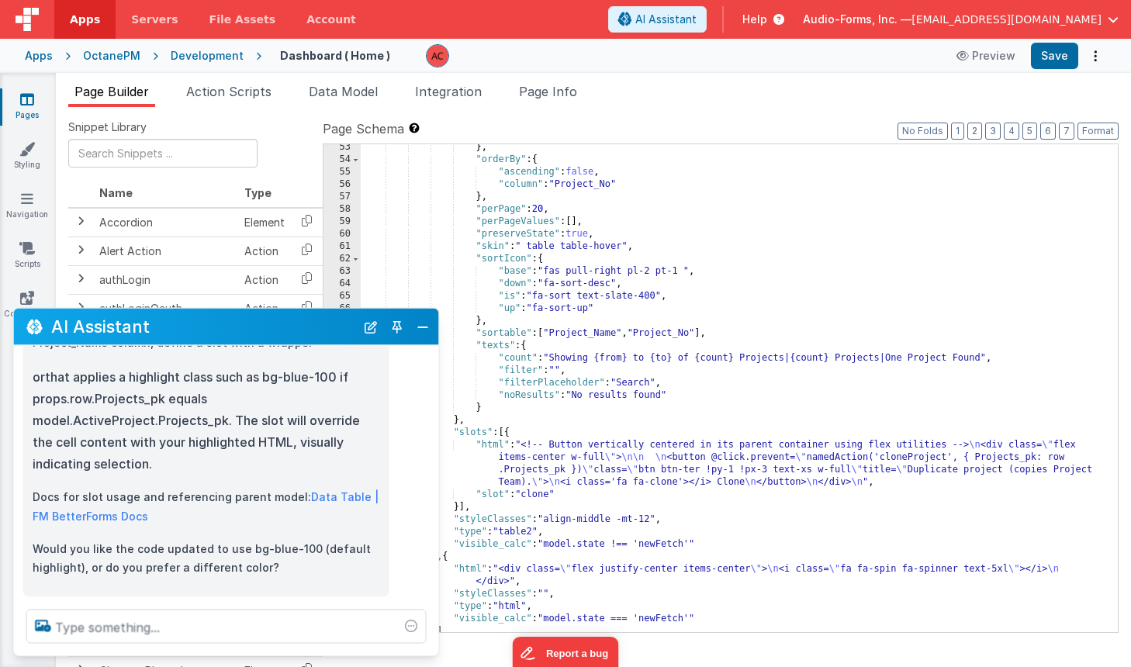
scroll to position [818, 0]
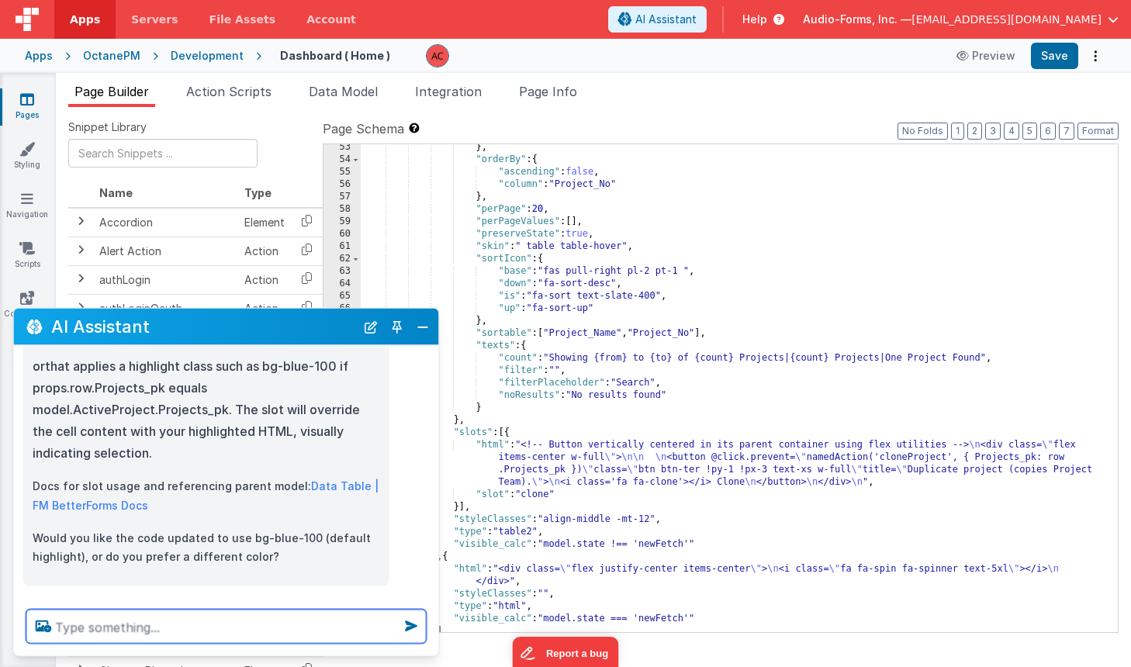
type textarea "f"
type textarea "grey works"
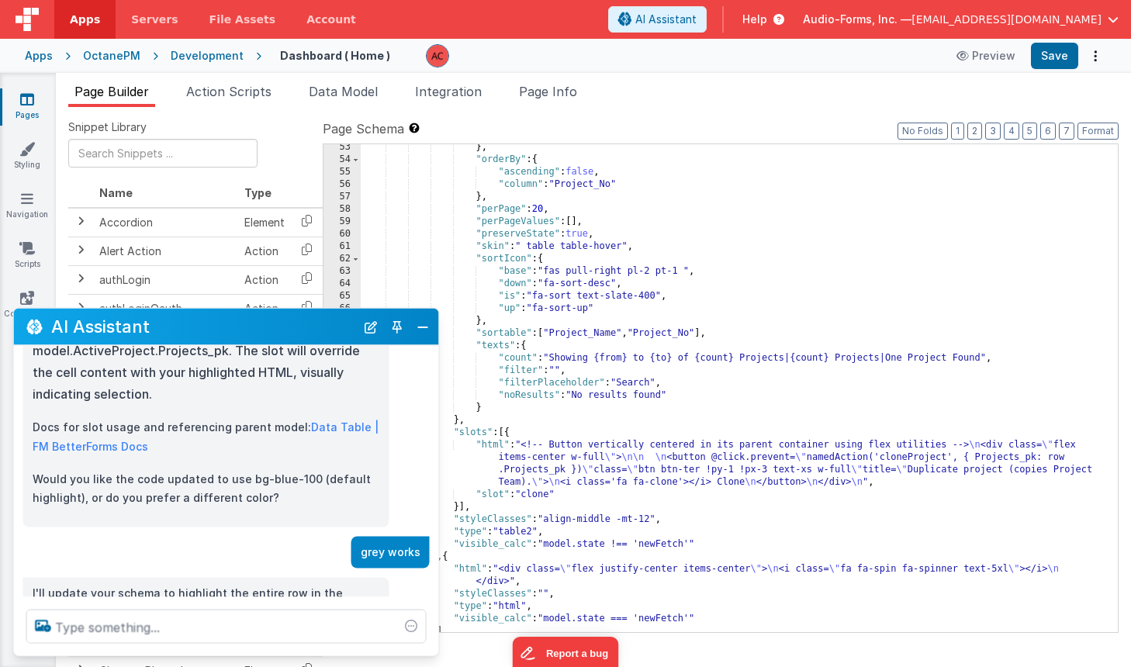
scroll to position [992, 0]
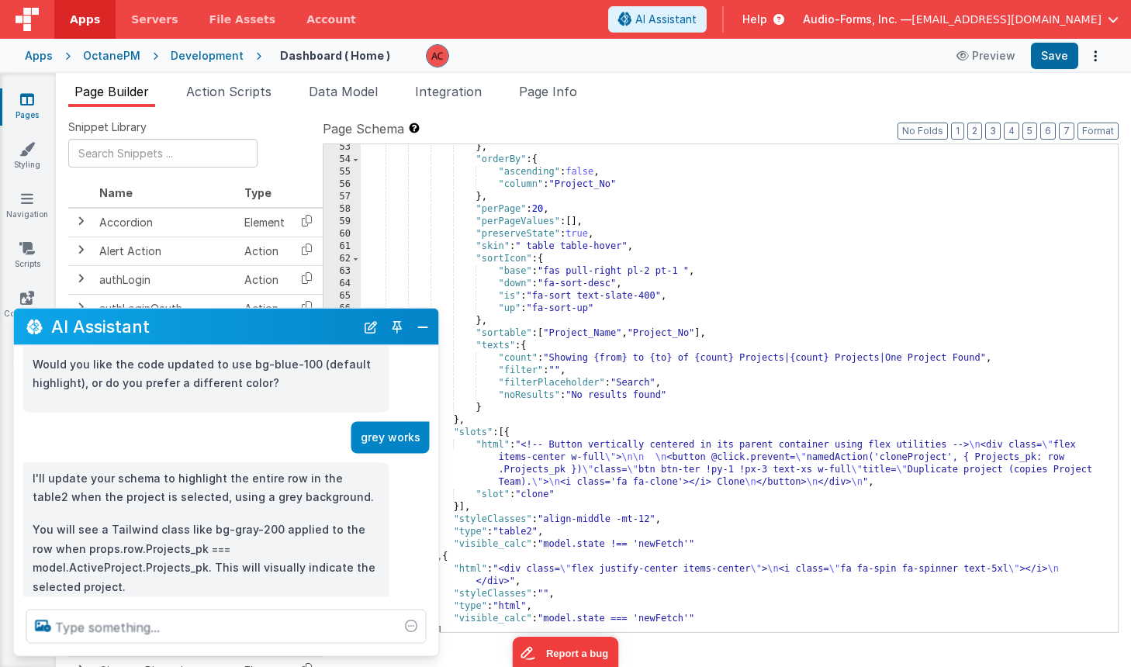
click at [224, 615] on div at bounding box center [226, 626] width 425 height 59
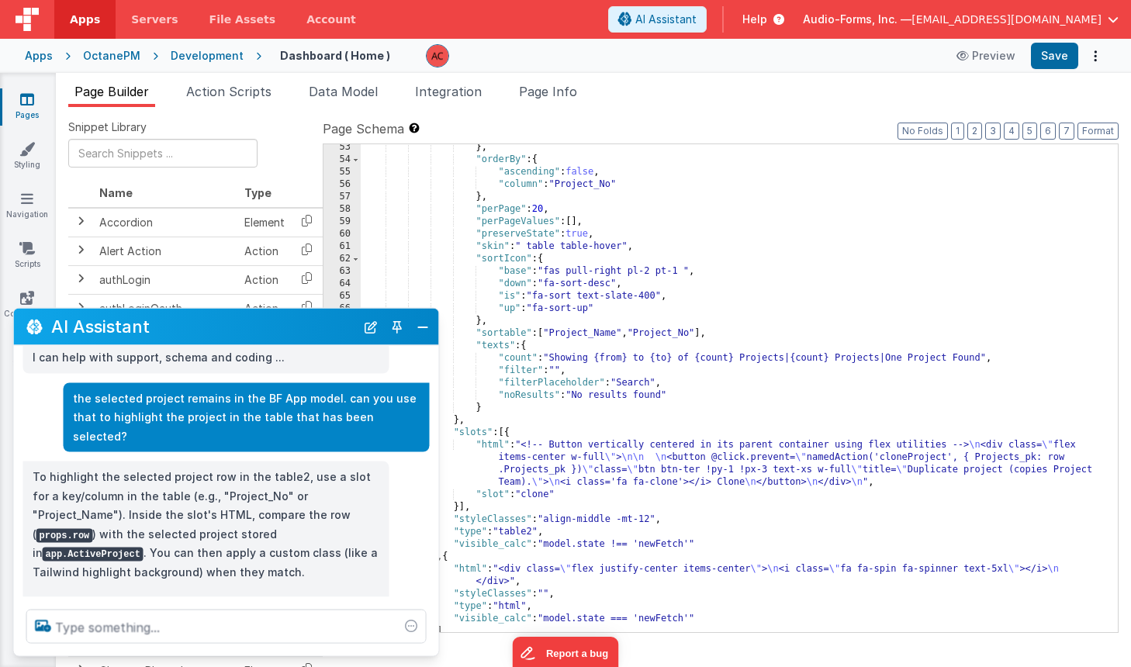
scroll to position [0, 0]
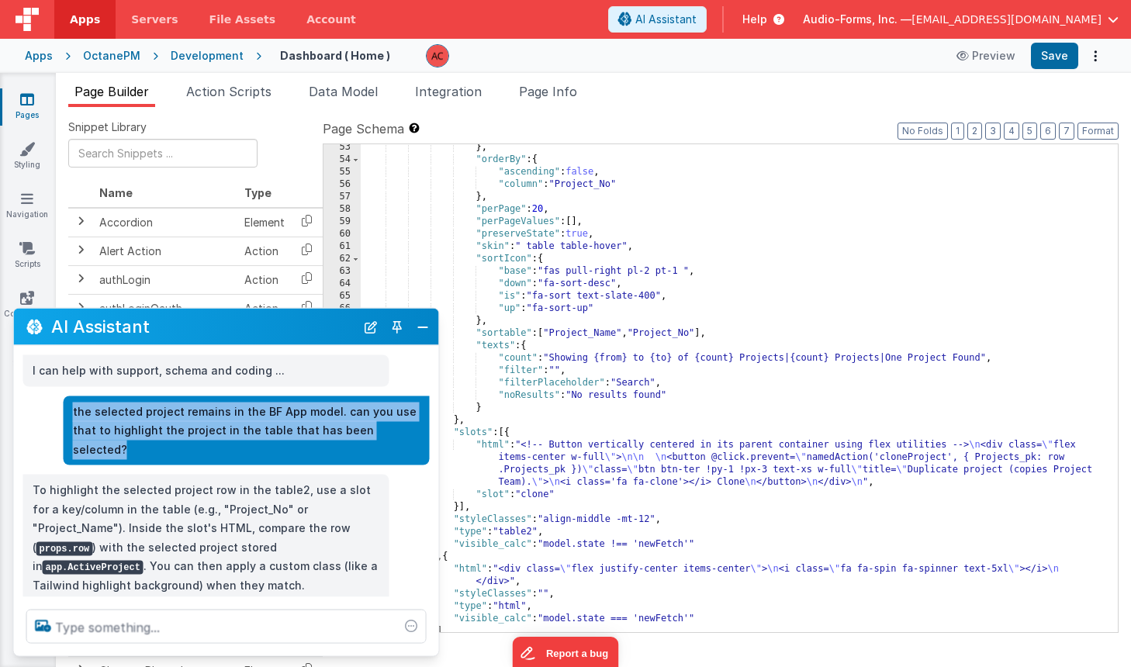
drag, startPoint x: 72, startPoint y: 413, endPoint x: 386, endPoint y: 432, distance: 314.8
click at [386, 432] on p "the selected project remains in the BF App model. can you use that to highlight…" at bounding box center [247, 430] width 348 height 57
copy p "the selected project remains in the BF App model. can you use that to highlight…"
click at [420, 326] on button "Close" at bounding box center [423, 327] width 20 height 22
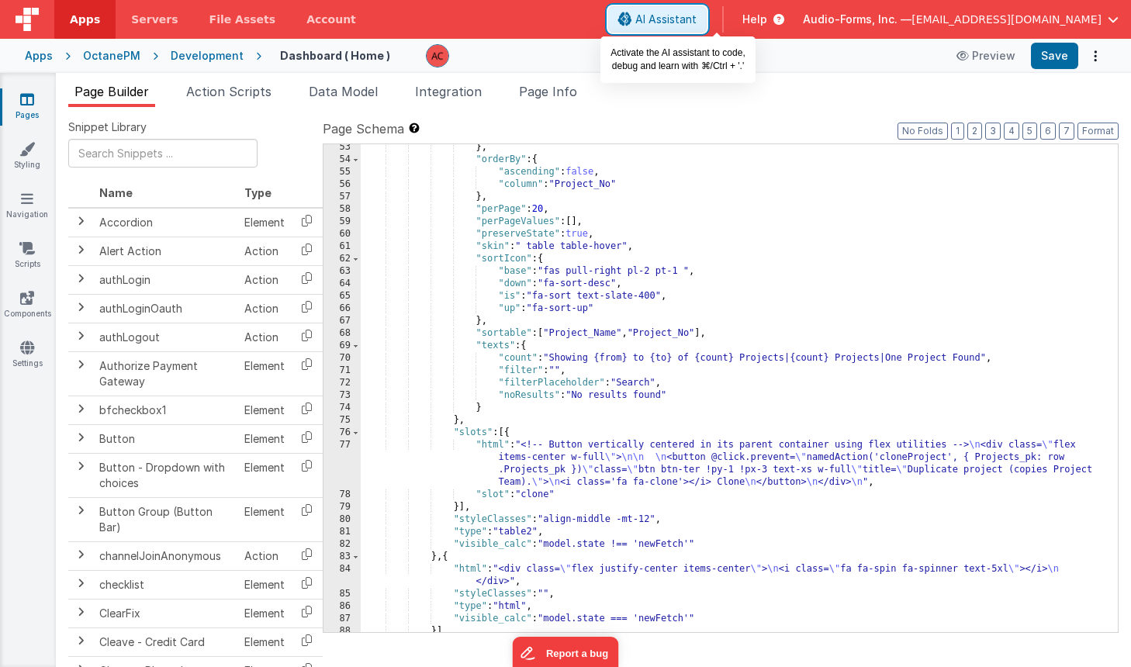
click at [697, 12] on span "AI Assistant" at bounding box center [665, 20] width 61 height 16
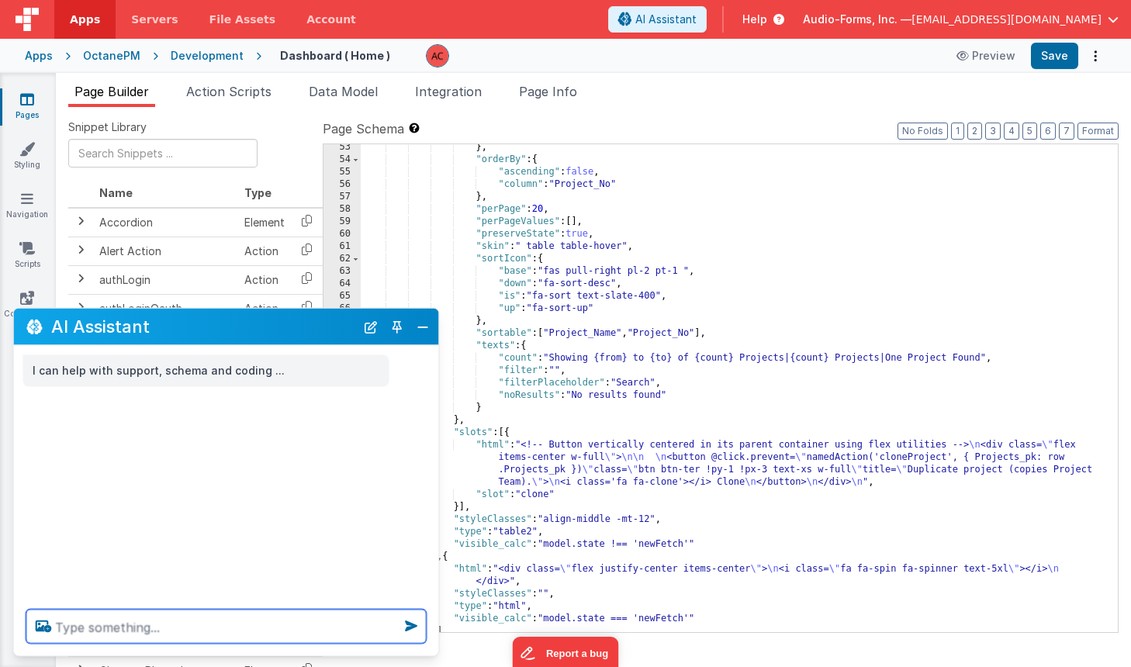
click at [111, 620] on textarea at bounding box center [226, 627] width 400 height 34
paste textarea "the selected project remains in the BF App model. can you use that to highlight…"
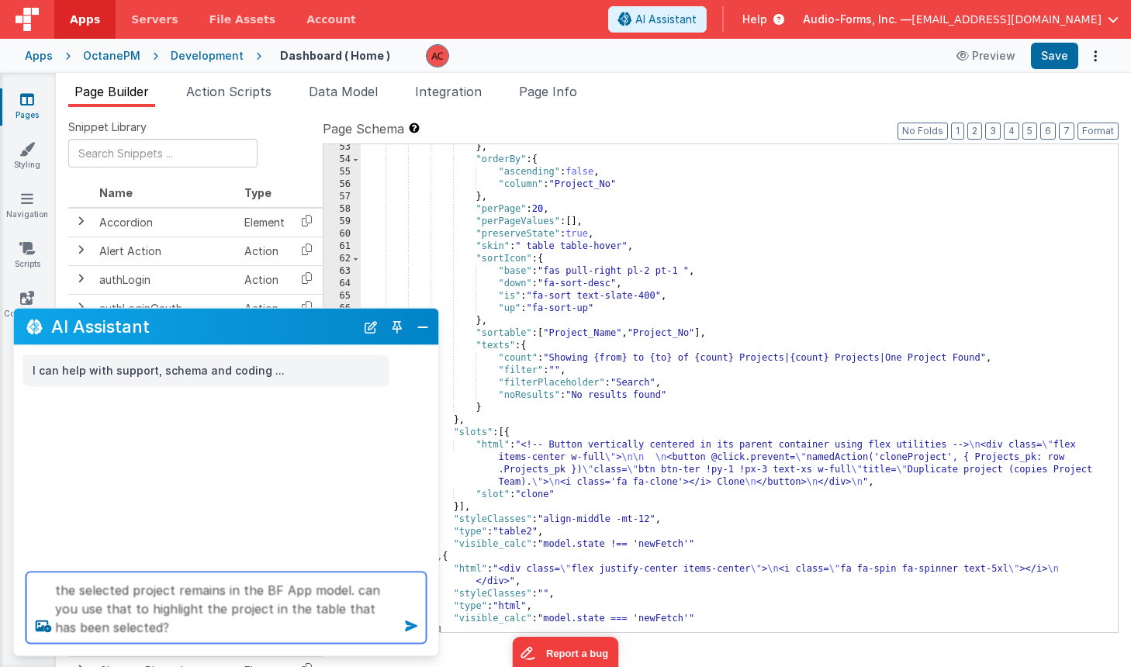
type textarea "the selected project remains in the BF App model. can you use that to highlight…"
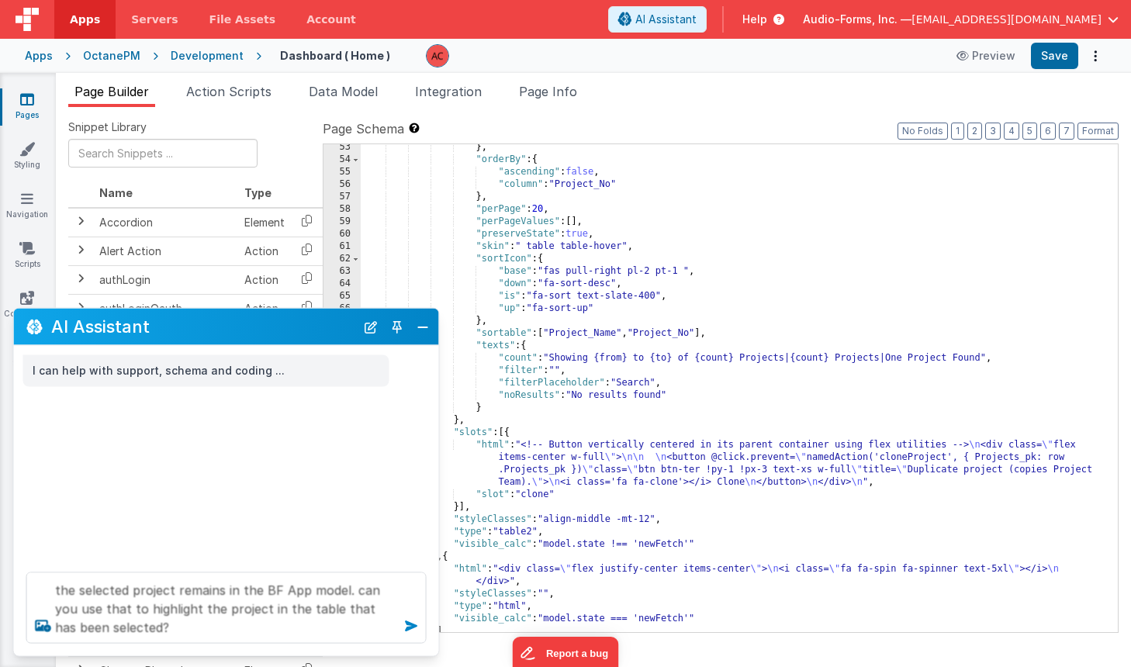
click at [414, 630] on icon at bounding box center [411, 626] width 25 height 25
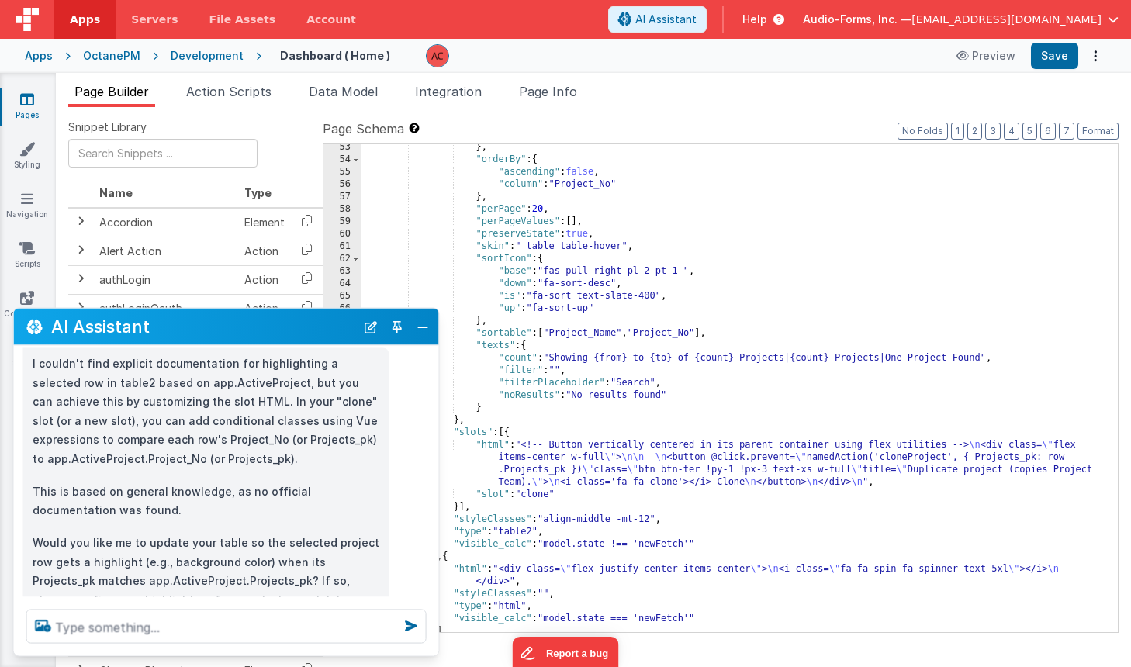
scroll to position [156, 0]
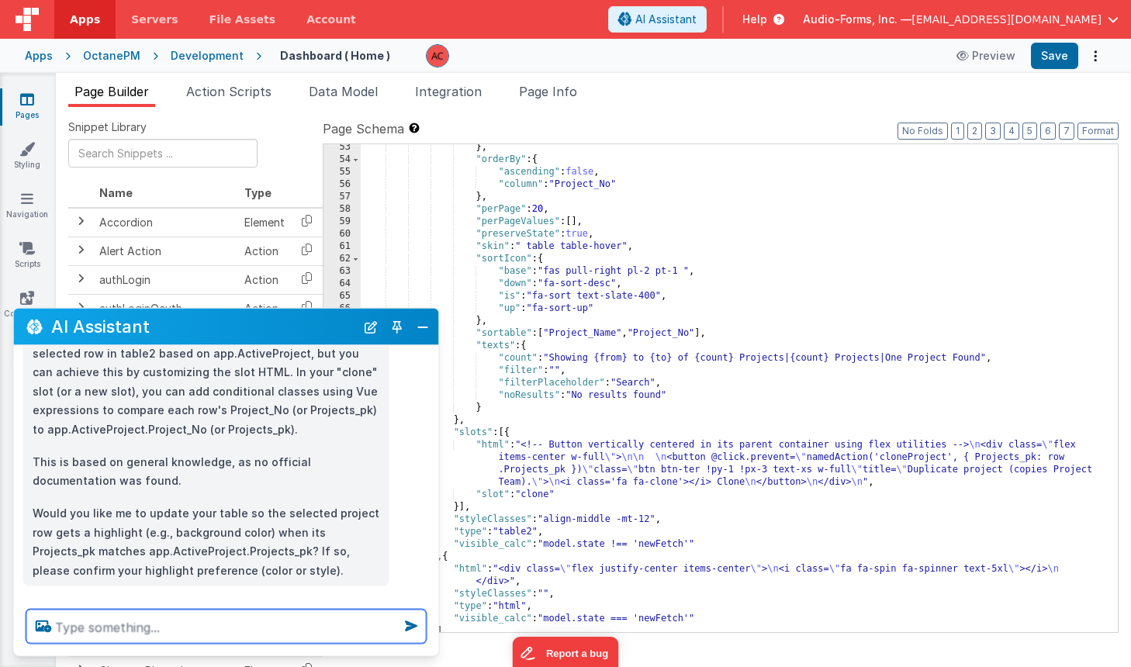
click at [229, 618] on textarea at bounding box center [226, 627] width 400 height 34
type textarea "yes"
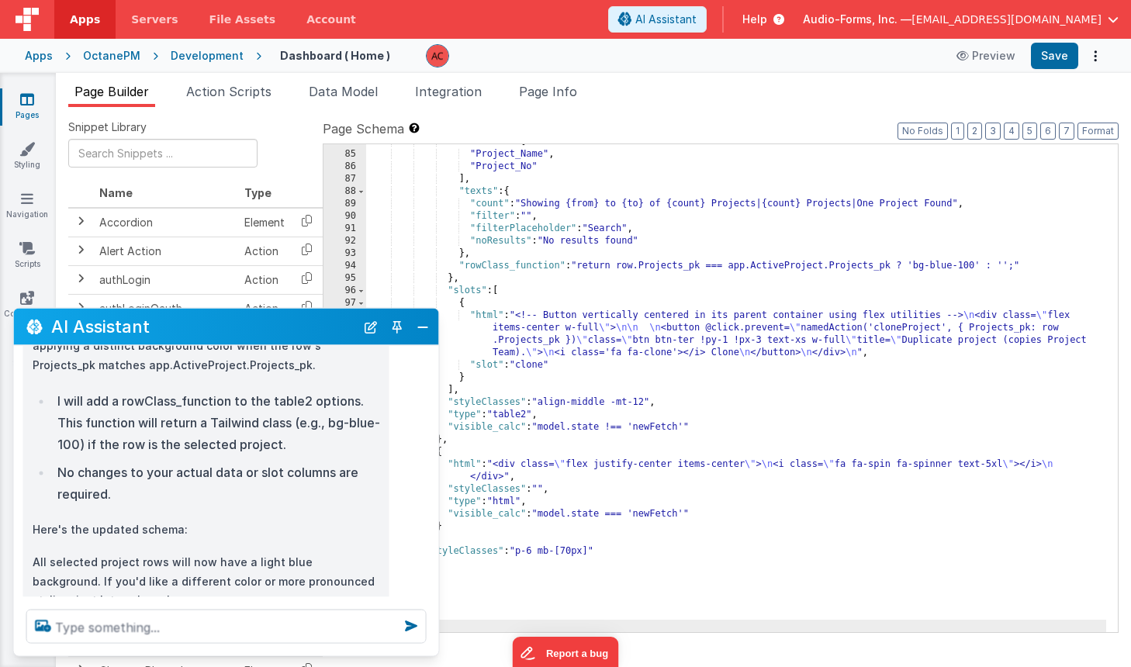
scroll to position [511, 0]
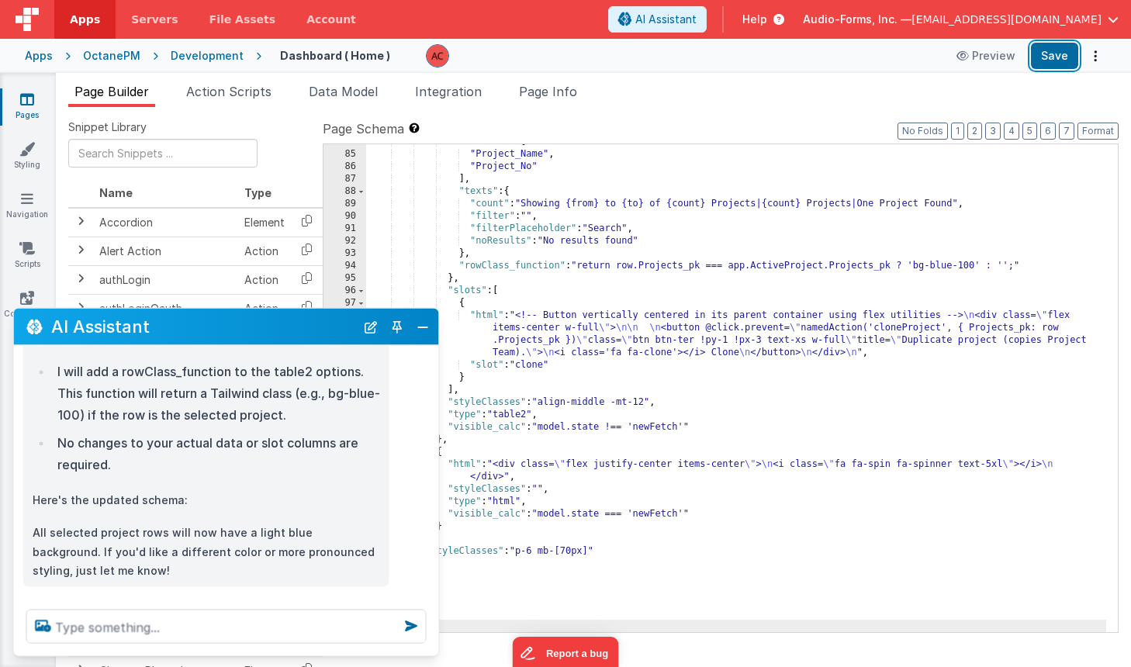
click at [1066, 51] on button "Save" at bounding box center [1054, 56] width 47 height 26
click at [422, 327] on button "Close" at bounding box center [423, 327] width 20 height 22
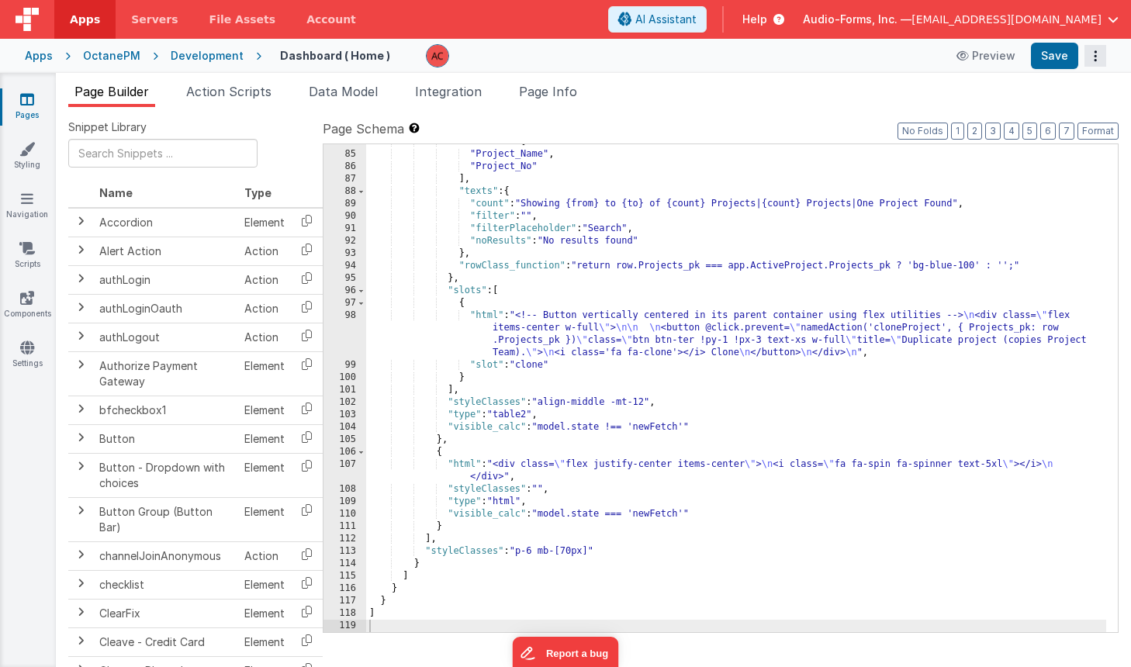
click at [1098, 54] on button "Options" at bounding box center [1096, 56] width 22 height 22
click at [1076, 123] on link "Rollback" at bounding box center [1038, 116] width 137 height 29
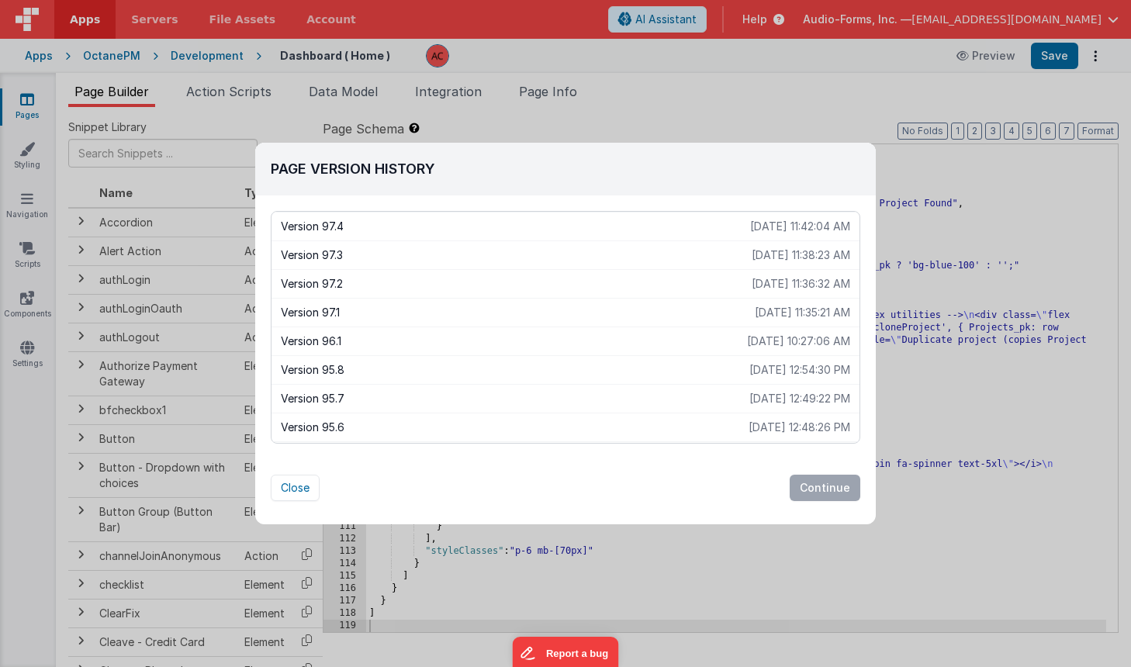
click at [805, 335] on p "2025-08-21 10:27:06 AM" at bounding box center [798, 342] width 103 height 16
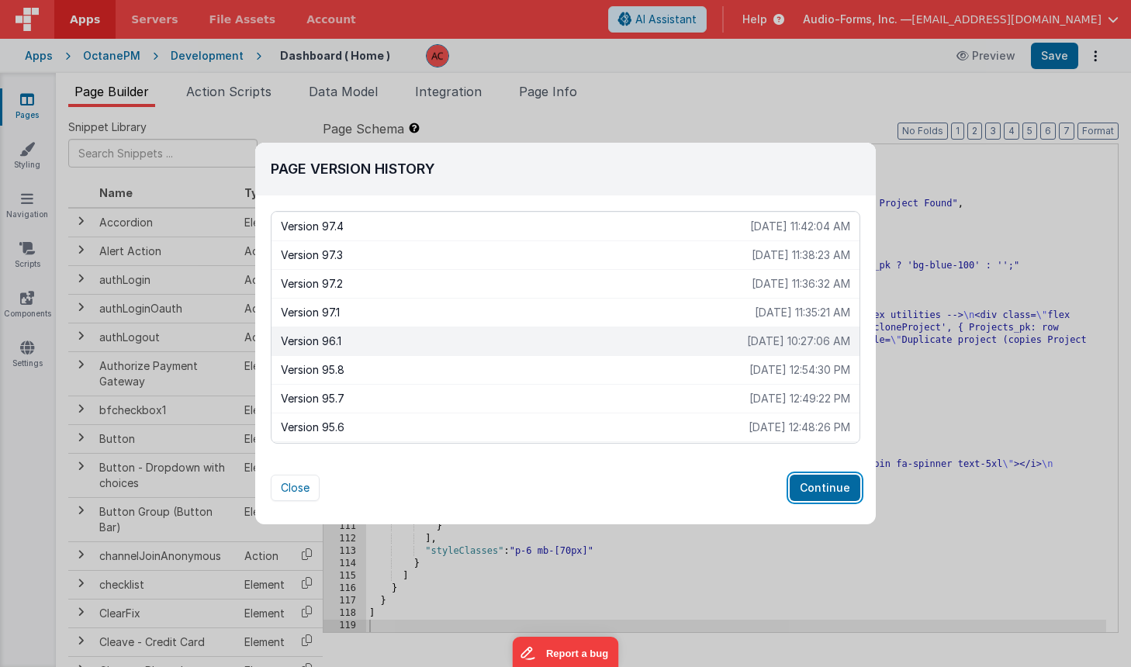
click at [833, 485] on button "Continue" at bounding box center [825, 488] width 71 height 26
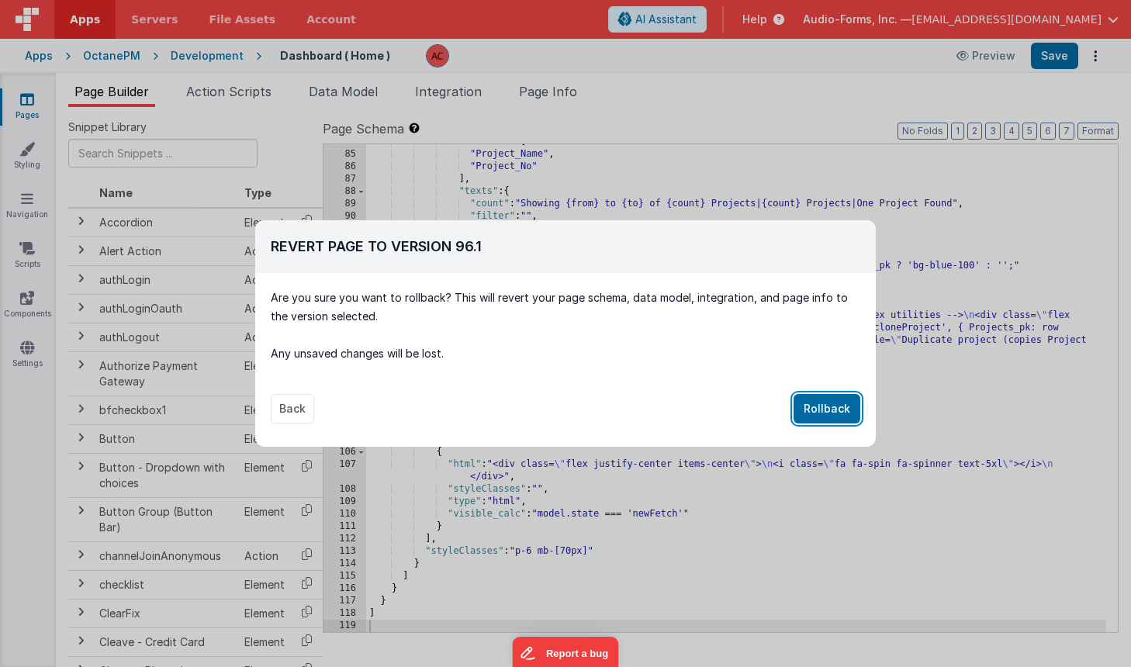
drag, startPoint x: 846, startPoint y: 407, endPoint x: 830, endPoint y: 398, distance: 18.8
click at [841, 407] on button "Rollback" at bounding box center [827, 408] width 67 height 29
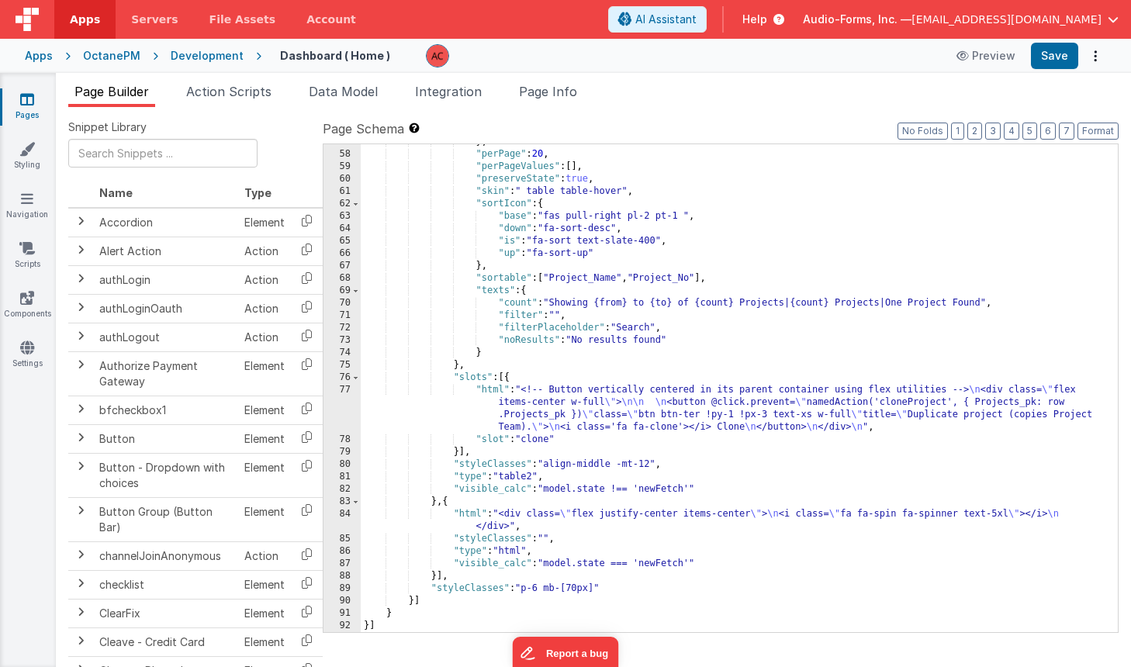
scroll to position [753, 0]
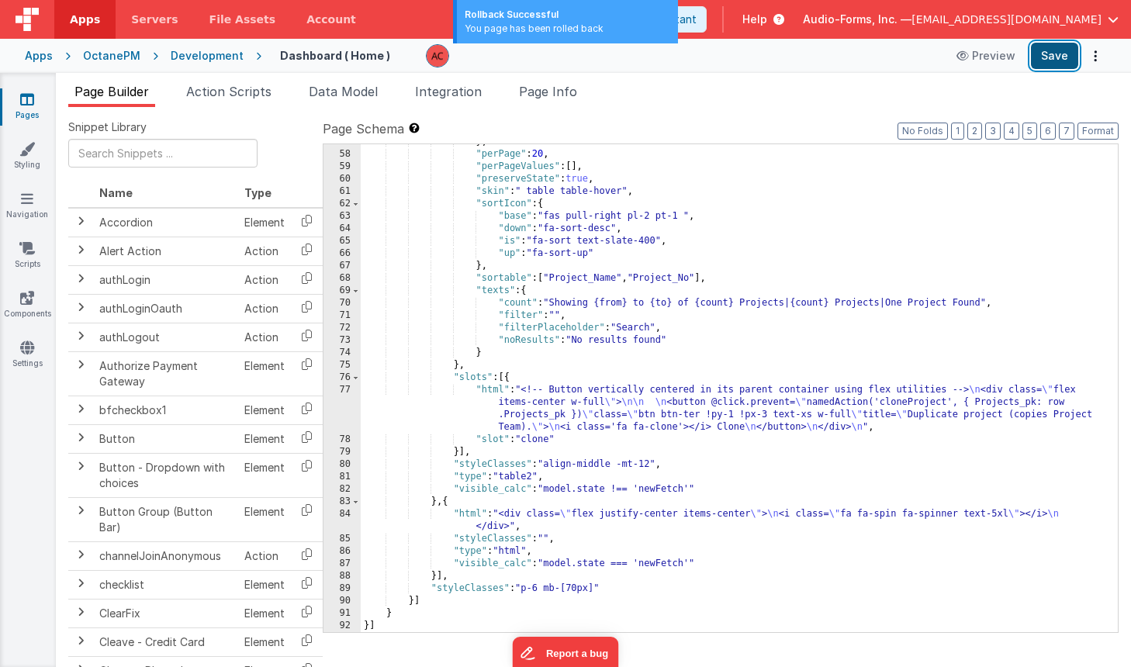
click at [1051, 46] on button "Save" at bounding box center [1054, 56] width 47 height 26
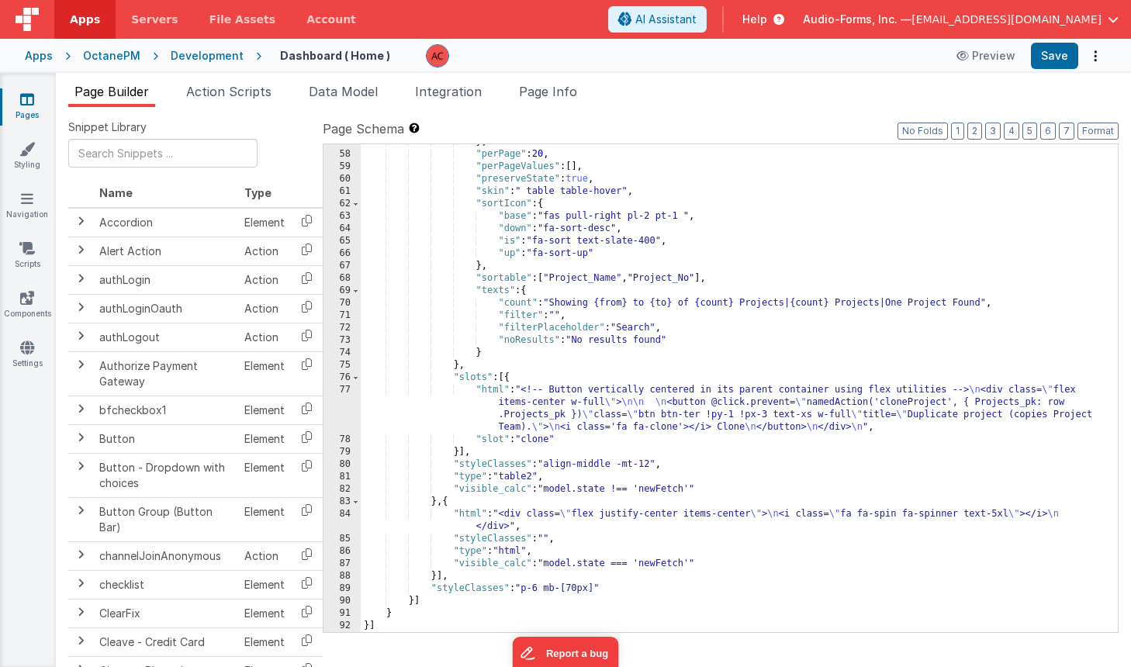
click at [415, 621] on div "} , "perPage" : 20 , "perPageValues" : [ ] , "preserveState" : true , "skin" : …" at bounding box center [734, 392] width 746 height 513
click at [414, 623] on div "} , "perPage" : 20 , "perPageValues" : [ ] , "preserveState" : true , "skin" : …" at bounding box center [734, 392] width 746 height 513
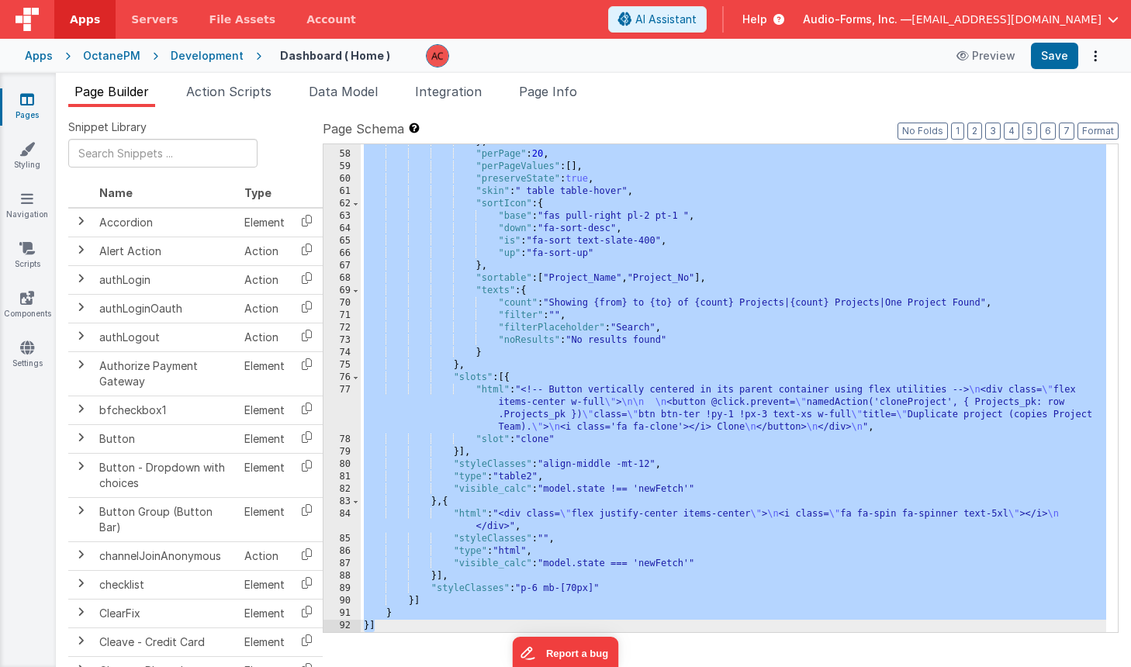
click at [414, 623] on div "} , "perPage" : 20 , "perPageValues" : [ ] , "preserveState" : true , "skin" : …" at bounding box center [734, 392] width 746 height 513
click at [945, 379] on div "} , "perPage" : 20 , "perPageValues" : [ ] , "preserveState" : true , "skin" : …" at bounding box center [734, 392] width 746 height 513
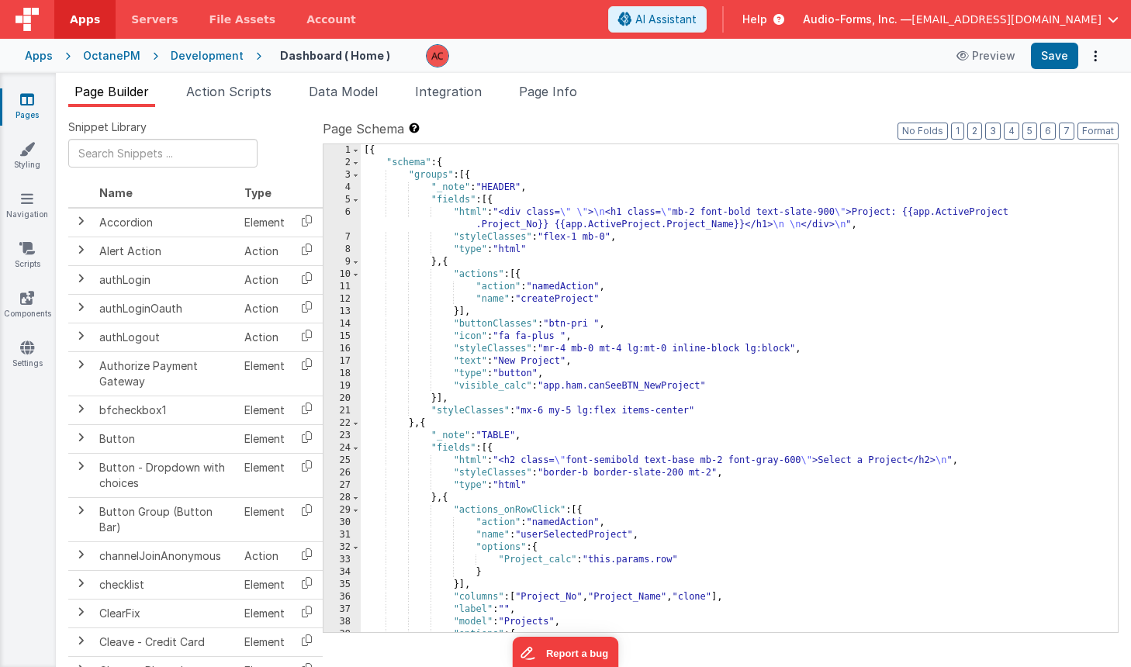
scroll to position [37, 0]
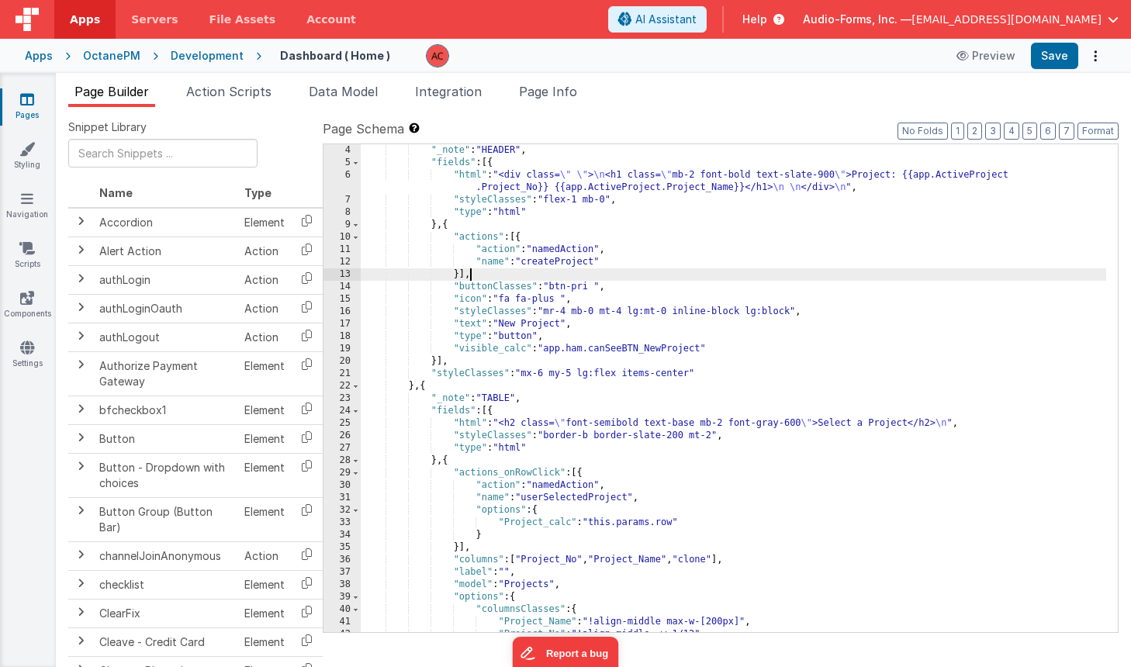
click at [895, 278] on div ""_note" : "HEADER" , "fields" : [{ "html" : "<div class= \" \" > \n <h1 class= …" at bounding box center [734, 400] width 746 height 513
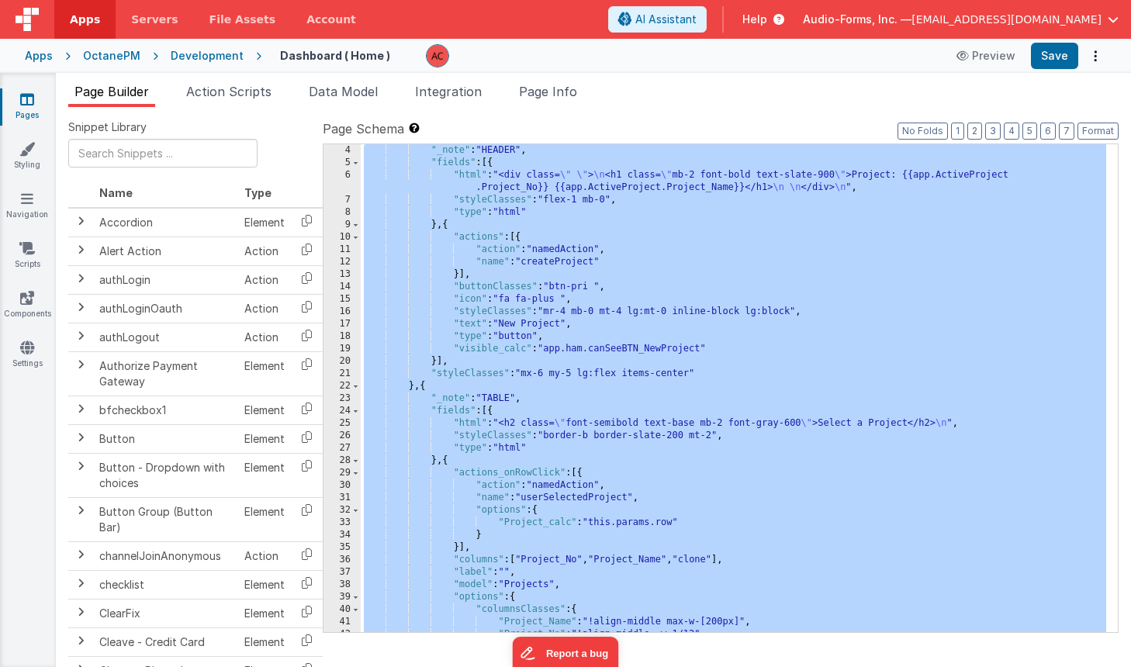
click at [830, 250] on div ""_note" : "HEADER" , "fields" : [{ "html" : "<div class= \" \" > \n <h1 class= …" at bounding box center [734, 400] width 746 height 513
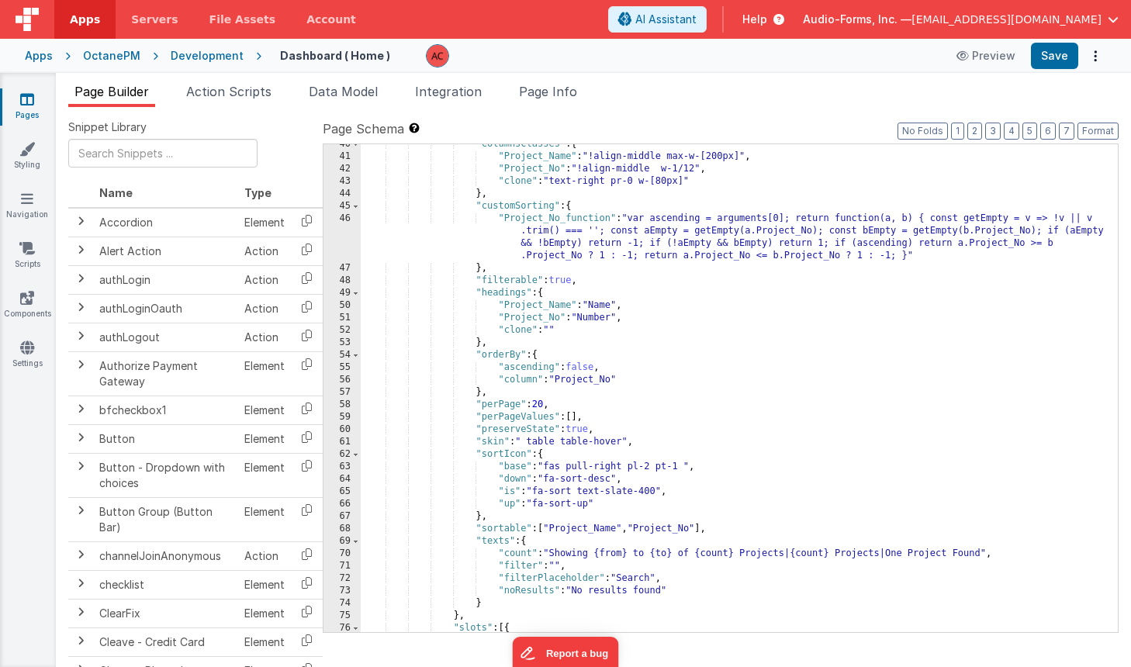
scroll to position [753, 0]
